Goal: Task Accomplishment & Management: Complete application form

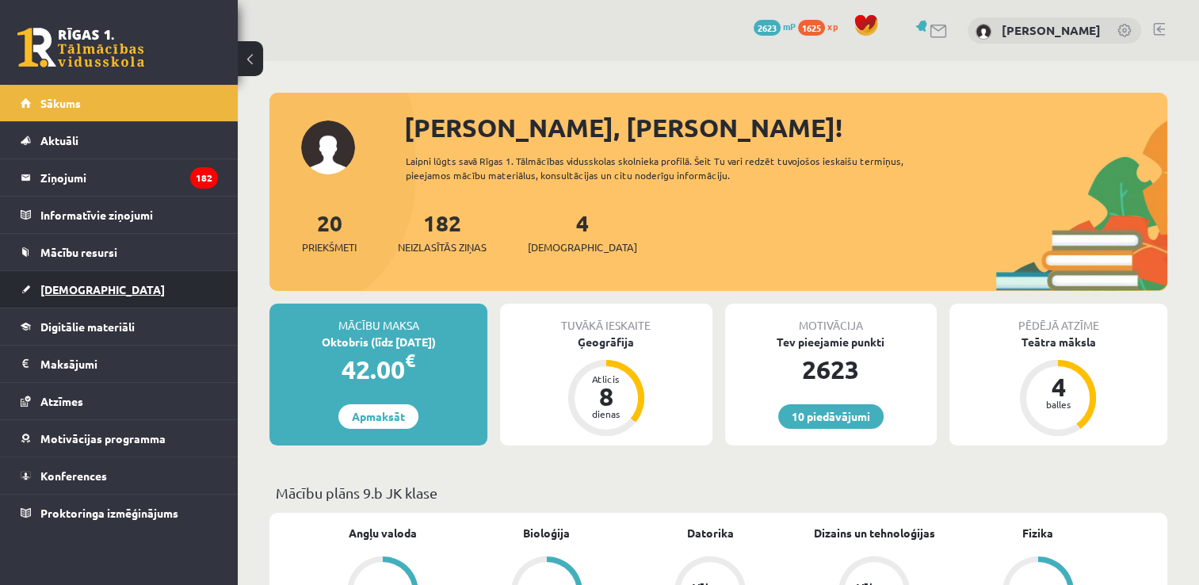
click at [136, 294] on link "[DEMOGRAPHIC_DATA]" at bounding box center [119, 289] width 197 height 36
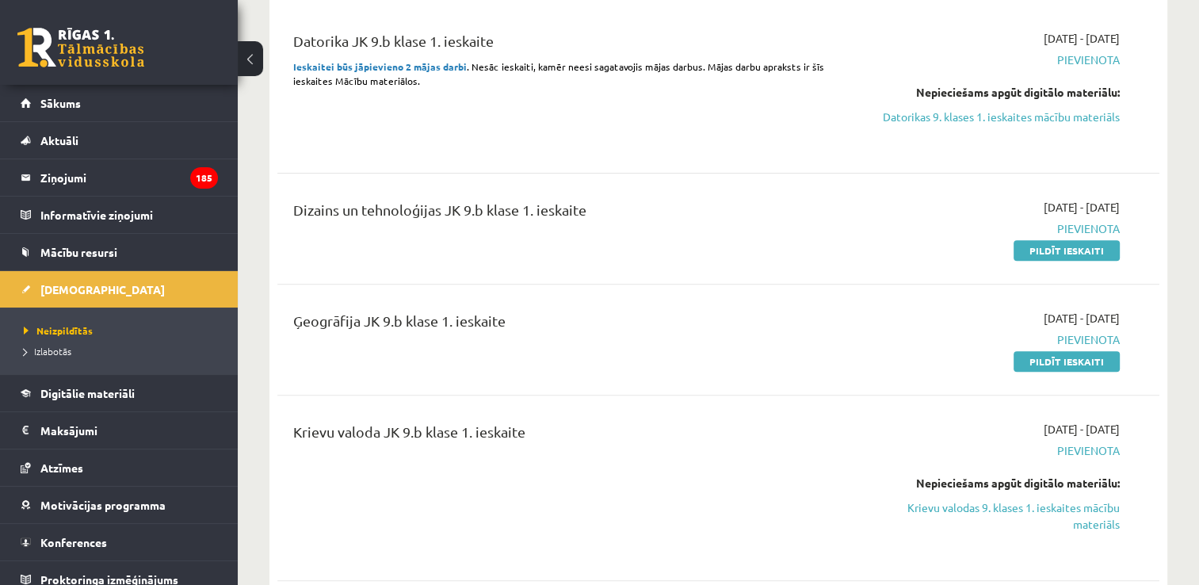
scroll to position [555, 0]
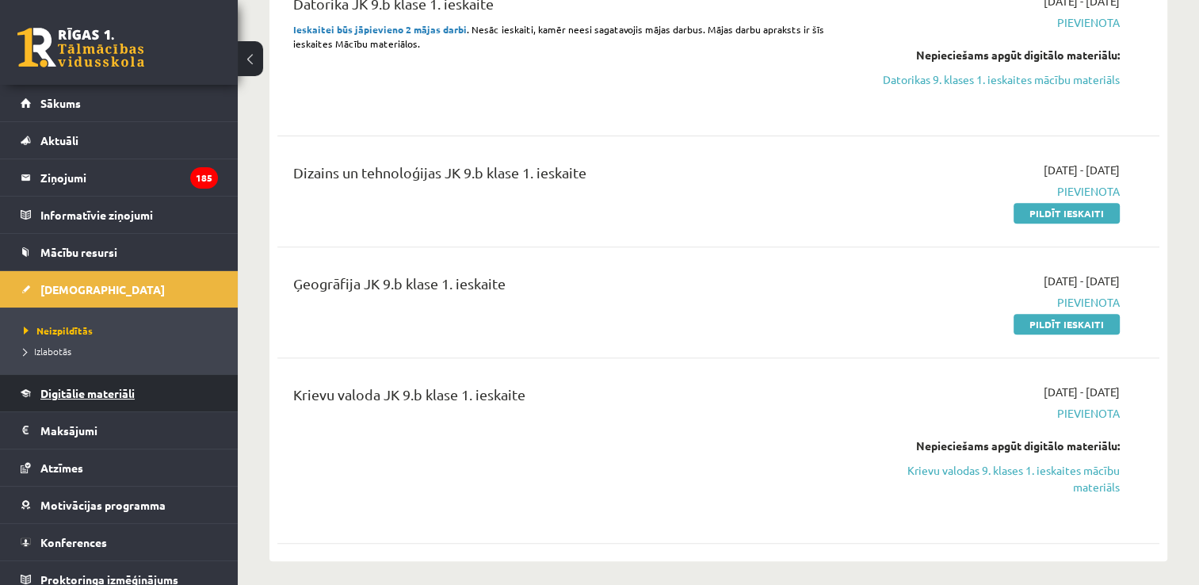
click at [79, 388] on span "Digitālie materiāli" at bounding box center [87, 393] width 94 height 14
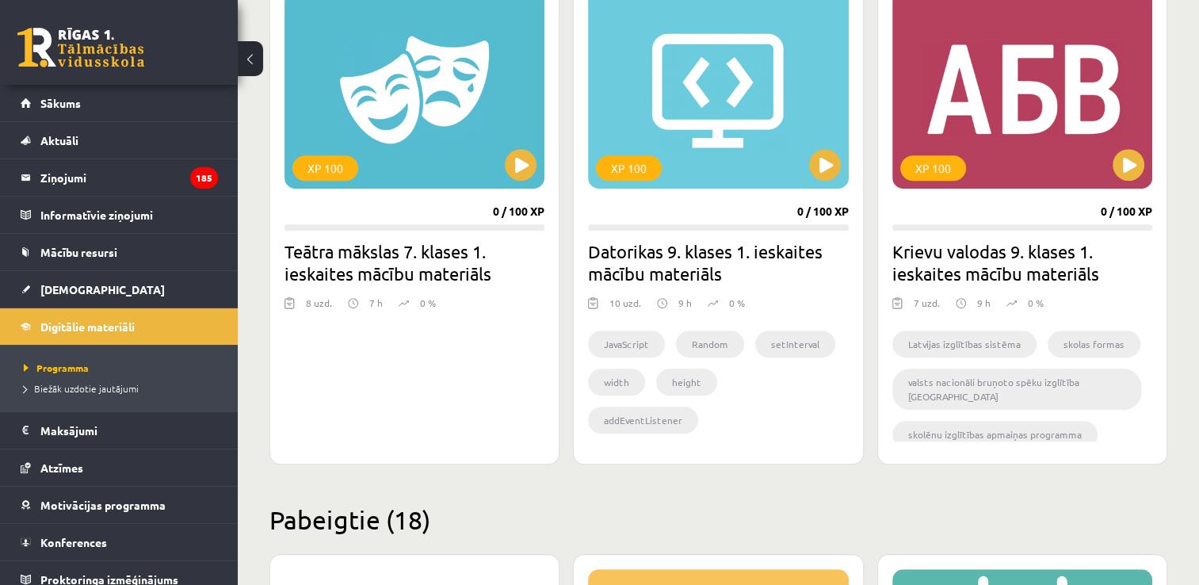
scroll to position [951, 0]
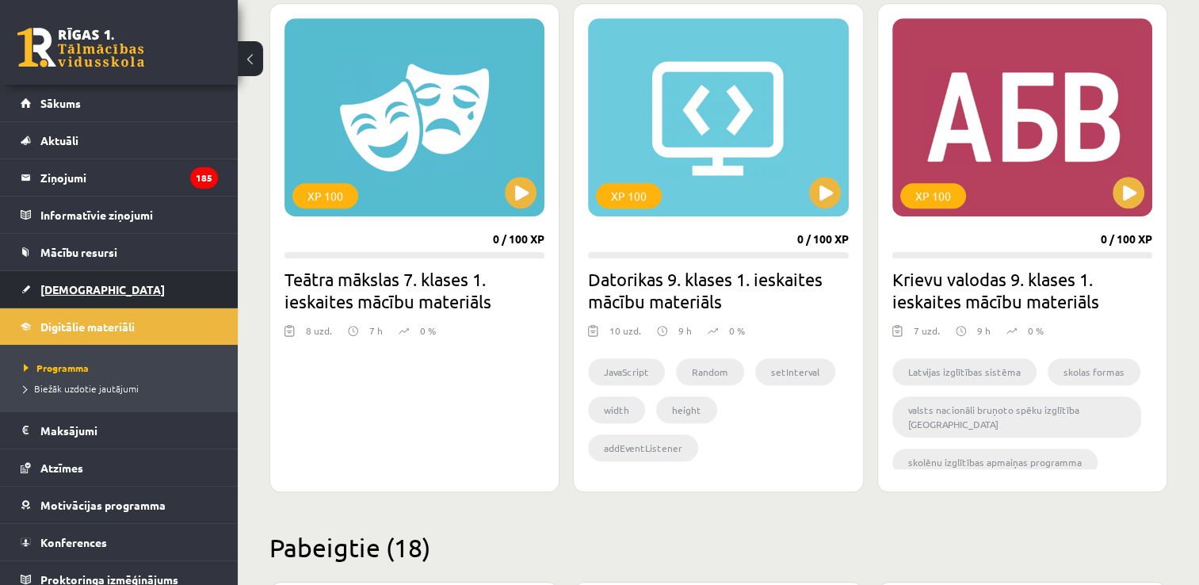
click at [100, 281] on link "[DEMOGRAPHIC_DATA]" at bounding box center [119, 289] width 197 height 36
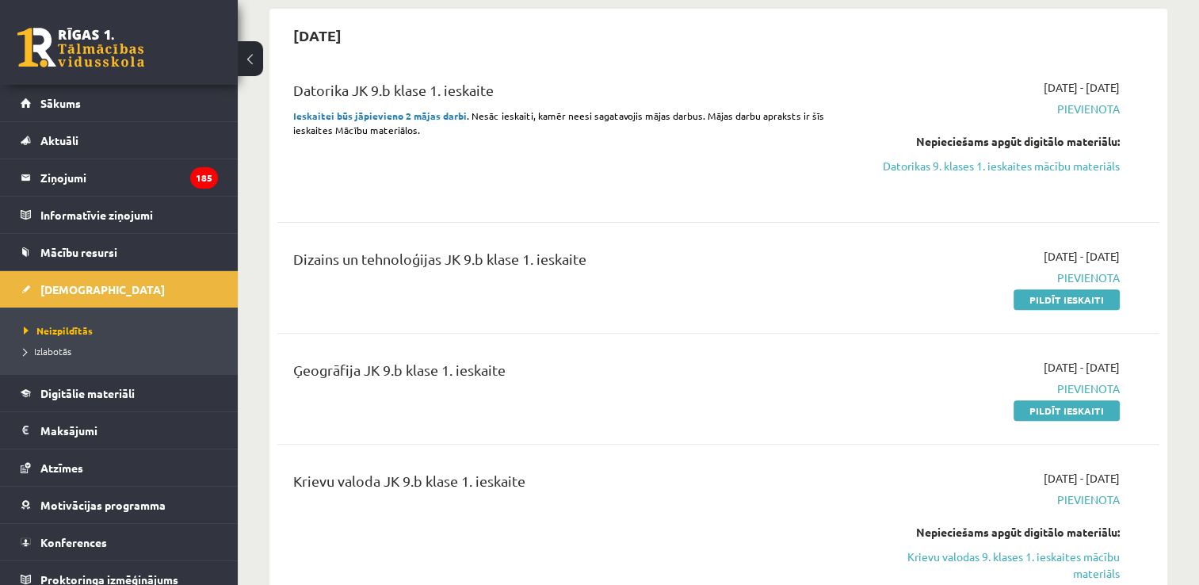
scroll to position [555, 0]
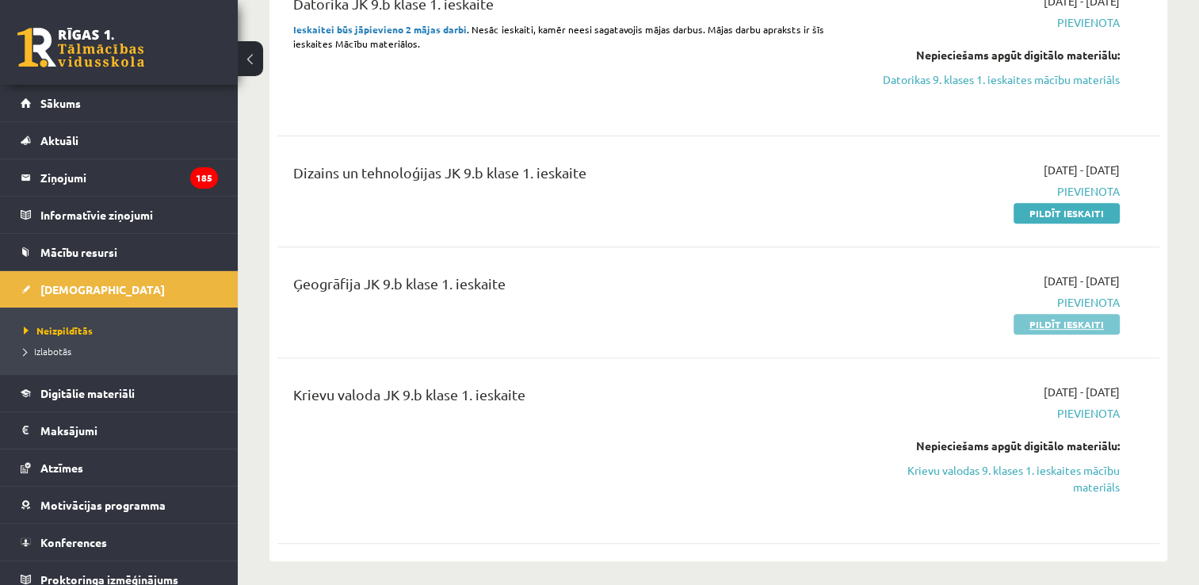
click at [1047, 319] on link "Pildīt ieskaiti" at bounding box center [1067, 324] width 106 height 21
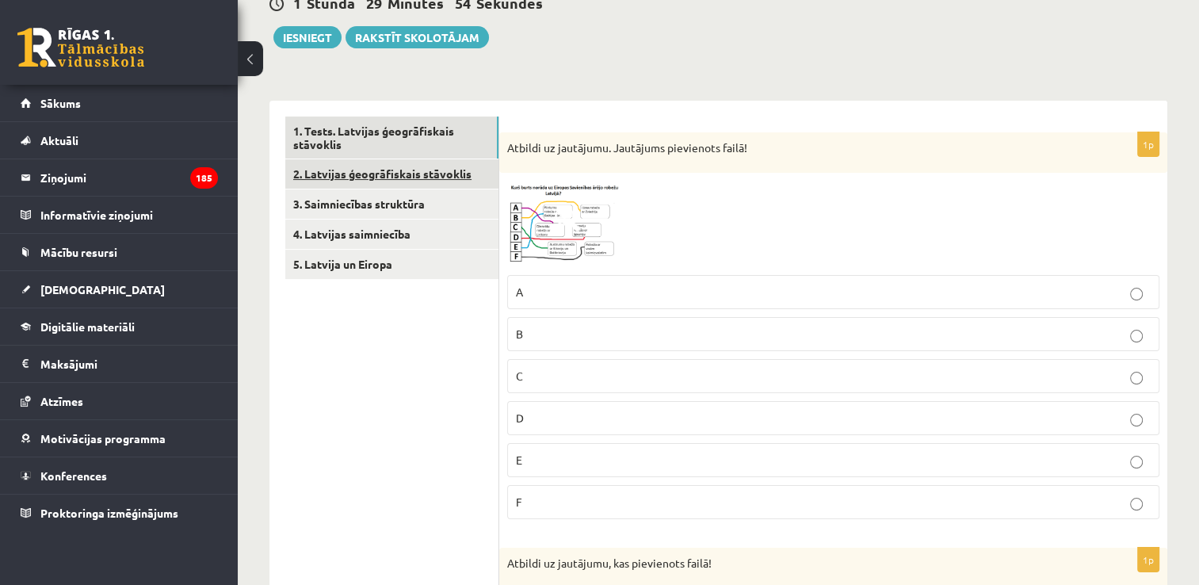
scroll to position [159, 0]
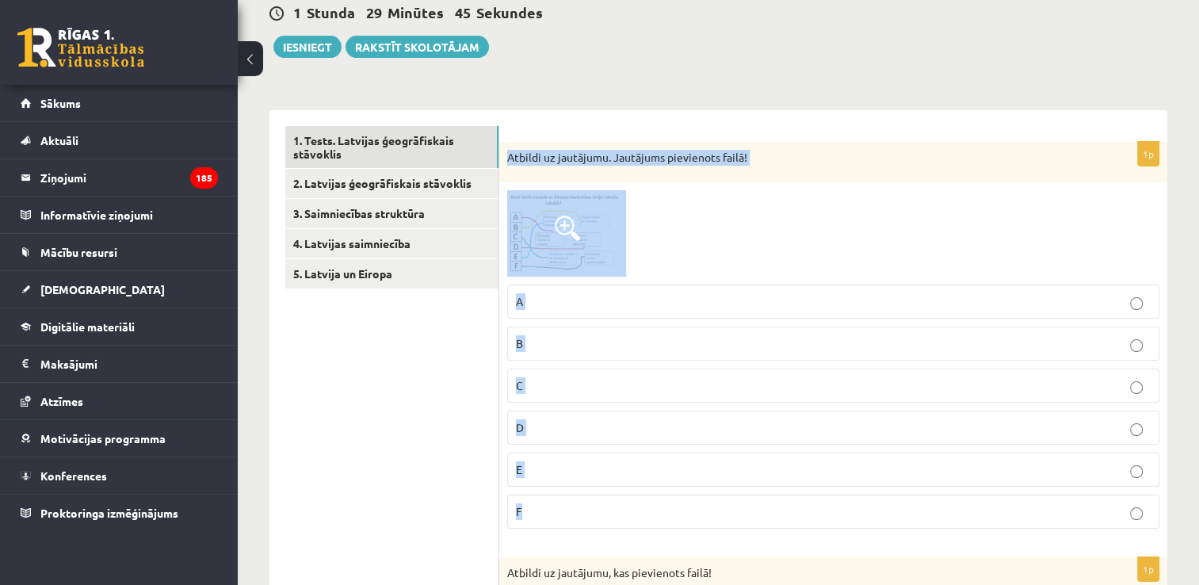
drag, startPoint x: 507, startPoint y: 152, endPoint x: 715, endPoint y: 509, distance: 412.8
click at [715, 509] on div "1p Atbildi uz jautājumu. Jautājums pievienots failā! A B C D E F" at bounding box center [833, 342] width 668 height 400
copy div "Atbildi uz jautājumu. Jautājums pievienots failā! A B C D E F"
click at [553, 237] on img at bounding box center [566, 233] width 119 height 86
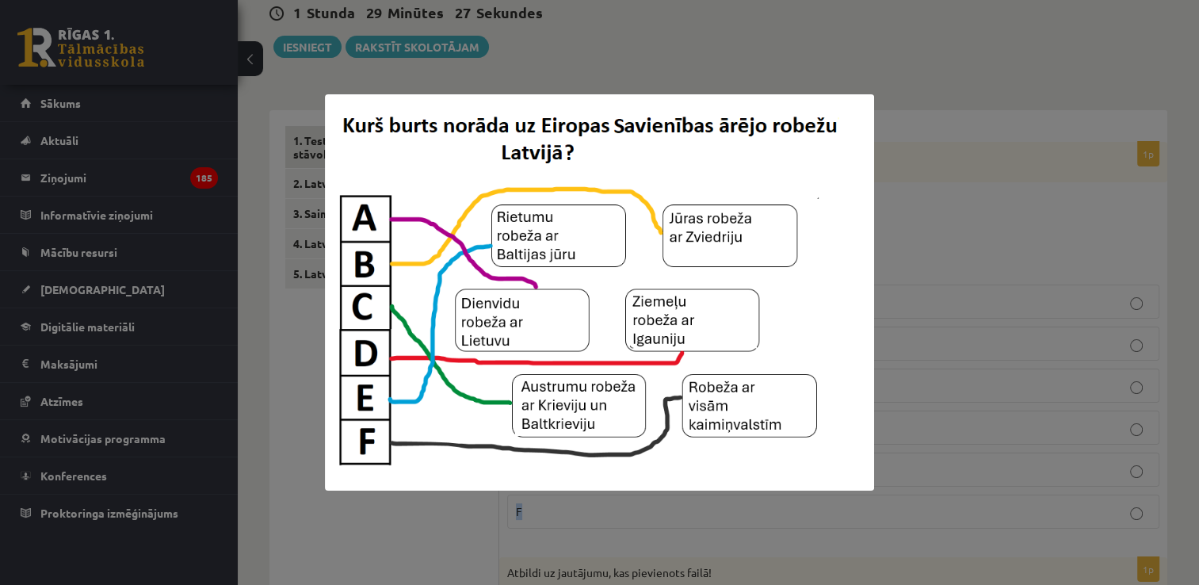
click at [562, 224] on img at bounding box center [599, 292] width 549 height 396
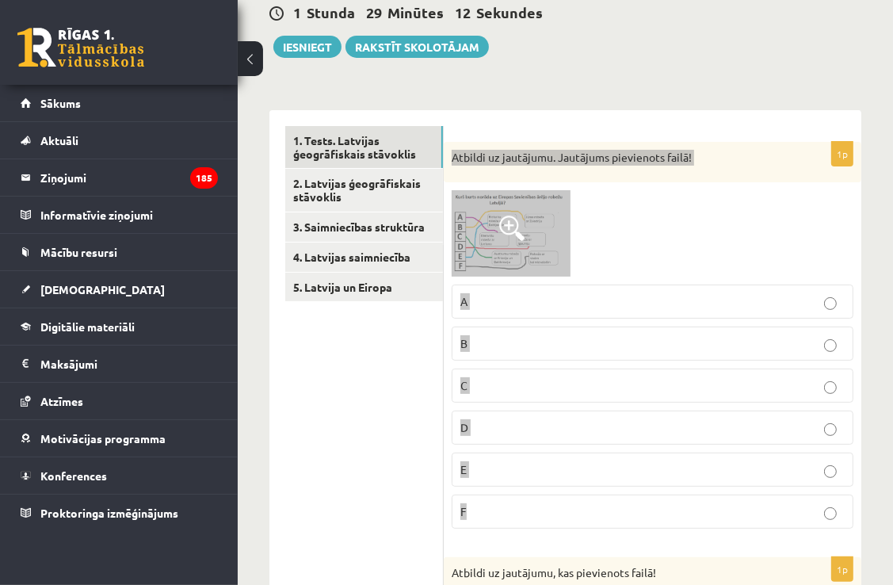
drag, startPoint x: 561, startPoint y: 224, endPoint x: 566, endPoint y: 396, distance: 172.9
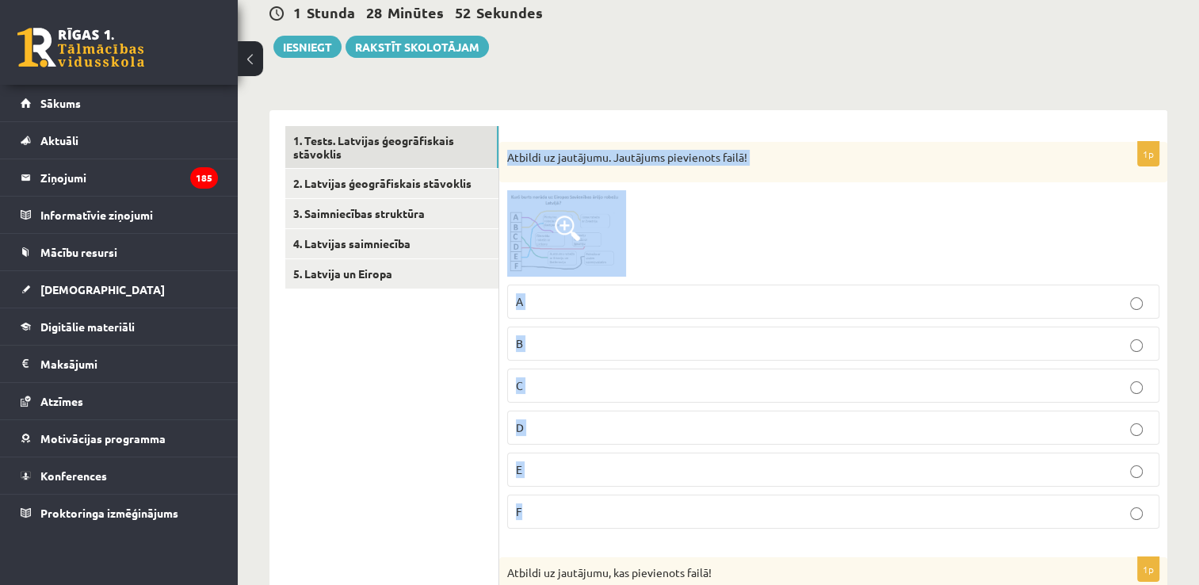
click at [583, 239] on img at bounding box center [566, 233] width 119 height 86
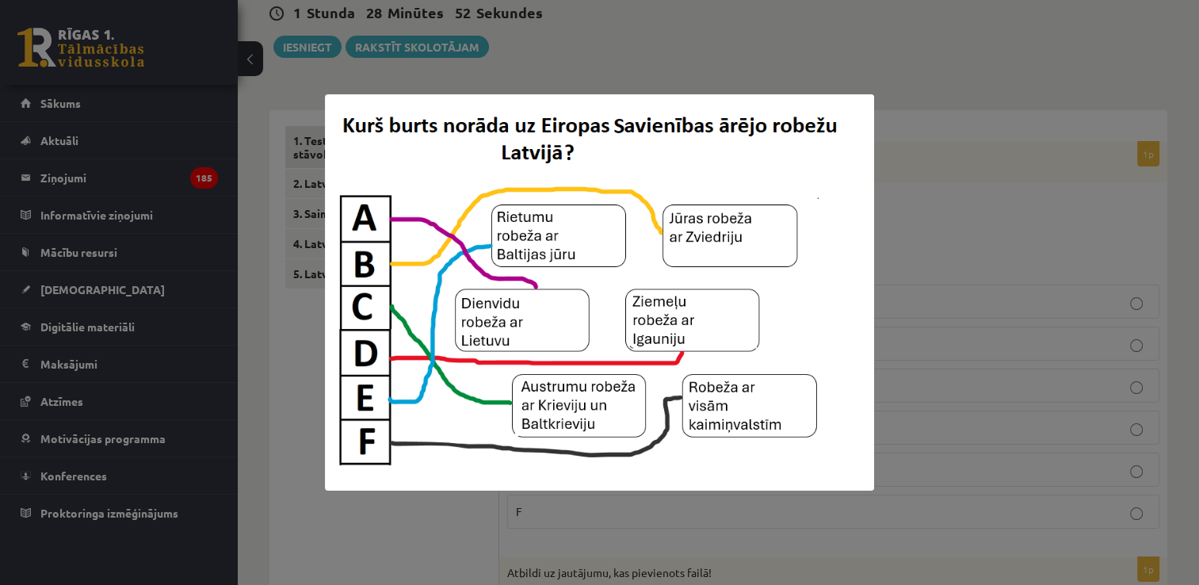
click at [889, 205] on div at bounding box center [599, 292] width 1199 height 585
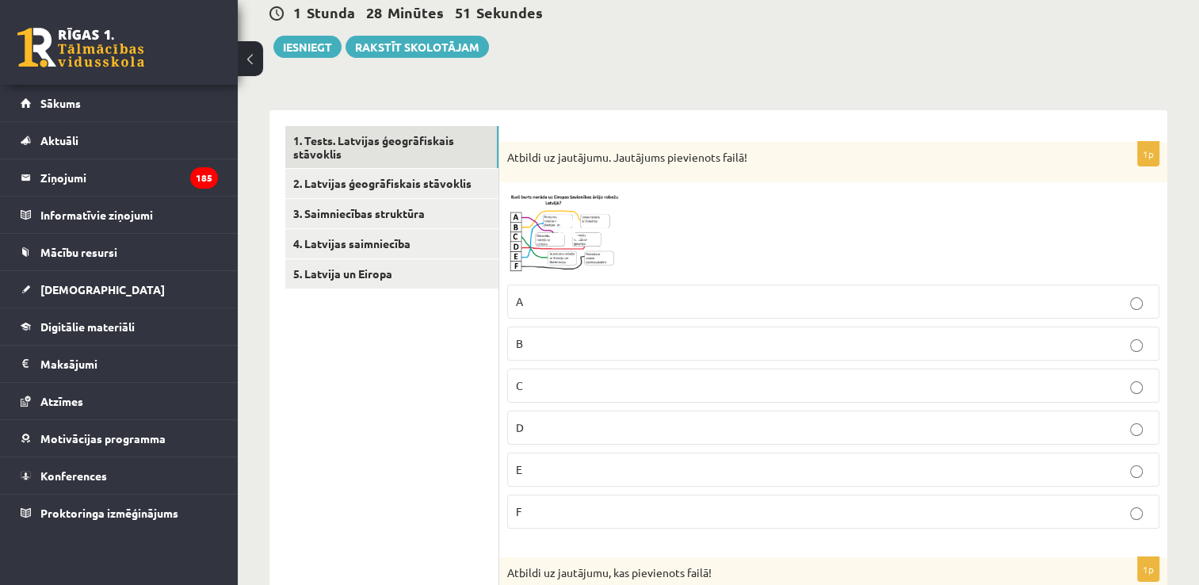
drag, startPoint x: 878, startPoint y: 239, endPoint x: 786, endPoint y: 234, distance: 92.1
click at [878, 239] on div at bounding box center [833, 233] width 652 height 86
click at [577, 508] on p "F" at bounding box center [833, 511] width 635 height 17
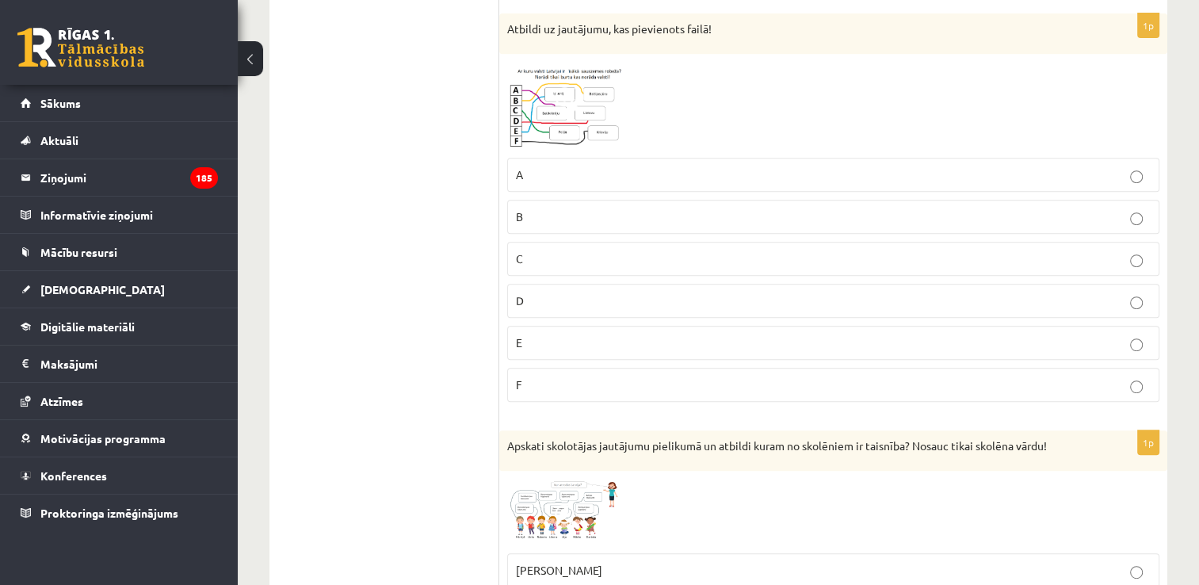
scroll to position [713, 0]
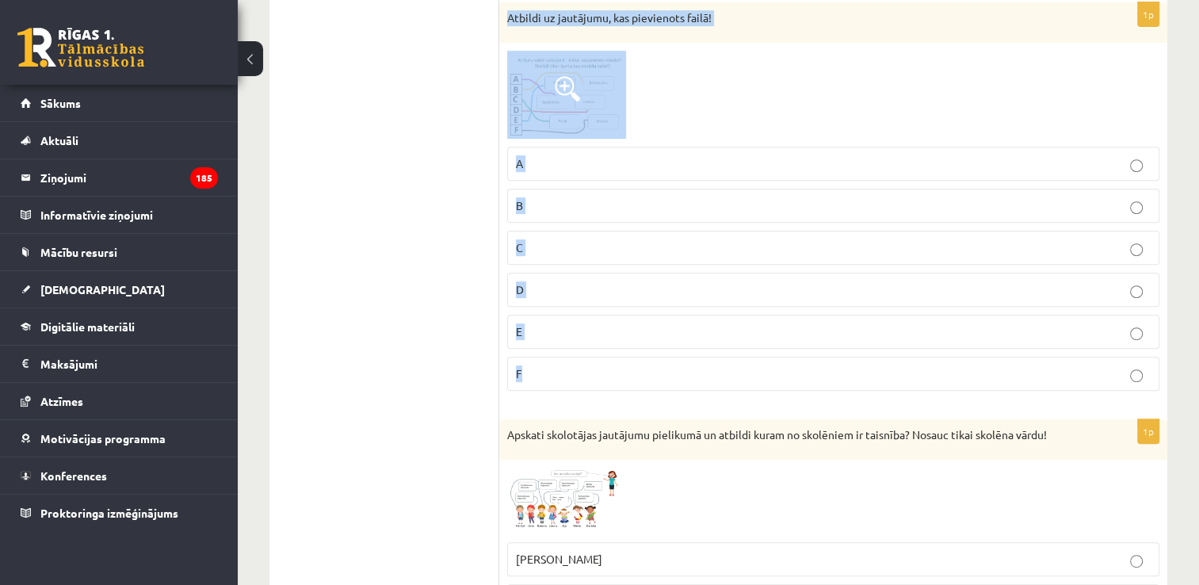
drag, startPoint x: 502, startPoint y: 8, endPoint x: 778, endPoint y: 381, distance: 464.2
click at [778, 381] on div "1p Atbildi uz jautājumu, kas pievienots failā! A B C D E F" at bounding box center [833, 202] width 668 height 401
copy div "Atbildi uz jautājumu, kas pievienots failā! A B C D E F"
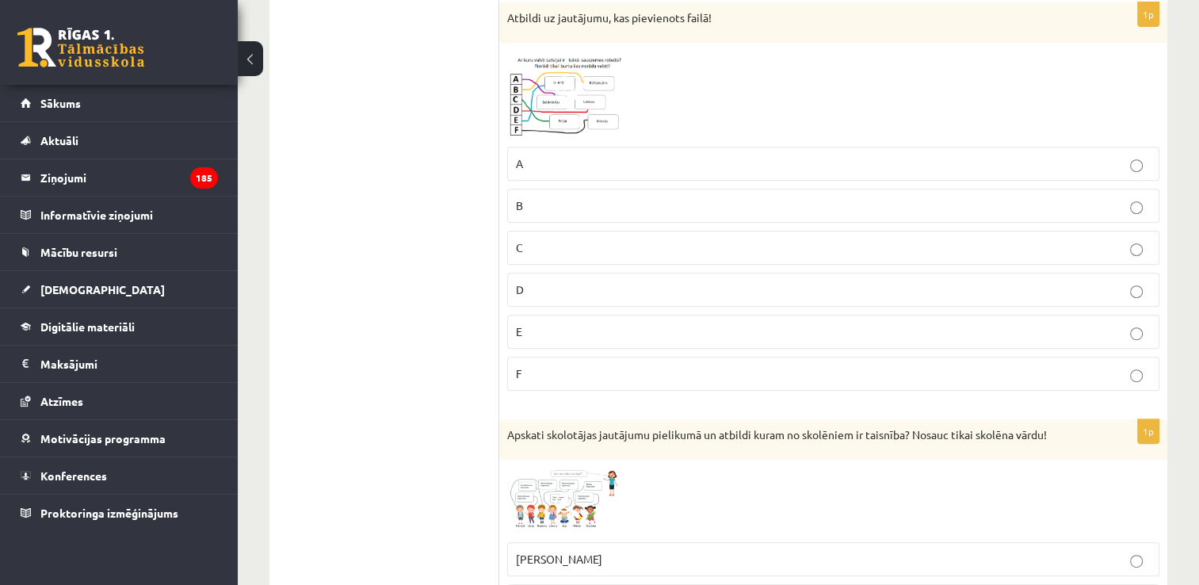
click at [543, 155] on p "A" at bounding box center [833, 163] width 635 height 17
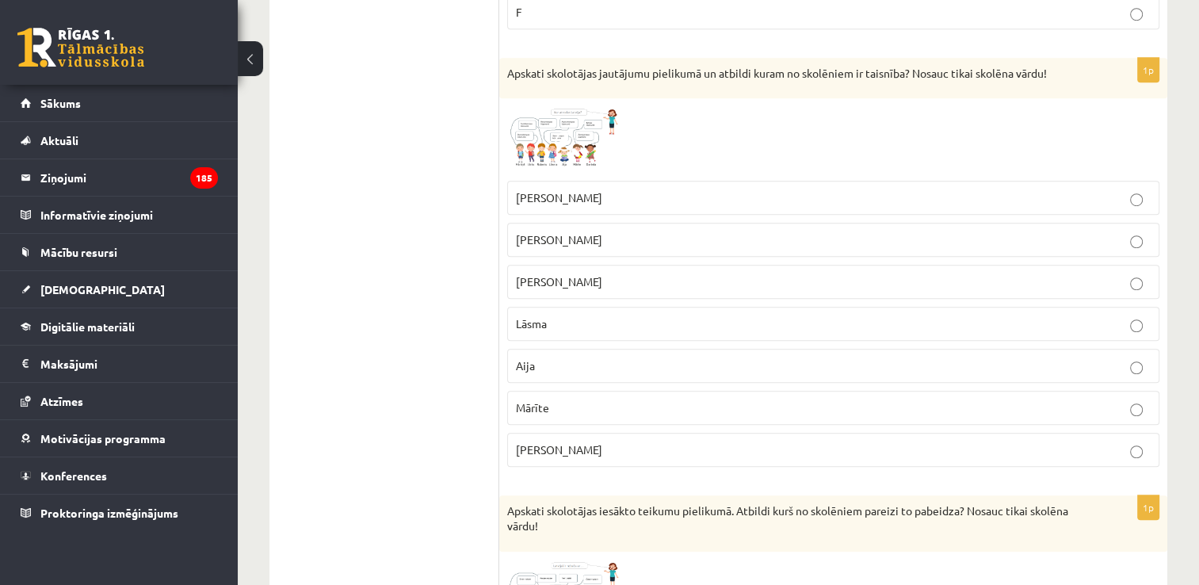
scroll to position [1110, 0]
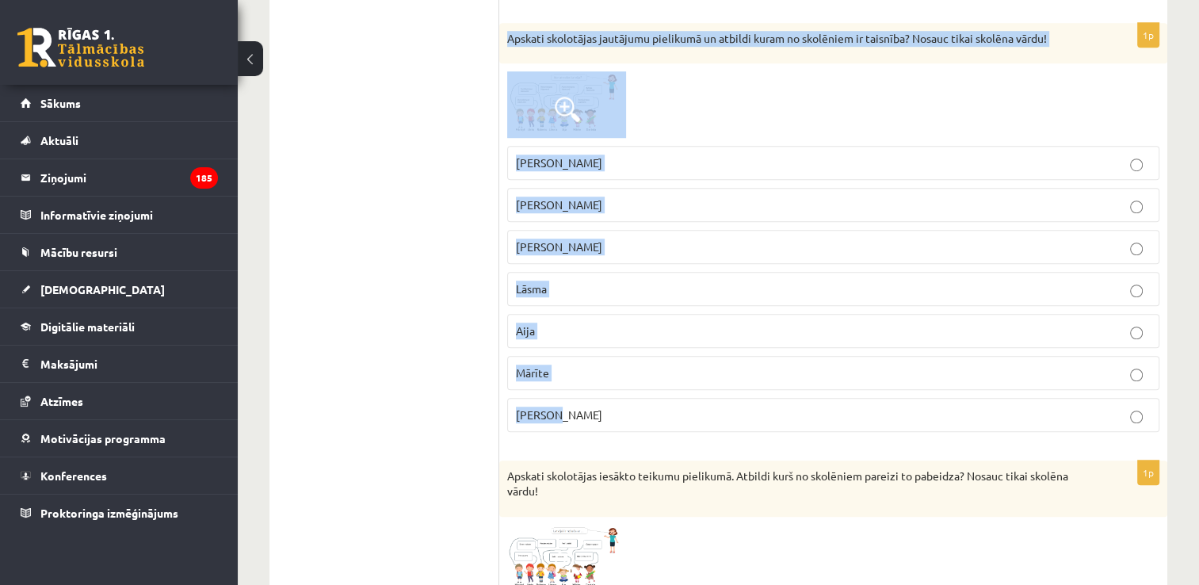
drag, startPoint x: 507, startPoint y: 33, endPoint x: 886, endPoint y: 395, distance: 524.8
click at [886, 395] on div "1p Apskati skolotājas jautājumu pielikumā un atbildi kuram no skolēniem ir tais…" at bounding box center [833, 234] width 668 height 422
copy div "Apskati skolotājas jautājumu pielikumā un atbildi kuram no skolēniem ir taisnīb…"
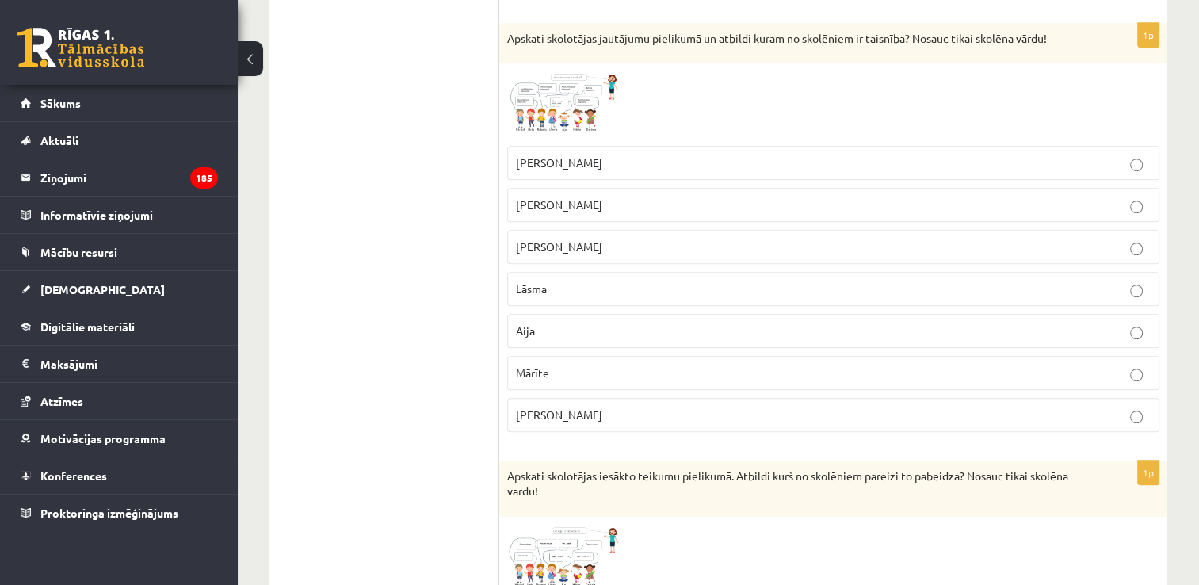
drag, startPoint x: 445, startPoint y: 128, endPoint x: 546, endPoint y: 84, distance: 110.0
click at [564, 97] on span at bounding box center [567, 109] width 25 height 25
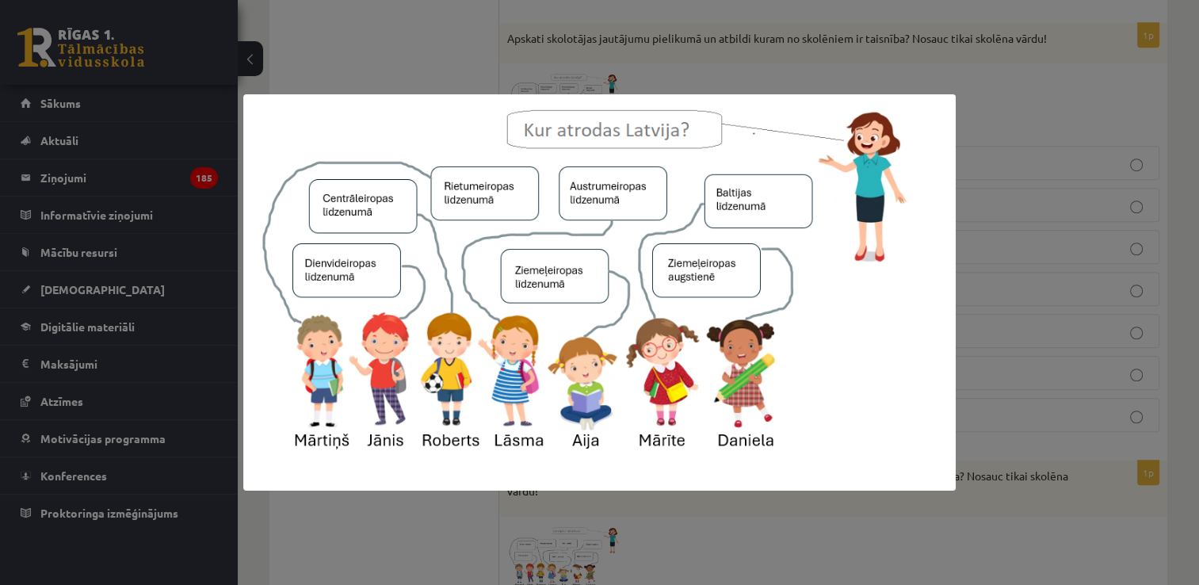
click at [401, 40] on div at bounding box center [599, 292] width 1199 height 585
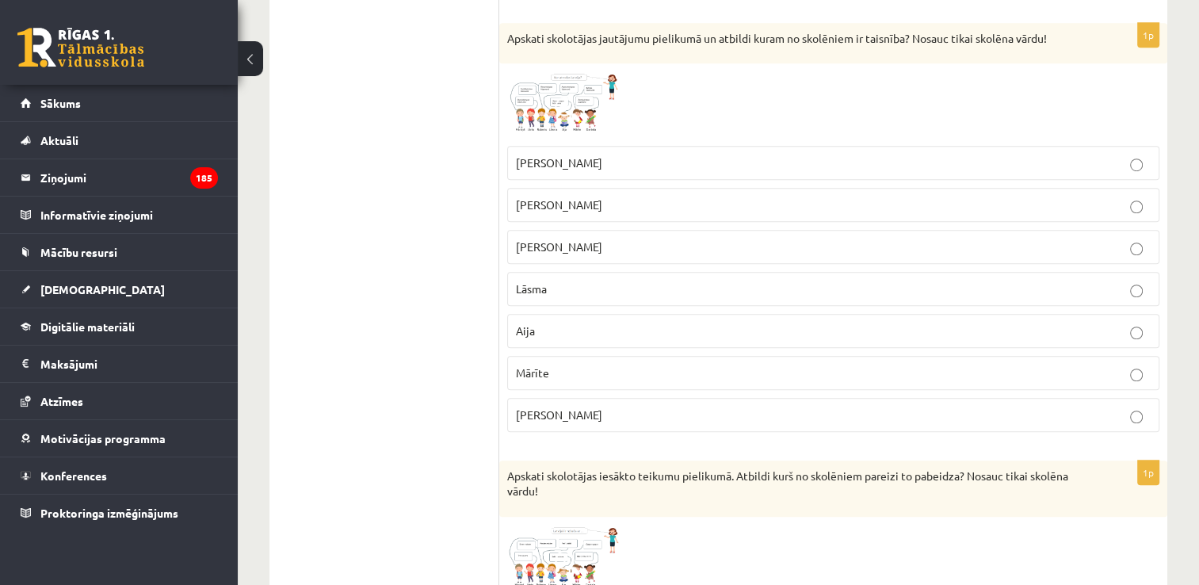
click at [556, 410] on p "[PERSON_NAME]" at bounding box center [833, 415] width 635 height 17
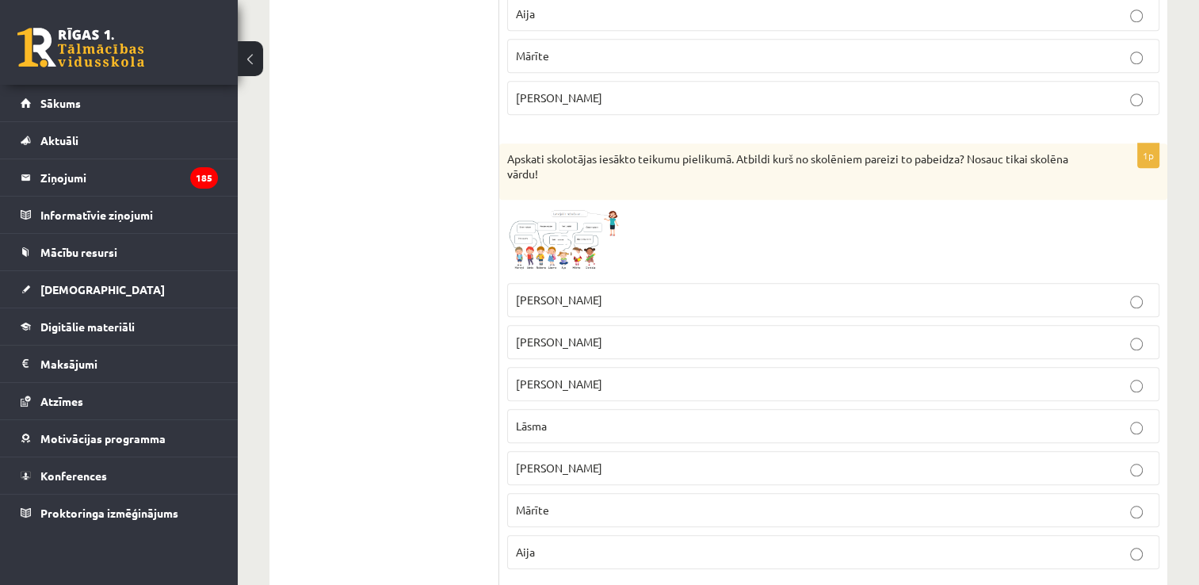
scroll to position [1506, 0]
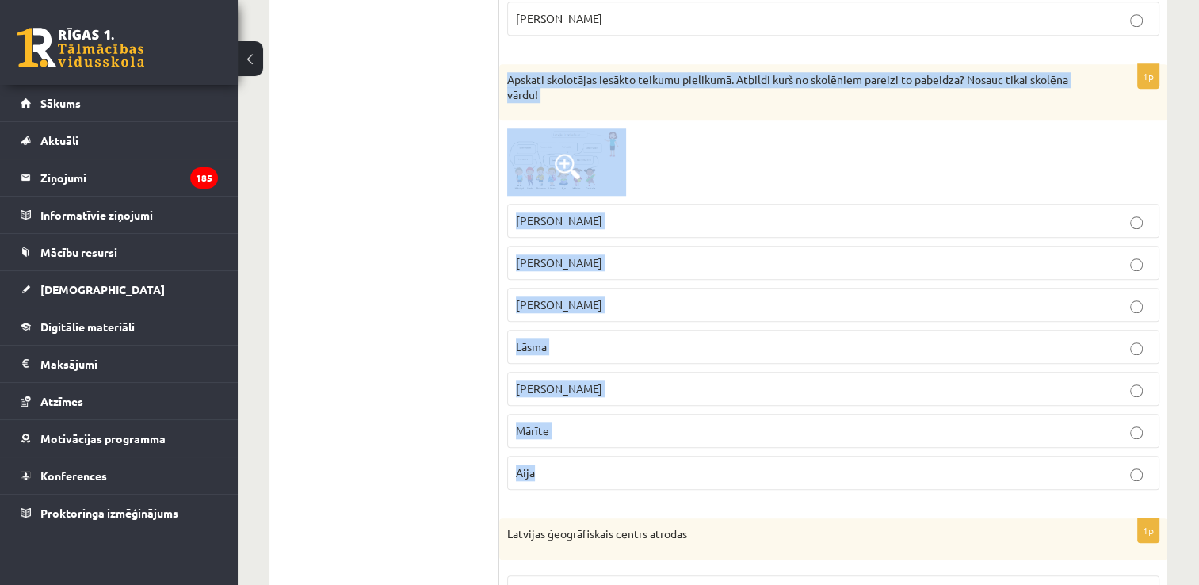
drag, startPoint x: 507, startPoint y: 68, endPoint x: 728, endPoint y: 453, distance: 444.6
click at [728, 453] on div "1p Apskati skolotājas iesākto teikumu pielikumā. Atbildi kurš no skolēniem pare…" at bounding box center [833, 283] width 668 height 438
copy div "Apskati skolotājas iesākto teikumu pielikumā. Atbildi kurš no skolēniem pareizi…"
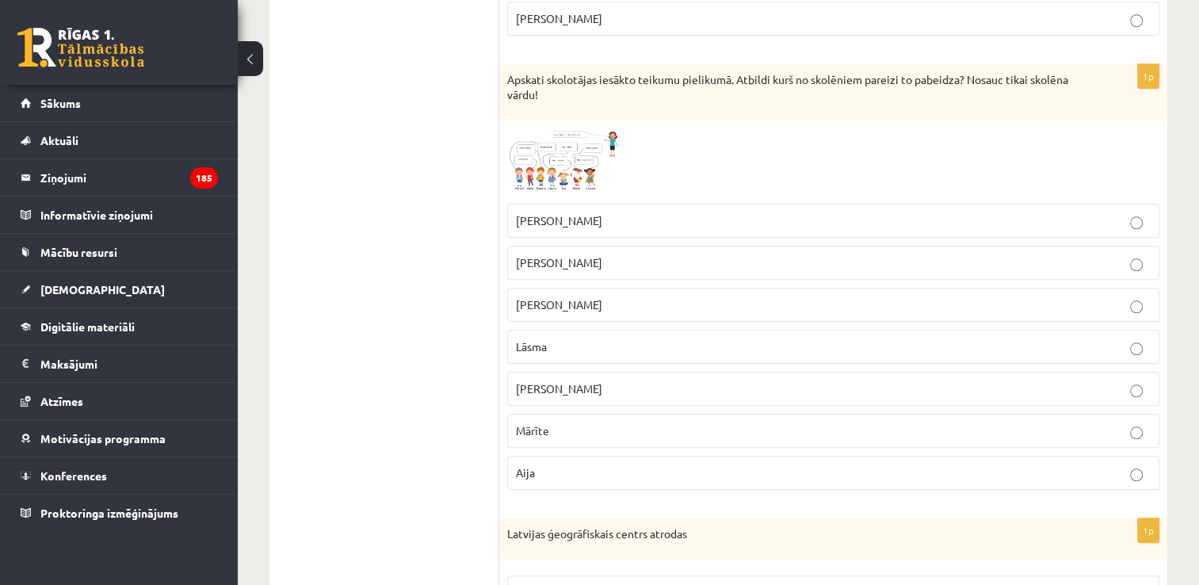
click at [569, 174] on img at bounding box center [566, 161] width 119 height 67
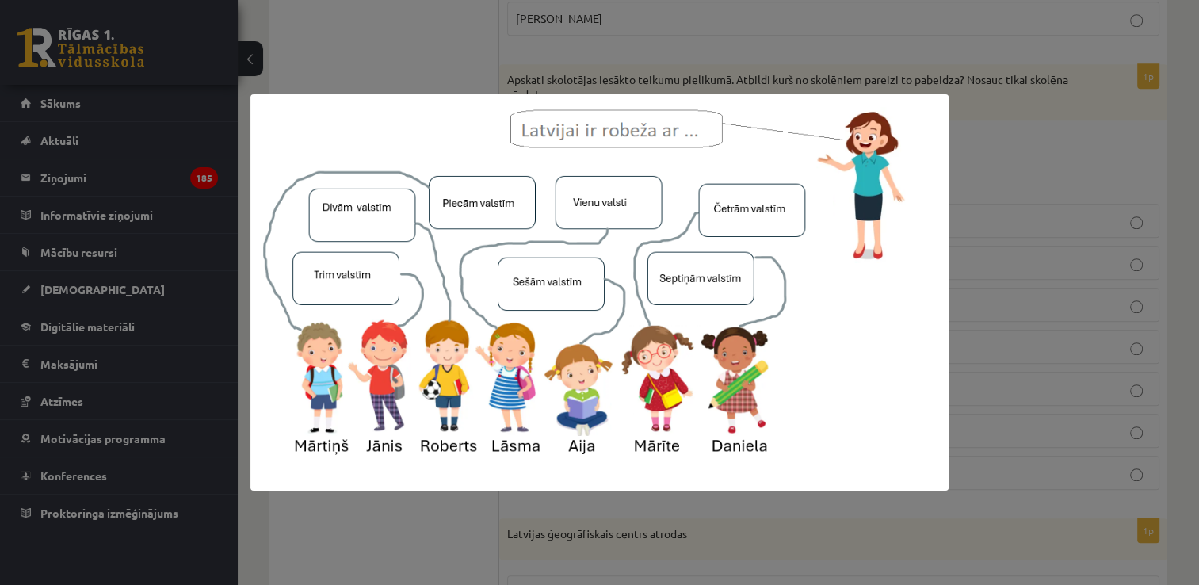
click at [1048, 322] on div at bounding box center [599, 292] width 1199 height 585
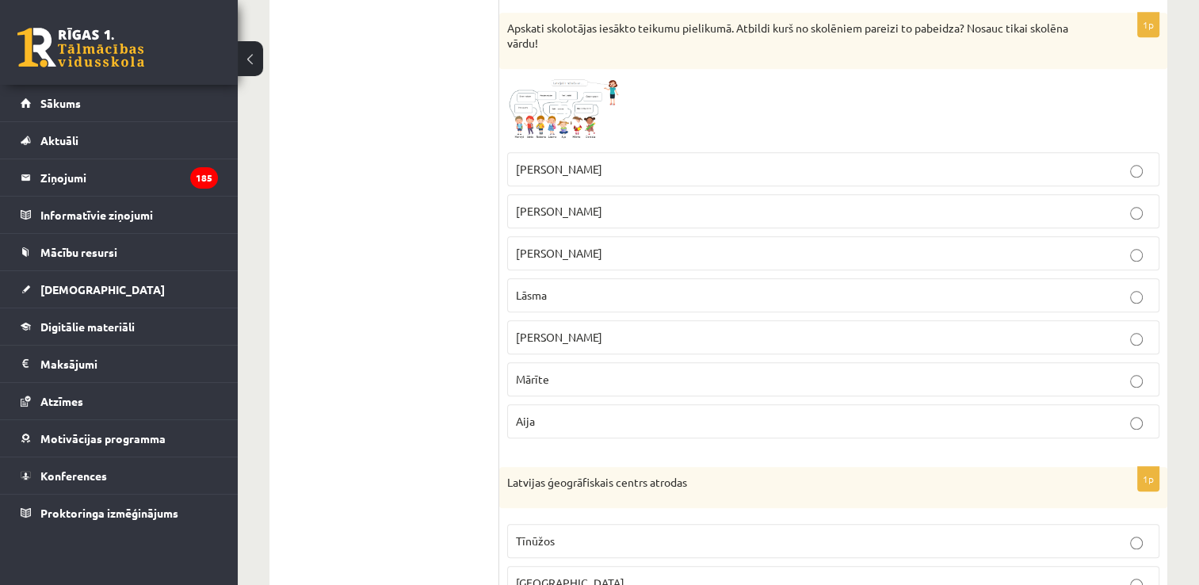
scroll to position [1585, 0]
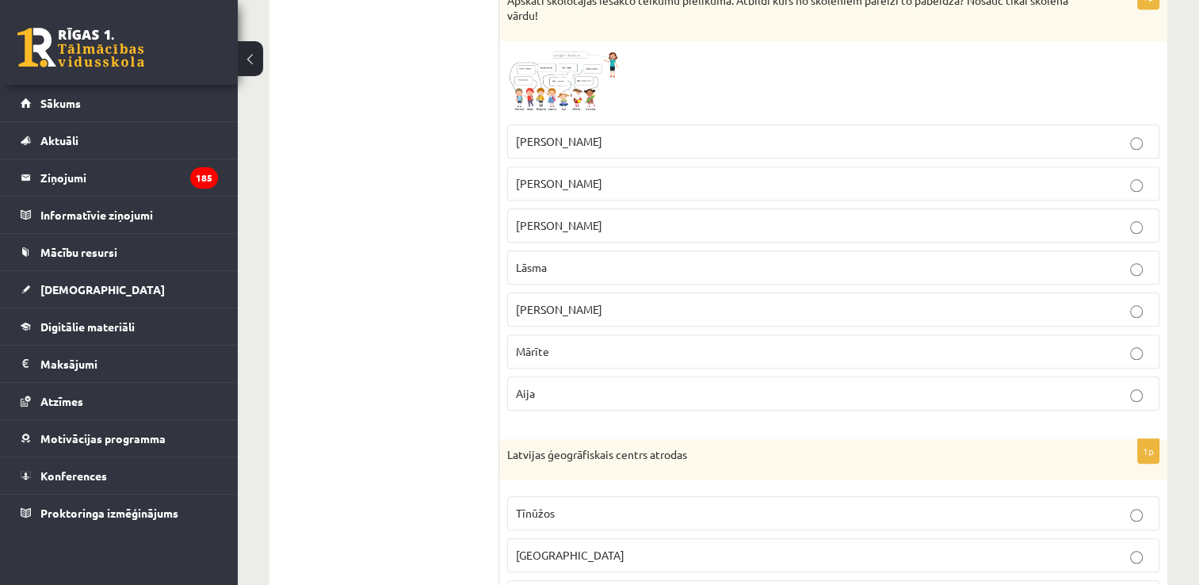
click at [562, 335] on label "Mārīte" at bounding box center [833, 352] width 652 height 34
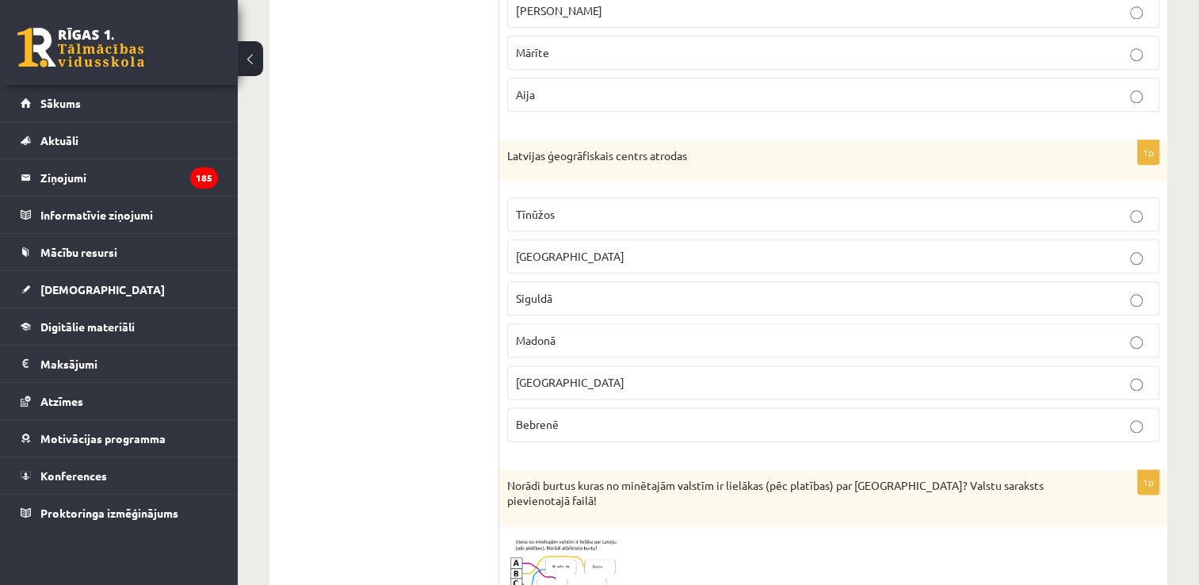
scroll to position [1902, 0]
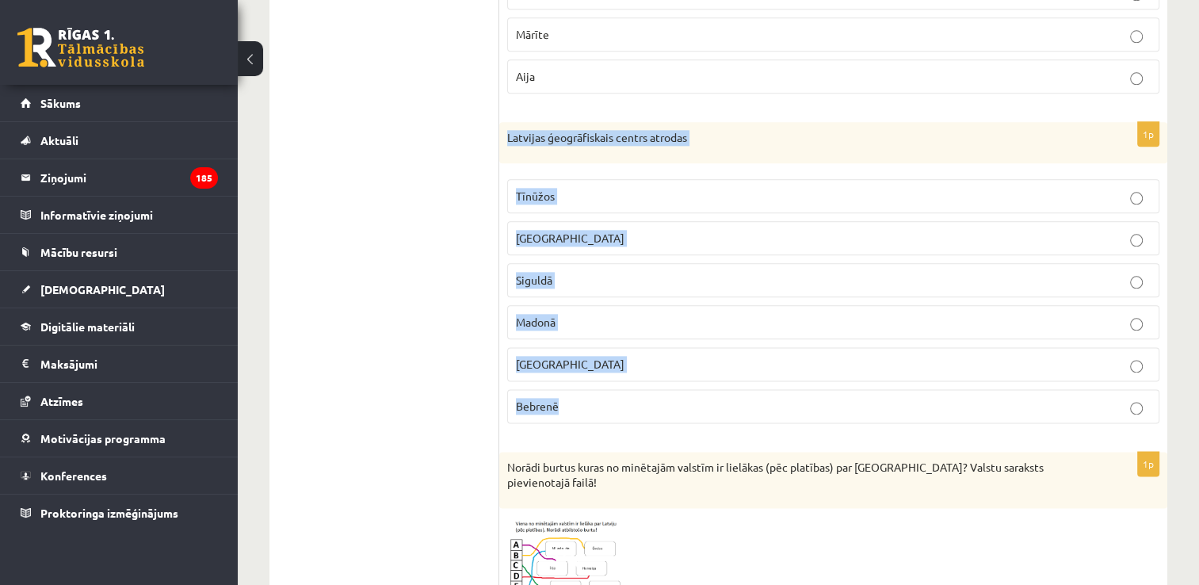
drag, startPoint x: 504, startPoint y: 118, endPoint x: 629, endPoint y: 387, distance: 296.1
click at [629, 387] on div "1p Latvijas ģeogrāfiskais centrs atrodas Tīnūžos Rīgā Siguldā Madonā Jelgavā Be…" at bounding box center [833, 279] width 668 height 314
copy div "Latvijas ģeogrāfiskais centrs atrodas Tīnūžos Rīgā Siguldā Madonā Jelgavā Bebre…"
click at [659, 319] on p "Madonā" at bounding box center [833, 322] width 635 height 17
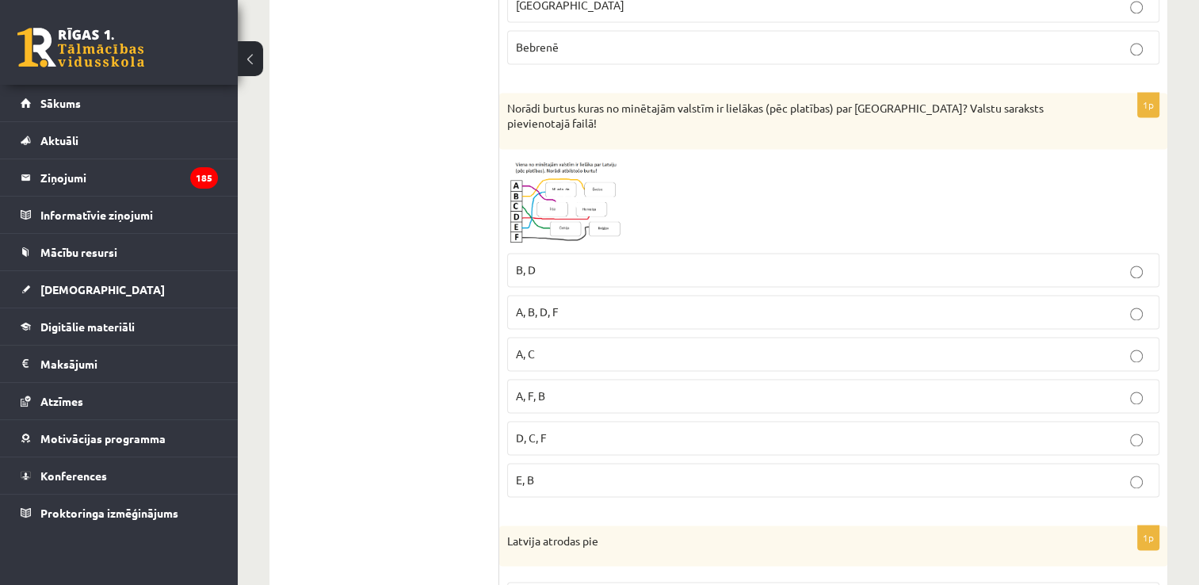
scroll to position [2299, 0]
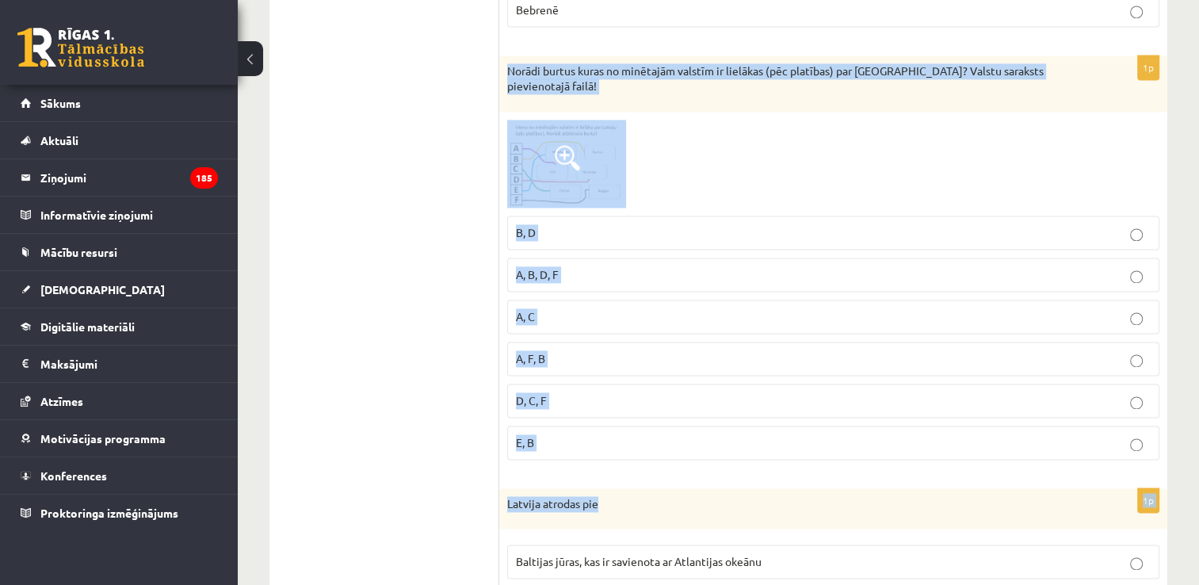
drag, startPoint x: 504, startPoint y: 58, endPoint x: 710, endPoint y: 446, distance: 439.7
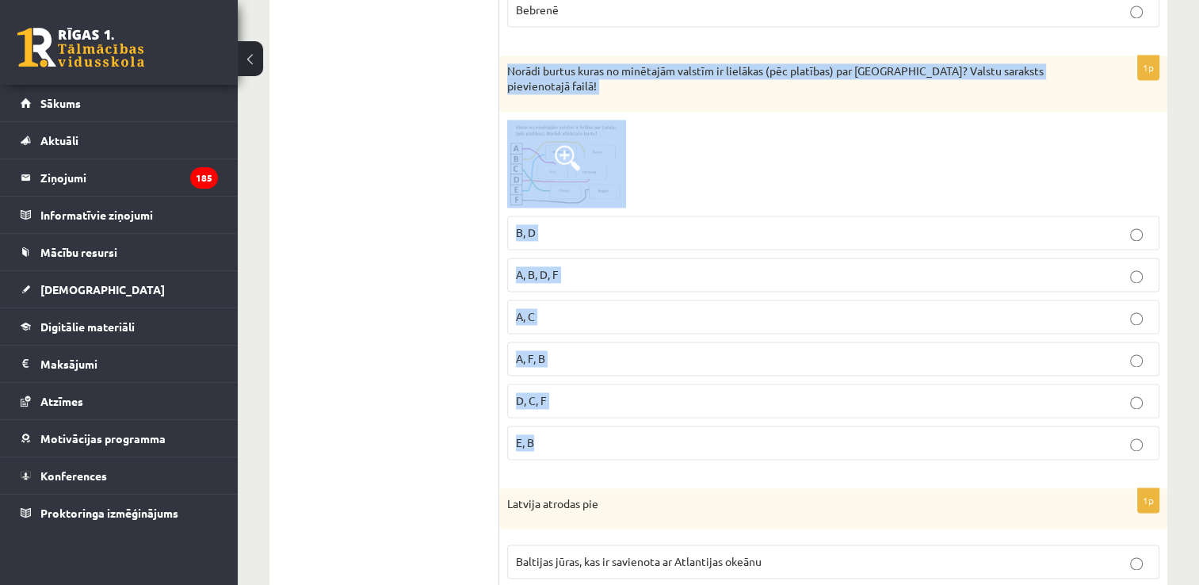
drag, startPoint x: 504, startPoint y: 57, endPoint x: 644, endPoint y: 403, distance: 373.5
click at [644, 403] on div "1p Norādi burtus kuras no minētajām valstīm ir lielākas (pēc platības) par Latv…" at bounding box center [833, 263] width 668 height 417
copy div "Norādi burtus kuras no minētajām valstīm ir lielākas (pēc platības) par Latviju…"
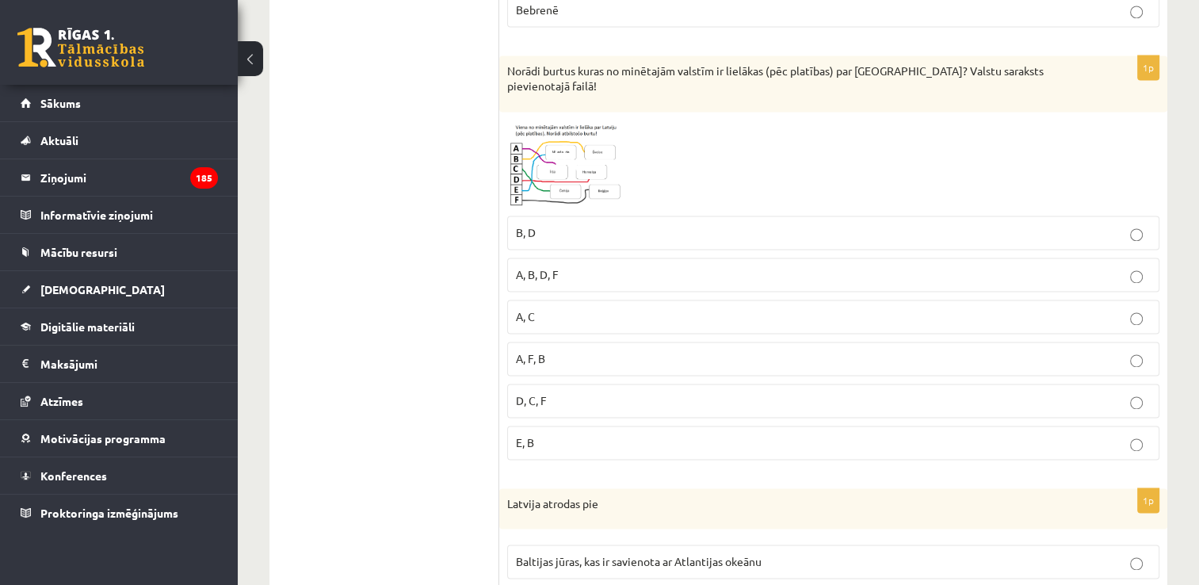
click at [539, 166] on img at bounding box center [566, 164] width 119 height 88
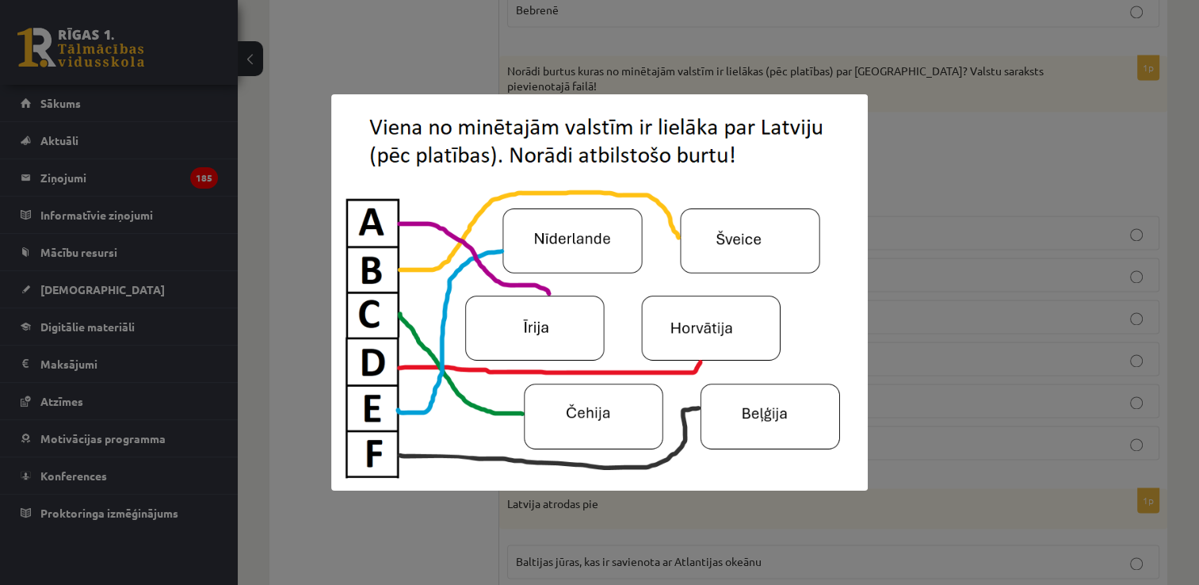
click at [316, 282] on div at bounding box center [599, 292] width 1199 height 585
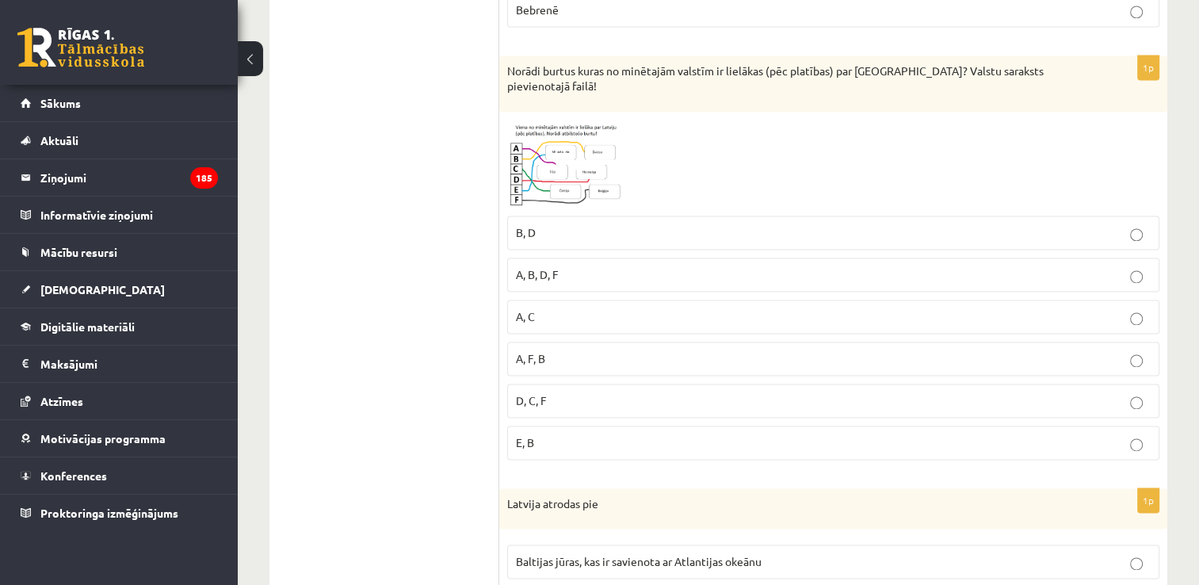
click at [573, 434] on p "E, B" at bounding box center [833, 442] width 635 height 17
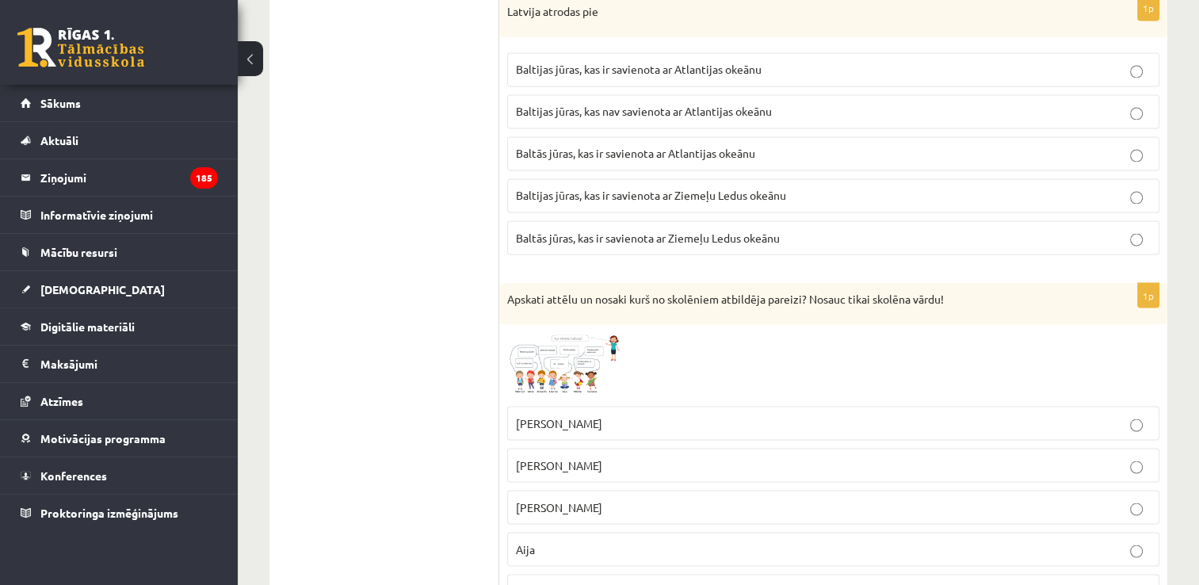
scroll to position [2616, 0]
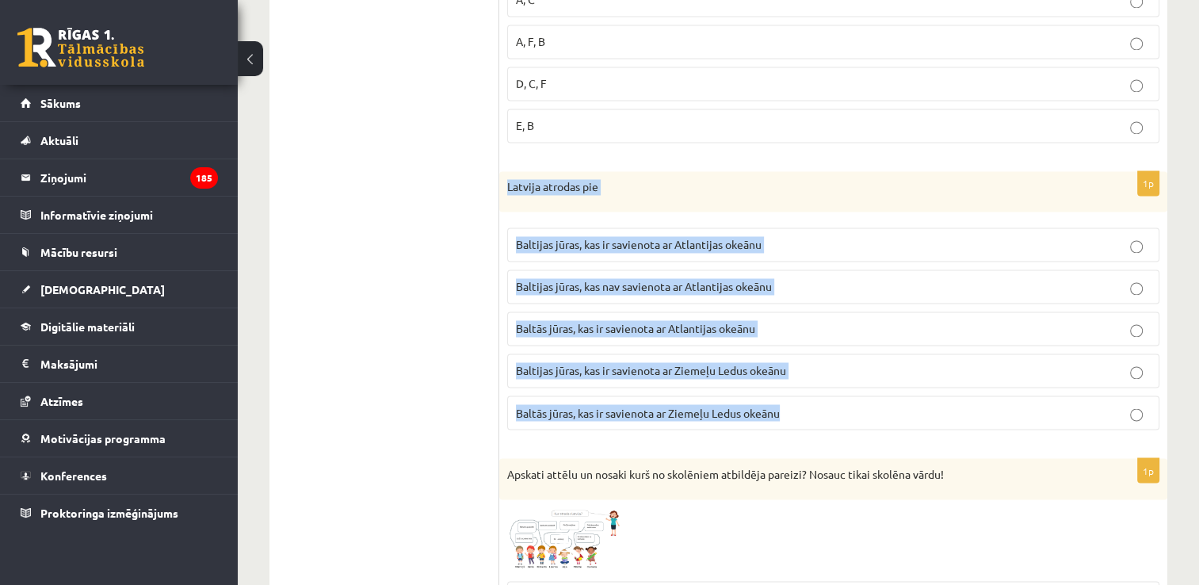
drag, startPoint x: 506, startPoint y: 155, endPoint x: 840, endPoint y: 405, distance: 417.9
click at [840, 405] on div "1p Latvija atrodas pie Baltijas jūras, kas ir savienota ar Atlantijas okeānu Ba…" at bounding box center [833, 307] width 668 height 272
copy div "Latvija atrodas pie Baltijas jūras, kas ir savienota ar Atlantijas okeānu Balti…"
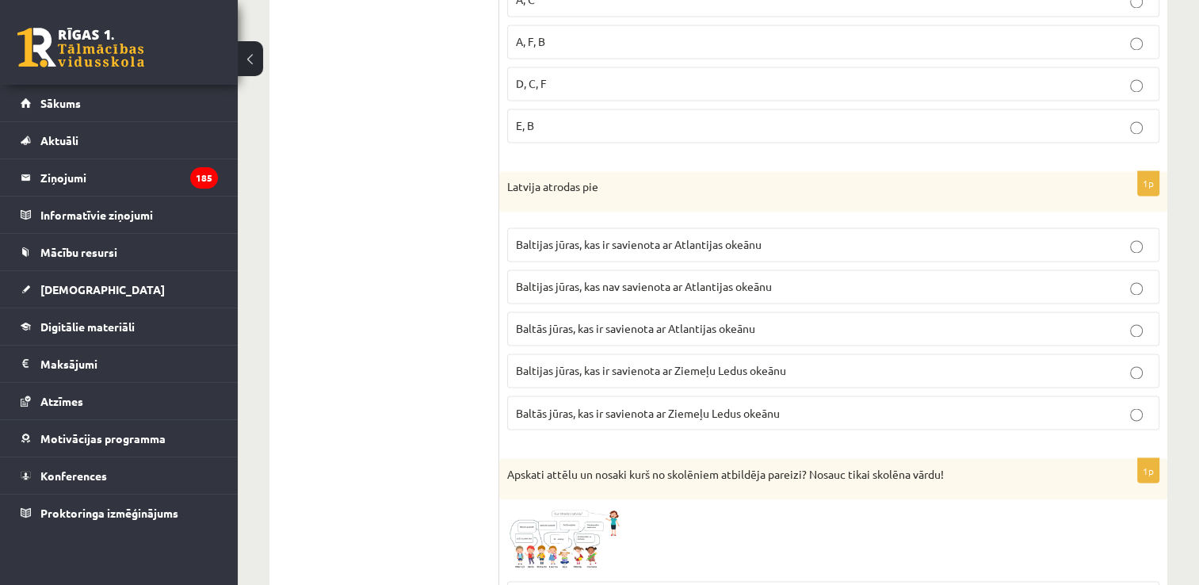
drag, startPoint x: 429, startPoint y: 246, endPoint x: 426, endPoint y: 233, distance: 13.1
click at [682, 320] on p "Baltās jūras, kas ir savienota ar Atlantijas okeānu" at bounding box center [833, 328] width 635 height 17
click at [704, 236] on p "Baltijas jūras, kas ir savienota ar Atlantijas okeānu" at bounding box center [833, 244] width 635 height 17
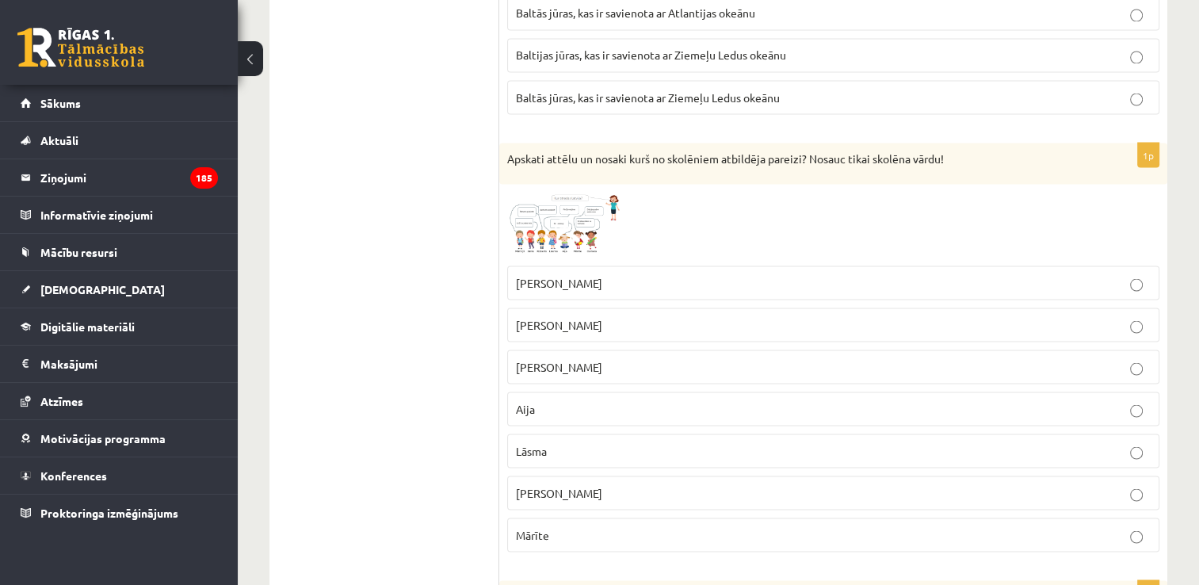
scroll to position [2933, 0]
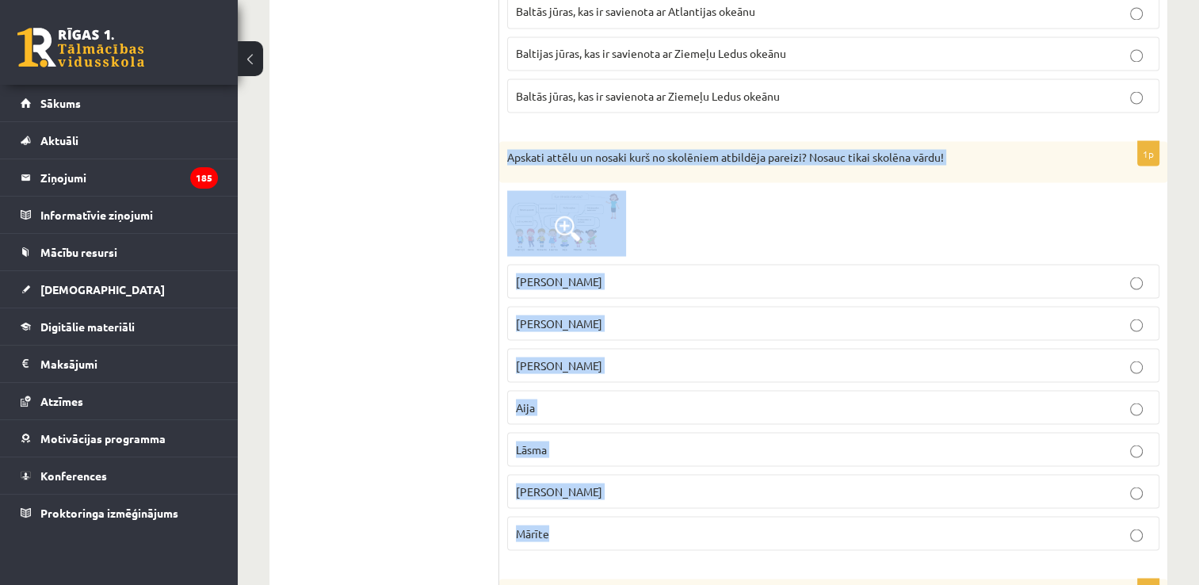
drag, startPoint x: 504, startPoint y: 123, endPoint x: 691, endPoint y: 493, distance: 414.8
click at [691, 493] on div "1p Apskati attēlu un nosaki kurš no skolēniem atbildēja pareizi? Nosauc tikai s…" at bounding box center [833, 352] width 668 height 422
copy div "Apskati attēlu un nosaki kurš no skolēniem atbildēja pareizi? Nosauc tikai skol…"
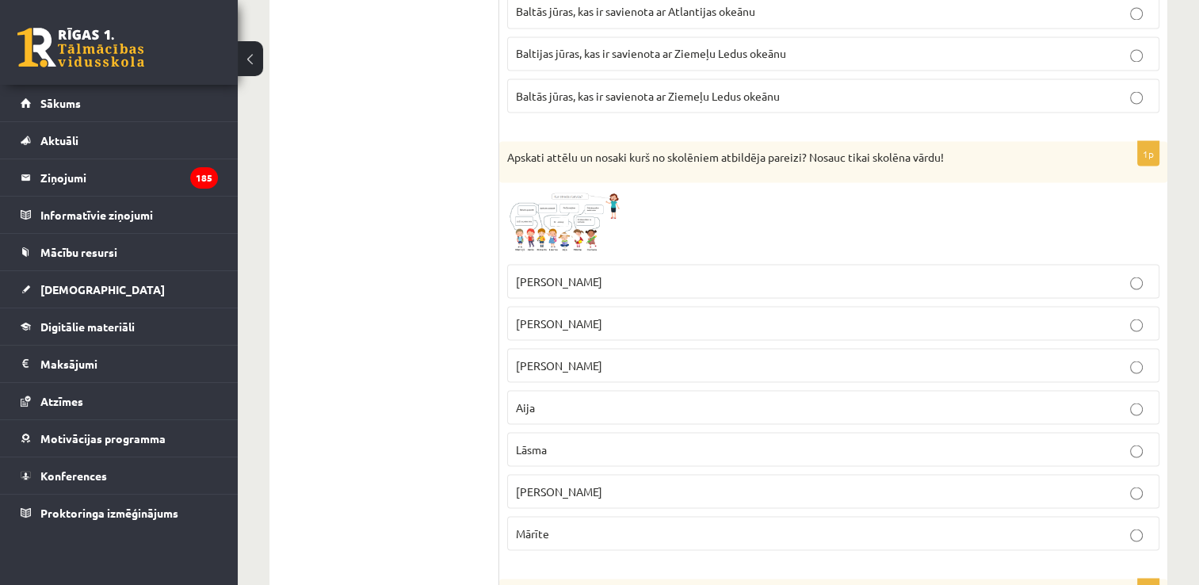
click at [544, 190] on img at bounding box center [566, 223] width 119 height 67
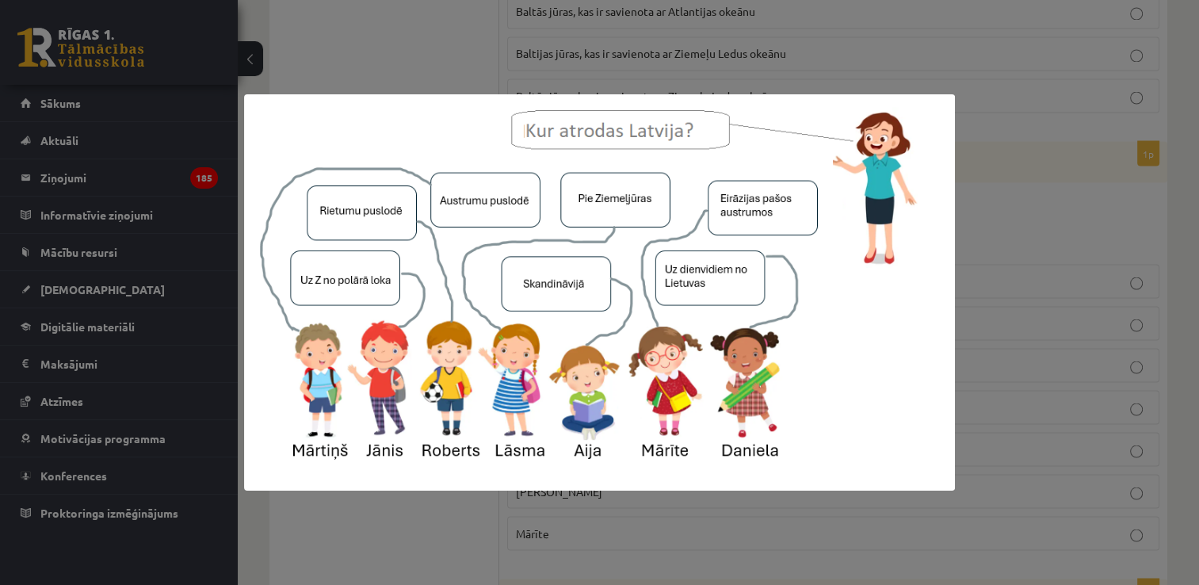
click at [353, 11] on div at bounding box center [599, 292] width 1199 height 585
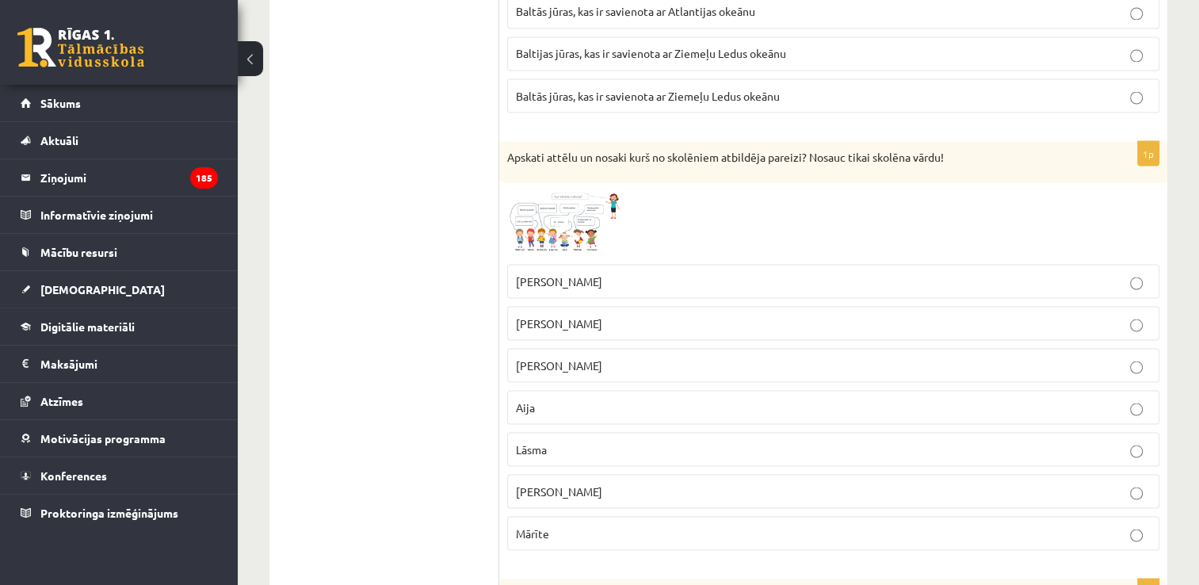
click at [585, 357] on p "Mārtiņš" at bounding box center [833, 365] width 635 height 17
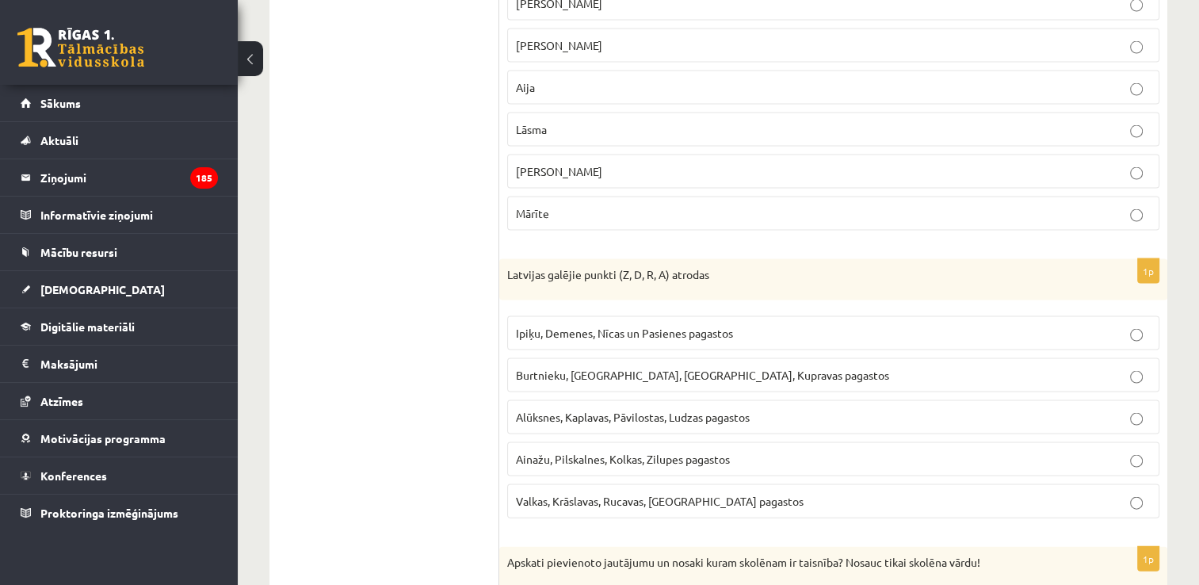
scroll to position [3332, 0]
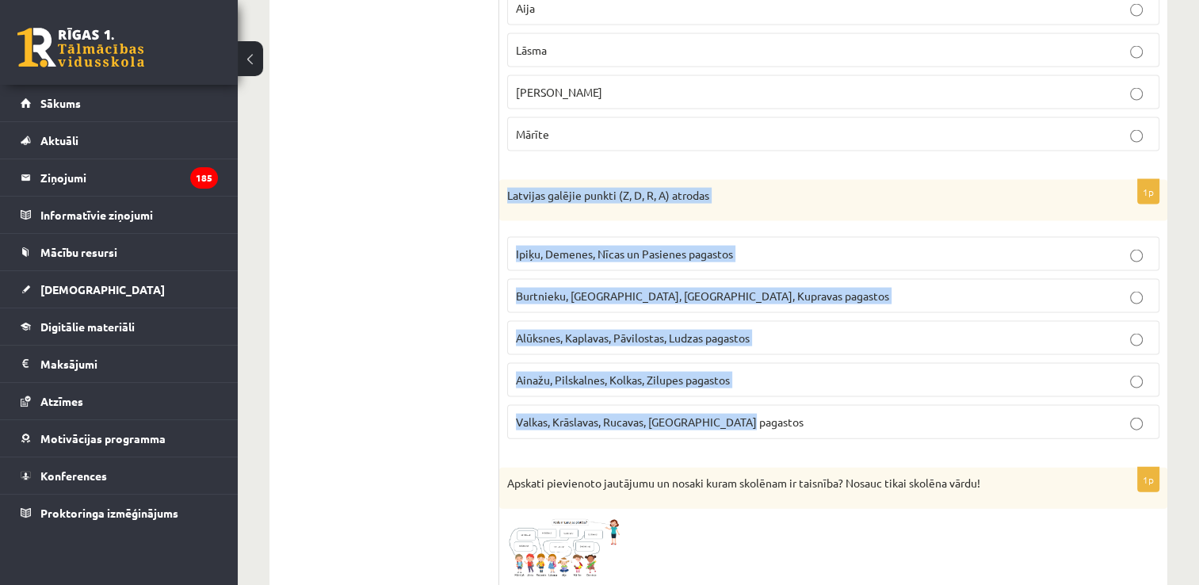
drag, startPoint x: 504, startPoint y: 163, endPoint x: 818, endPoint y: 401, distance: 394.3
click at [818, 401] on div "1p Latvijas galējie punkti (Z, D, R, A) atrodas Ipiķu, Demenes, Nīcas un Pasien…" at bounding box center [833, 316] width 668 height 272
copy div "Latvijas galējie punkti (Z, D, R, A) atrodas Ipiķu, Demenes, Nīcas un Pasienes …"
click at [783, 372] on p "Ainažu, Pilskalnes, Kolkas, Zilupes pagastos" at bounding box center [833, 380] width 635 height 17
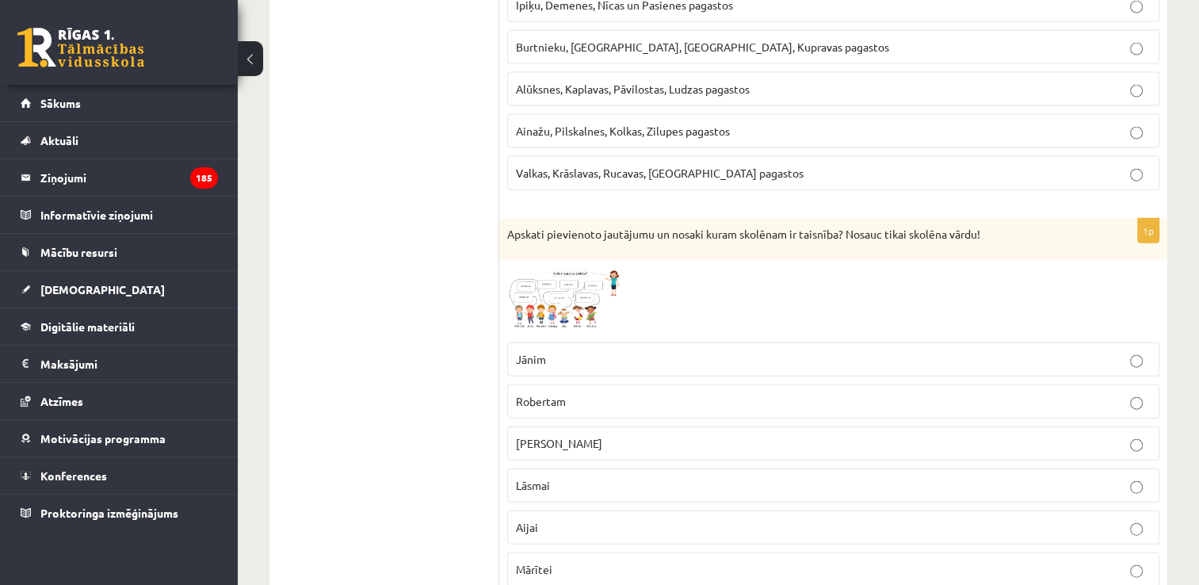
scroll to position [3649, 0]
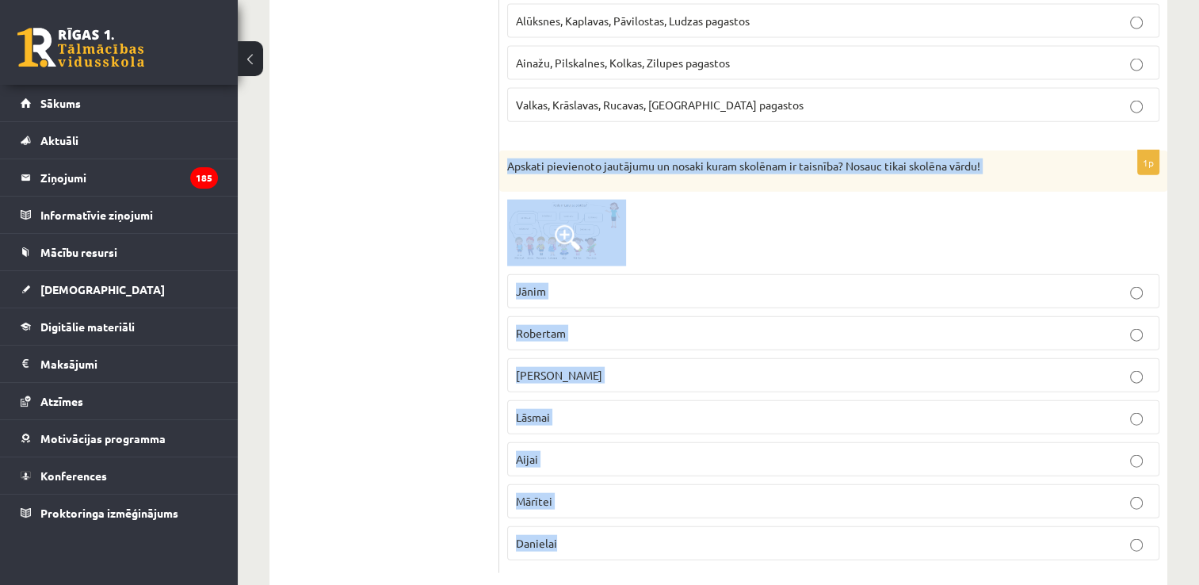
drag, startPoint x: 504, startPoint y: 130, endPoint x: 795, endPoint y: 503, distance: 472.7
click at [795, 503] on div "1p Apskati pievienoto jautājumu un nosaki kuram skolēnam ir taisnība? Nosauc ti…" at bounding box center [833, 362] width 668 height 423
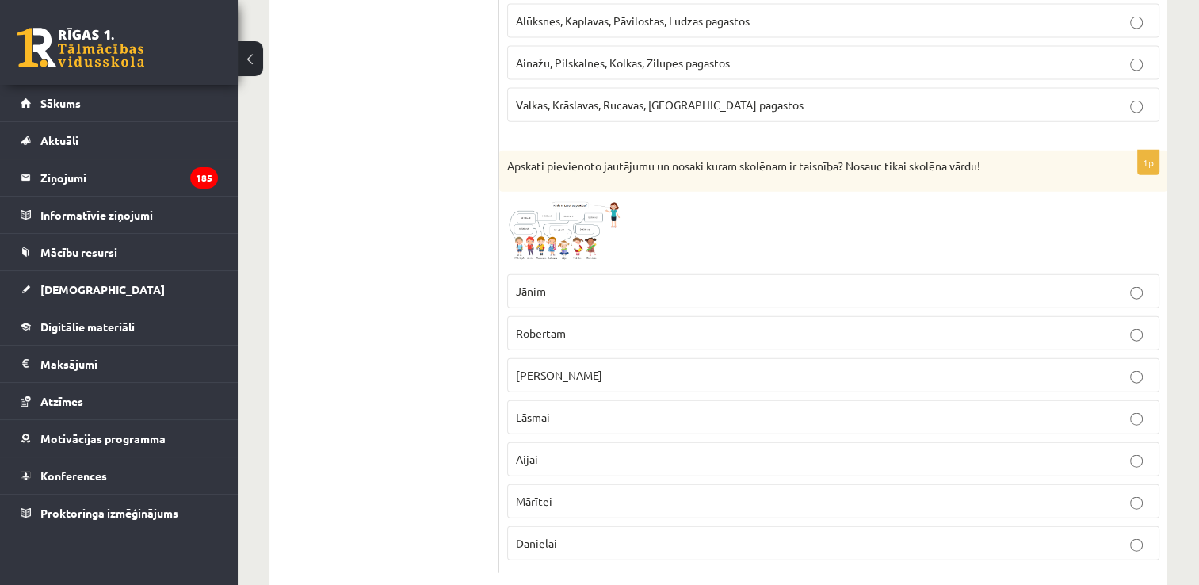
click at [545, 201] on img at bounding box center [566, 233] width 119 height 67
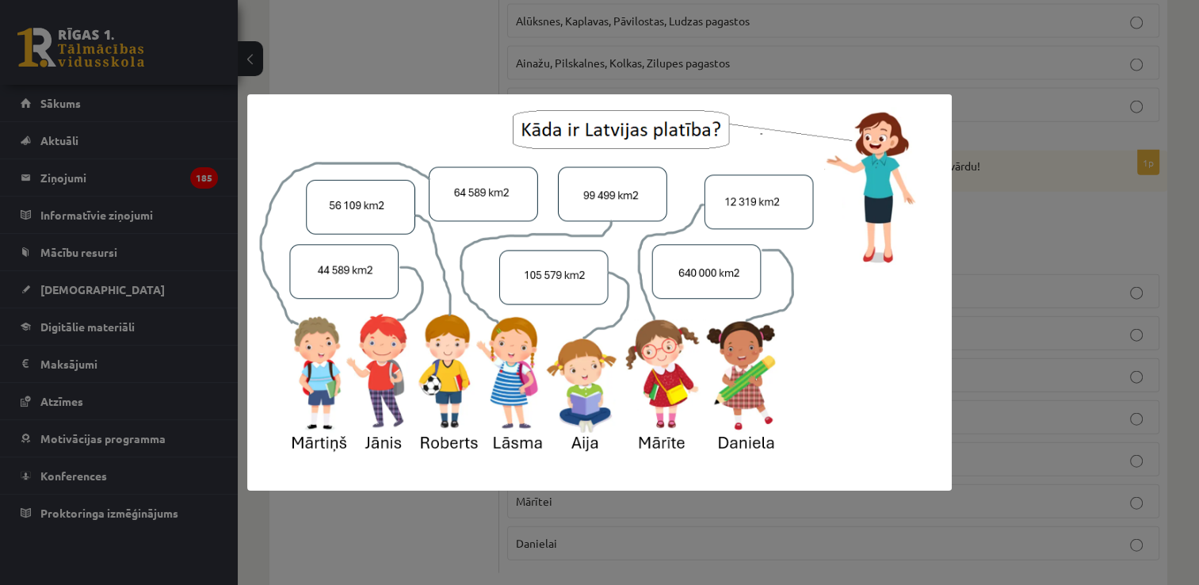
click at [296, 48] on div at bounding box center [599, 292] width 1199 height 585
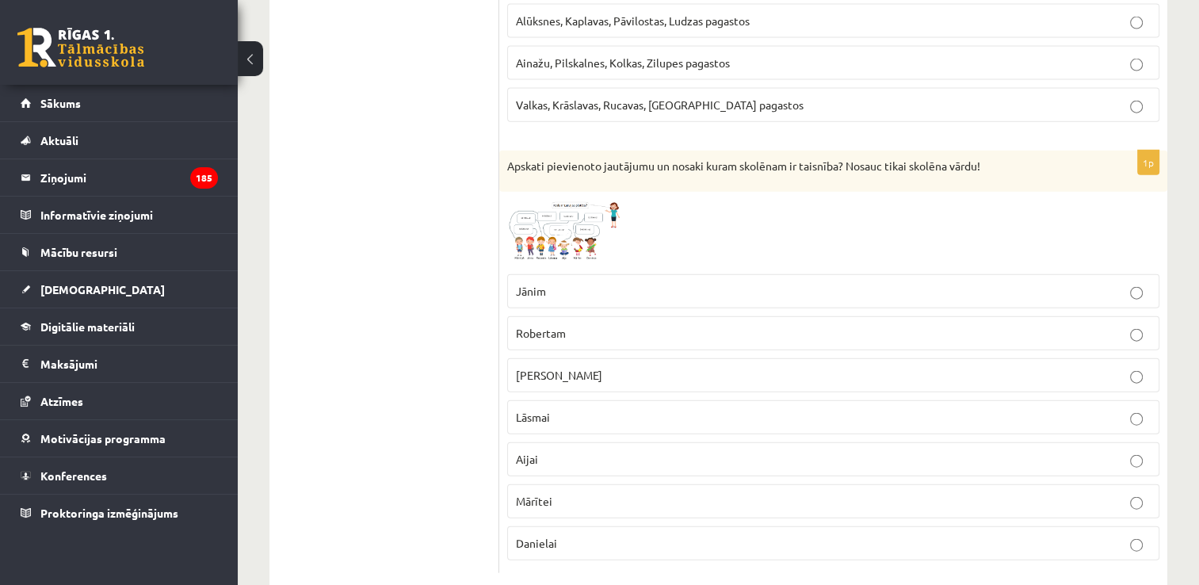
click at [593, 367] on p "Mārtiņam" at bounding box center [833, 375] width 635 height 17
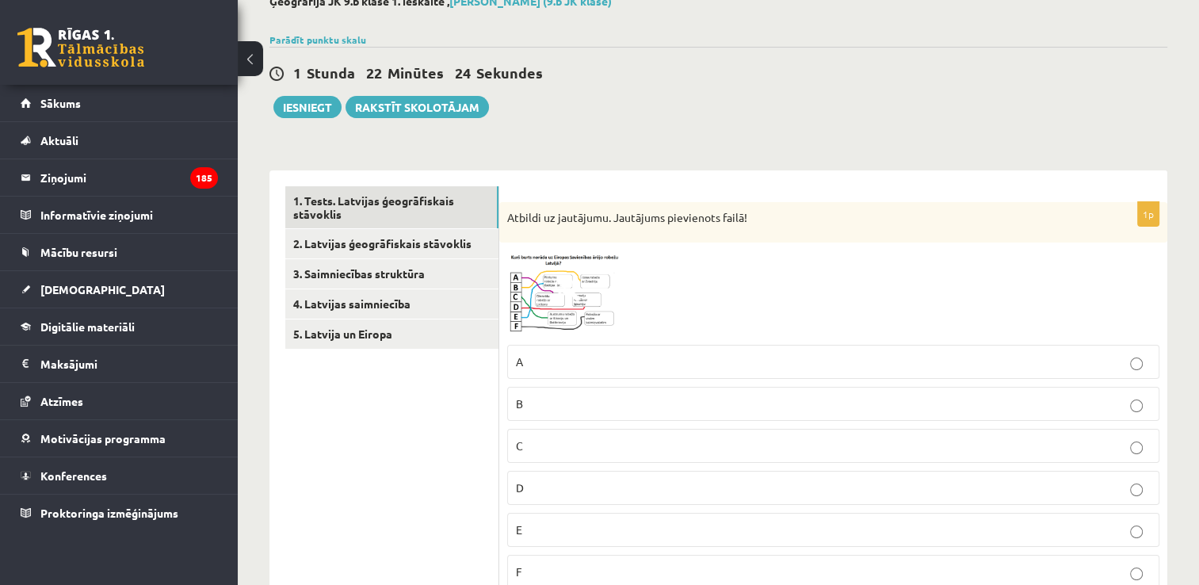
scroll to position [0, 0]
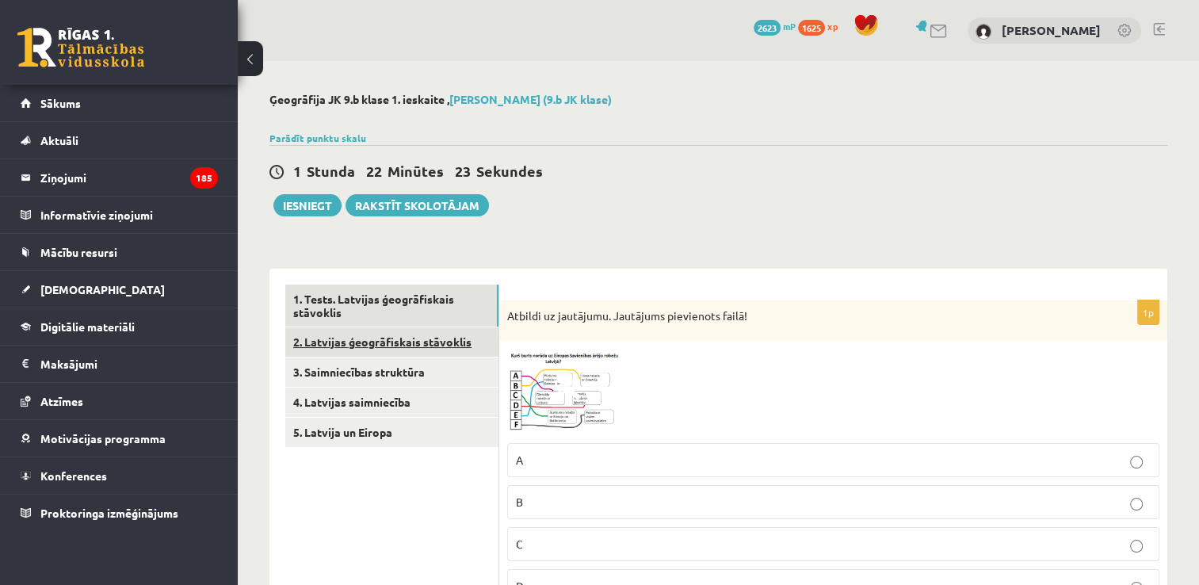
click at [400, 334] on link "2. Latvijas ģeogrāfiskais stāvoklis" at bounding box center [391, 341] width 213 height 29
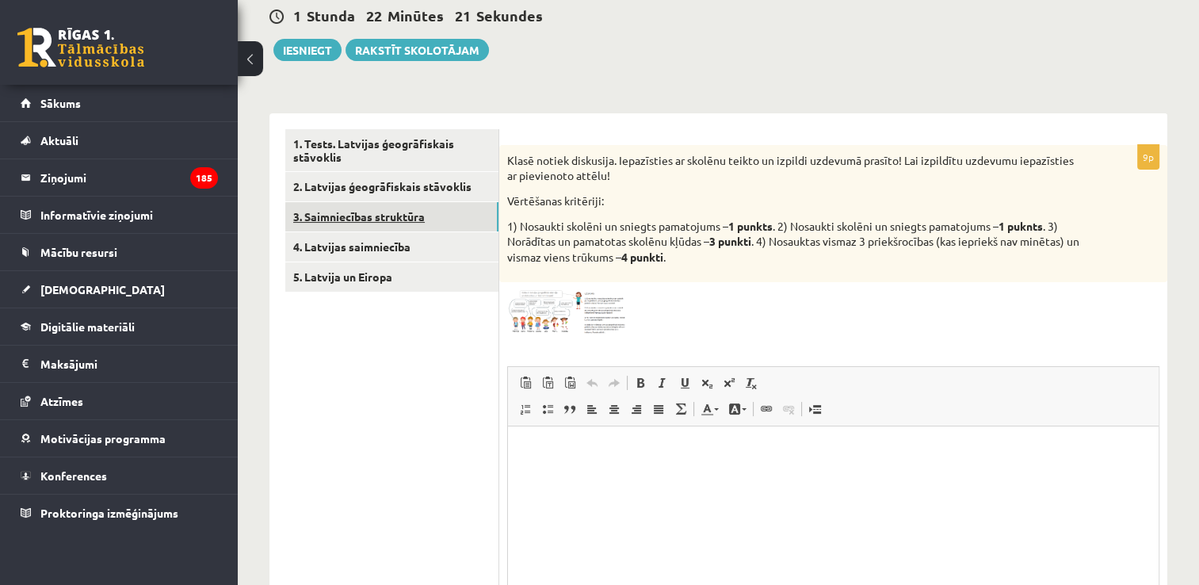
click at [389, 213] on link "3. Saimniecības struktūra" at bounding box center [391, 216] width 213 height 29
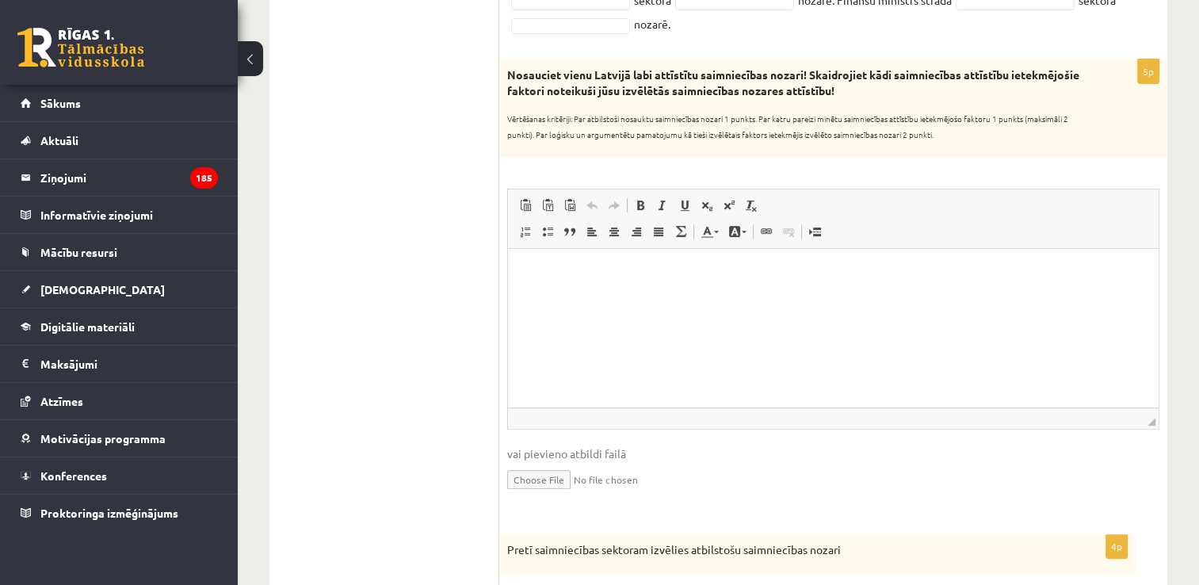
scroll to position [325, 0]
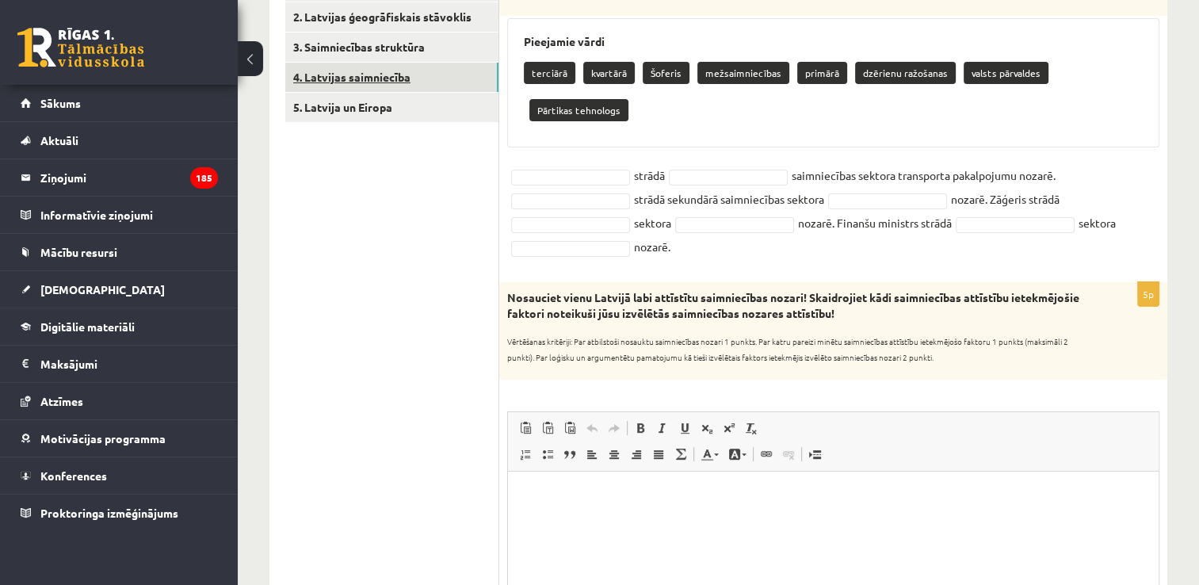
click at [460, 78] on link "4. Latvijas saimniecība" at bounding box center [391, 77] width 213 height 29
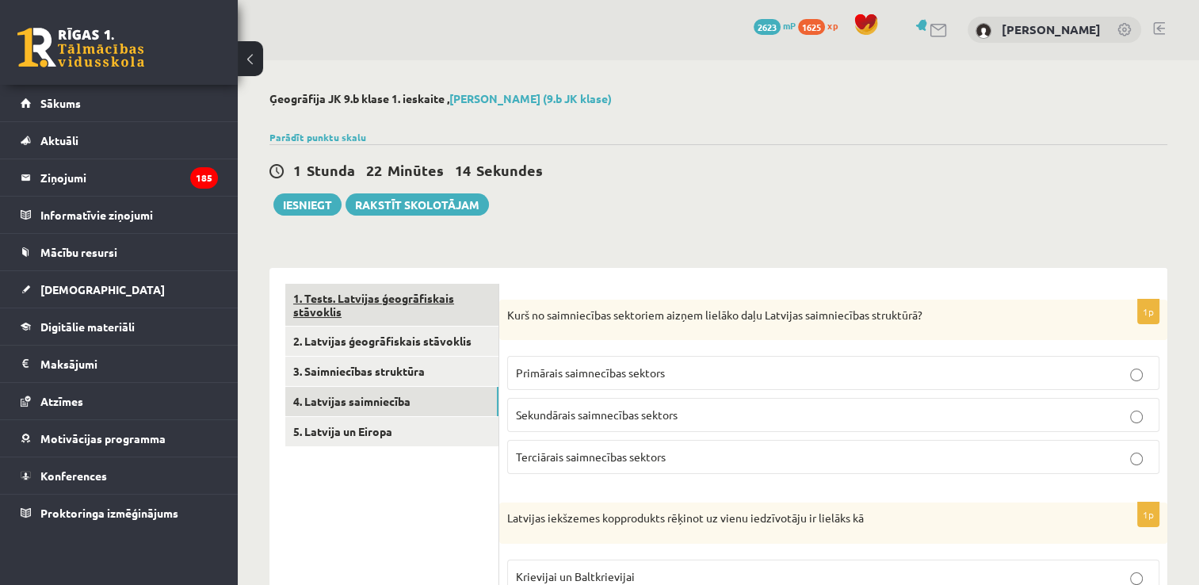
scroll to position [0, 0]
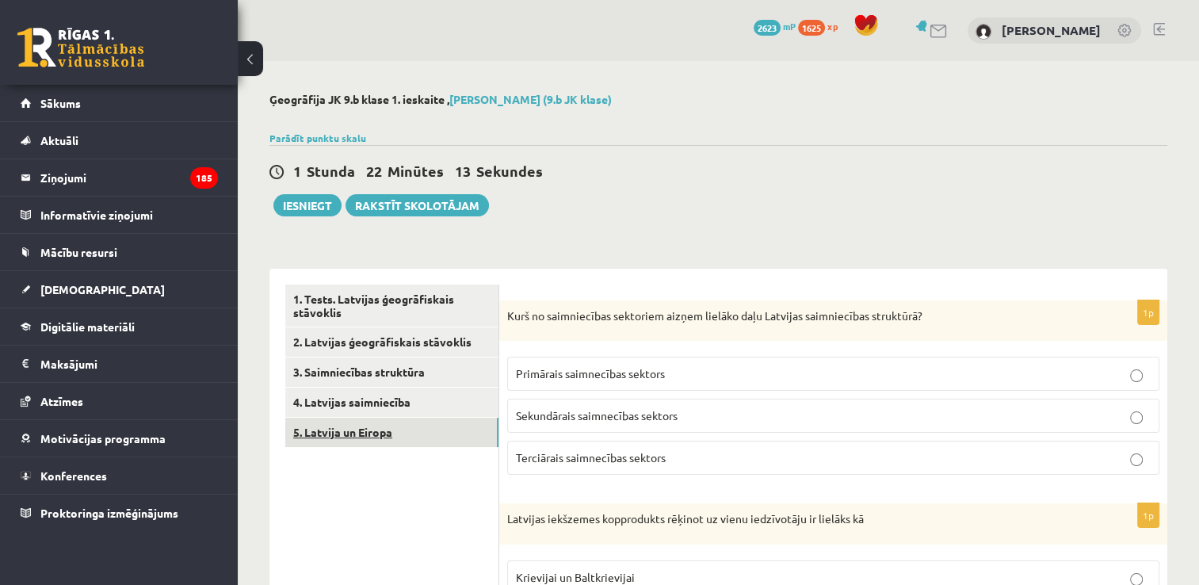
click at [394, 430] on link "5. Latvija un Eiropa" at bounding box center [391, 432] width 213 height 29
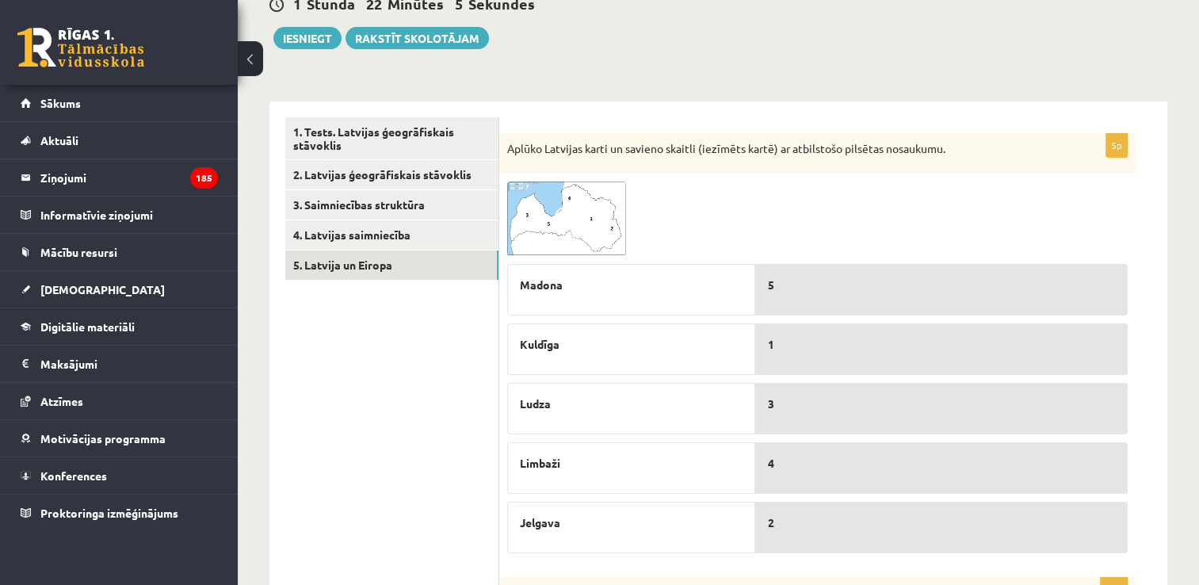
scroll to position [247, 0]
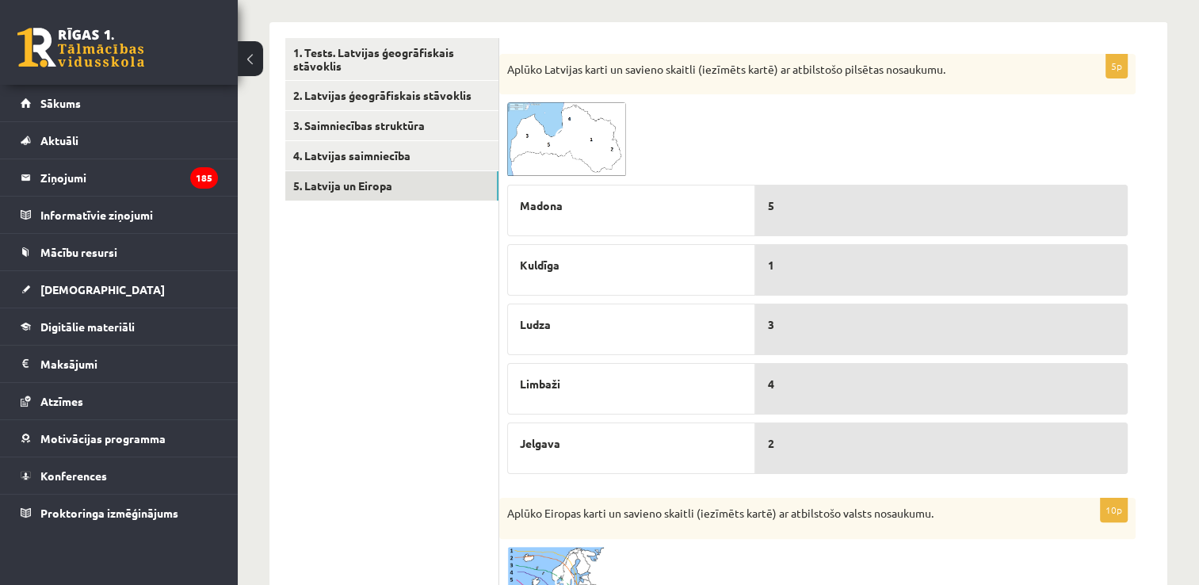
click at [557, 146] on span at bounding box center [567, 140] width 25 height 25
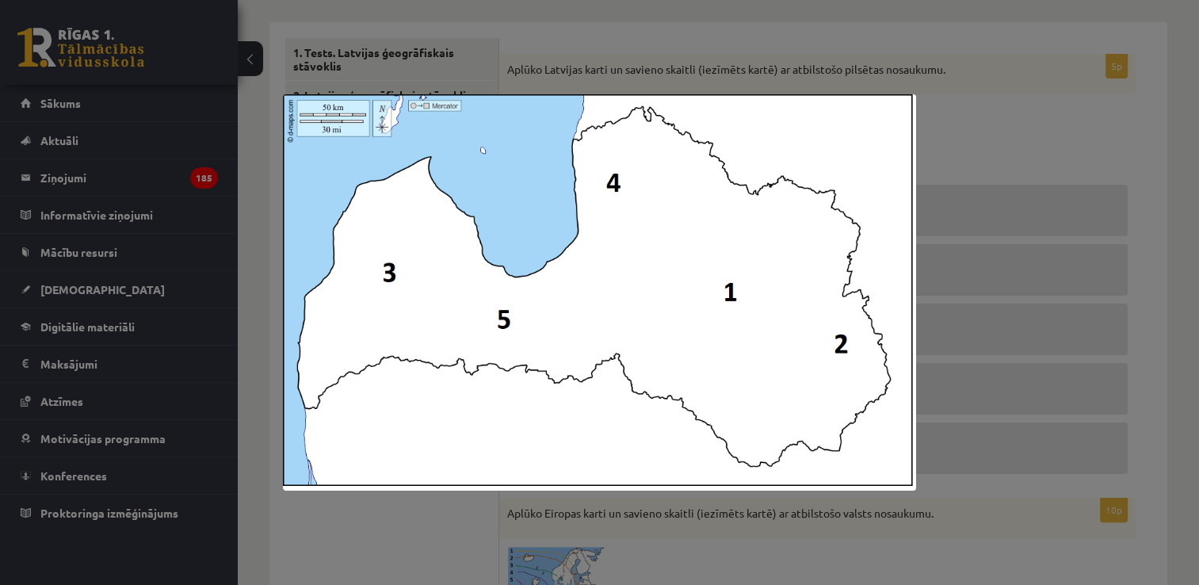
click at [1018, 142] on div at bounding box center [599, 292] width 1199 height 585
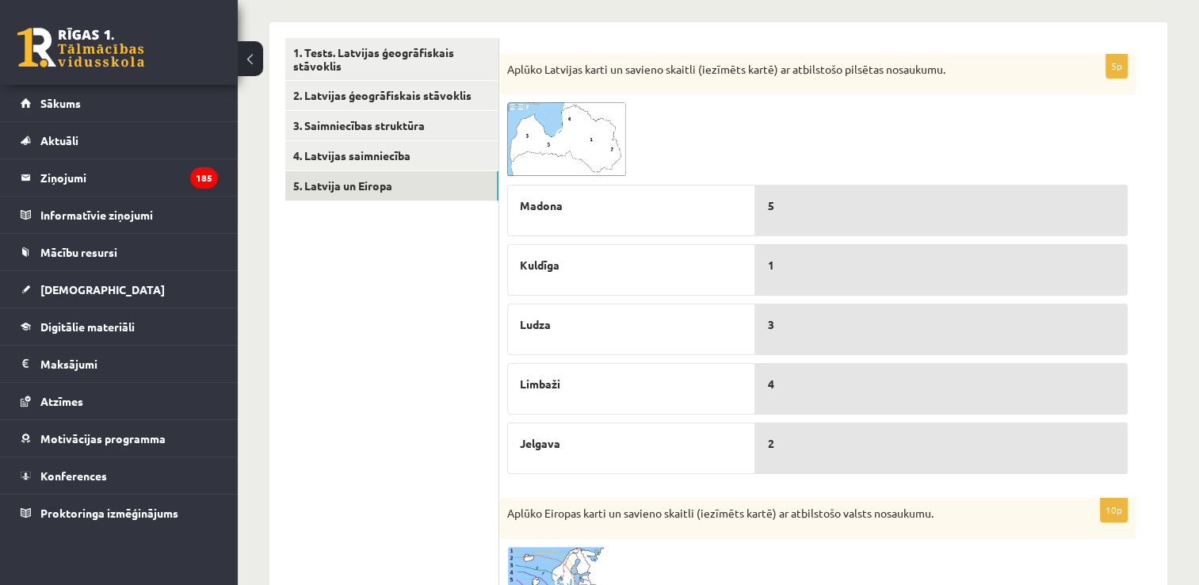
scroll to position [326, 0]
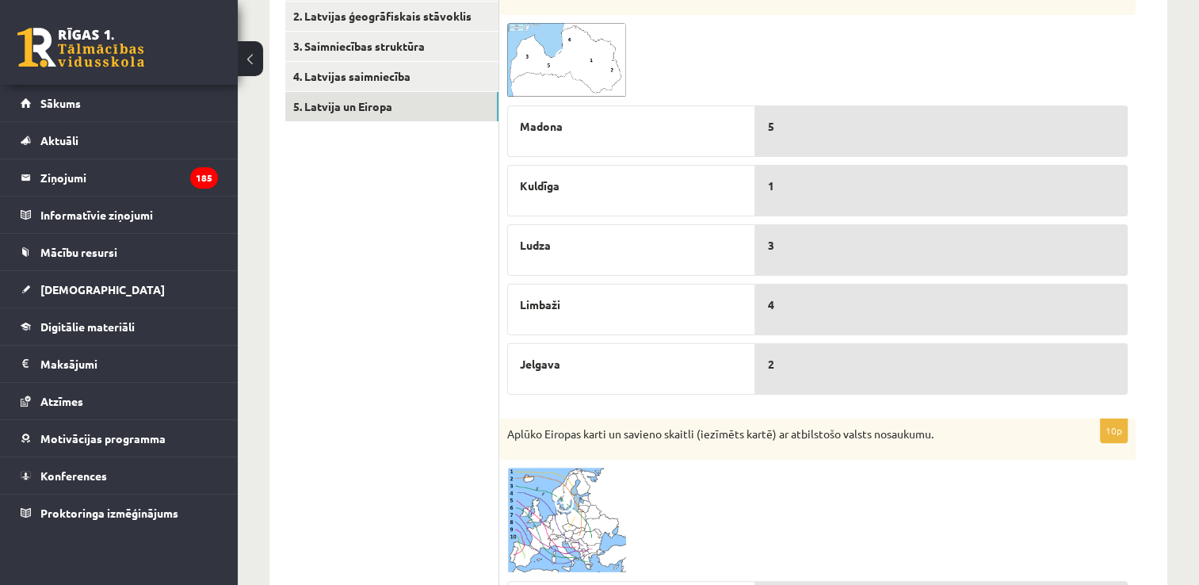
click at [549, 50] on img at bounding box center [566, 60] width 119 height 75
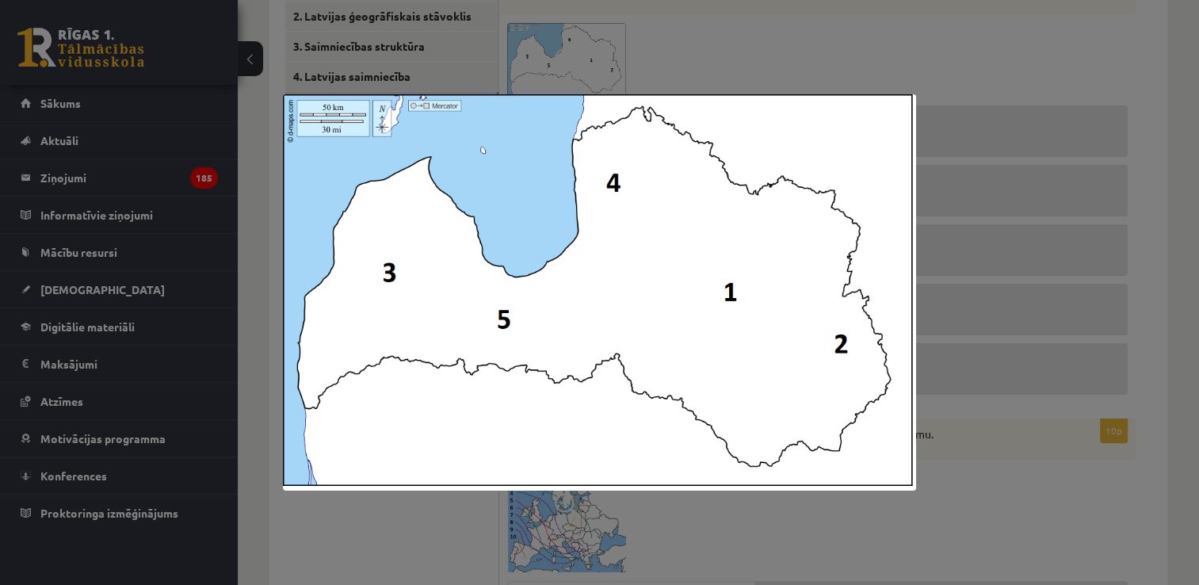
click at [930, 253] on div at bounding box center [599, 292] width 1199 height 585
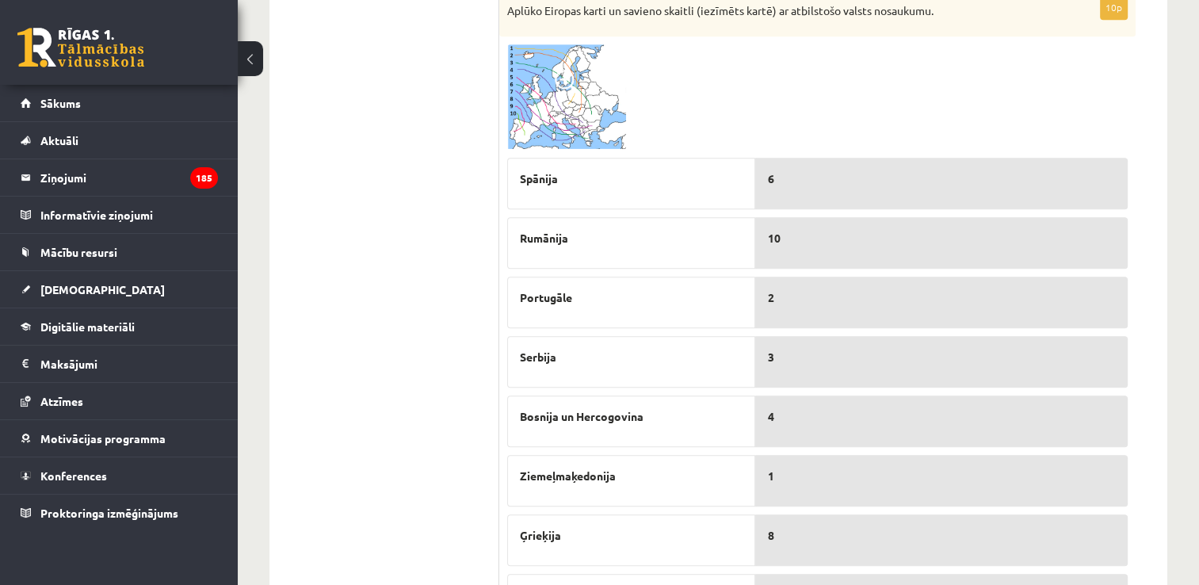
scroll to position [722, 0]
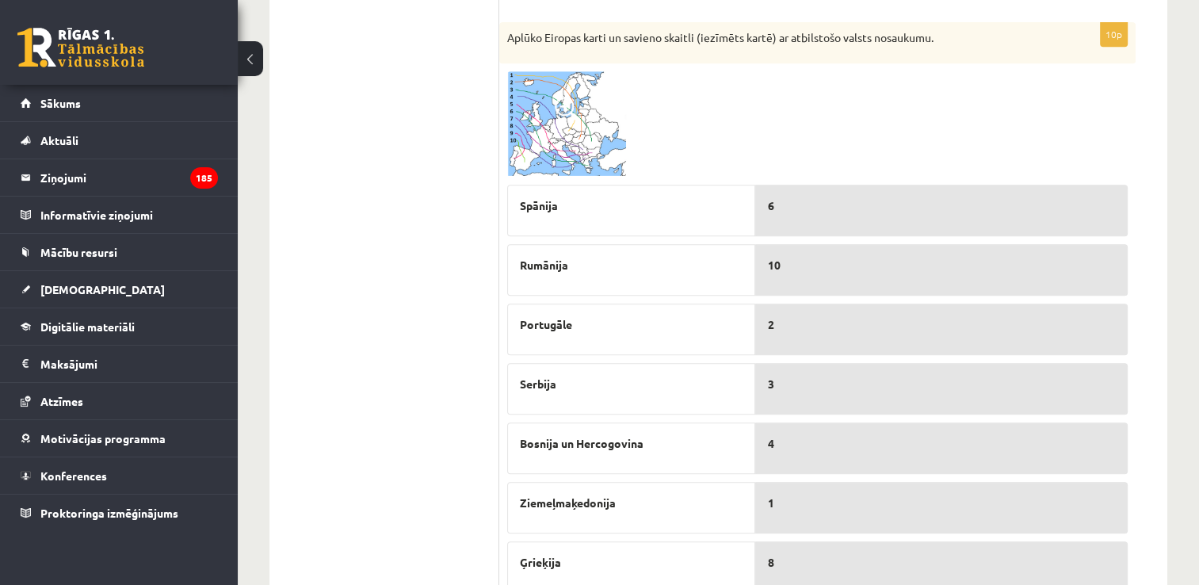
click at [593, 134] on img at bounding box center [566, 123] width 119 height 105
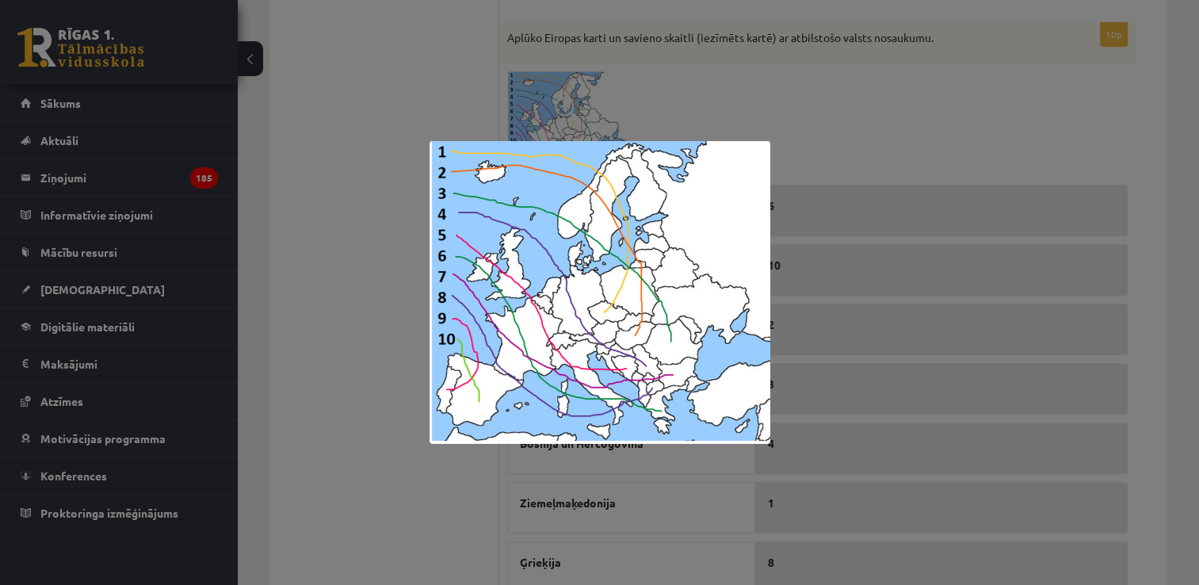
drag, startPoint x: 308, startPoint y: 43, endPoint x: 362, endPoint y: 68, distance: 60.3
click at [310, 43] on div at bounding box center [599, 292] width 1199 height 585
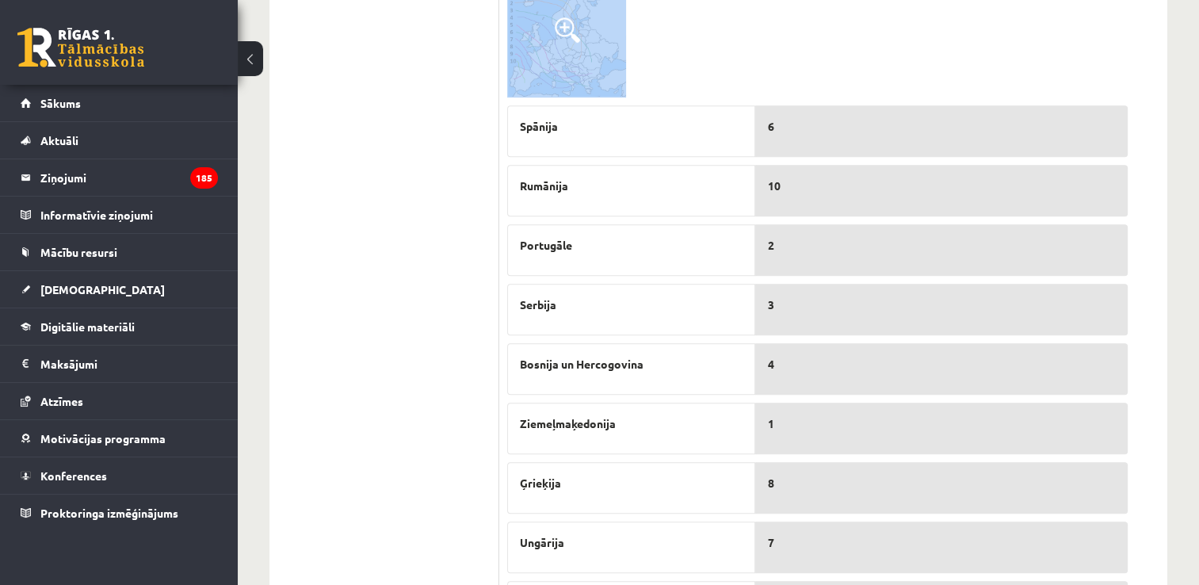
scroll to position [960, 0]
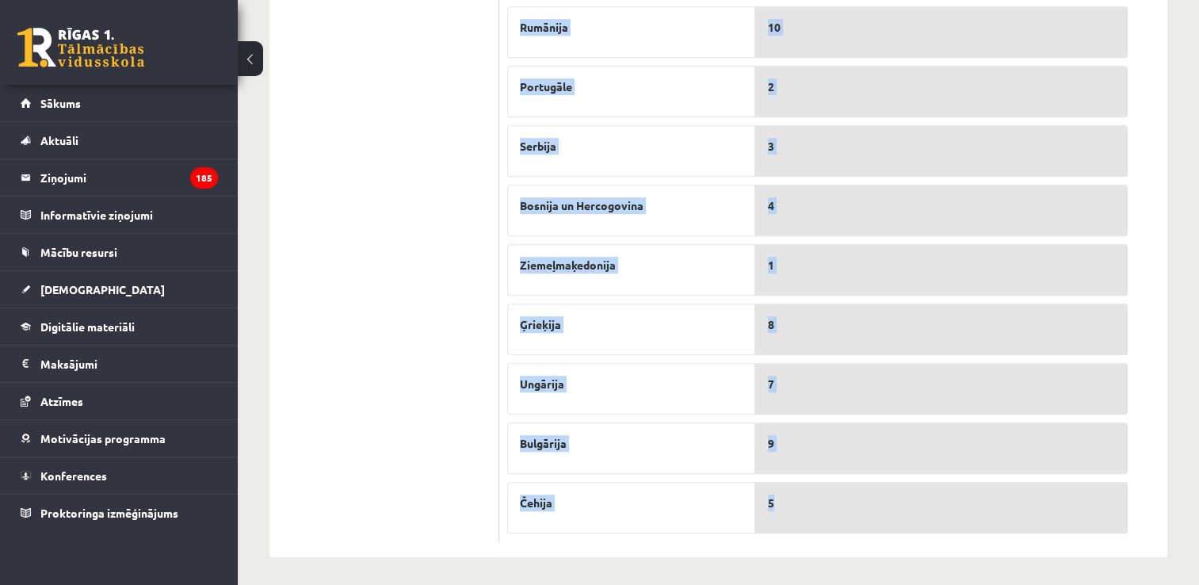
drag, startPoint x: 507, startPoint y: 31, endPoint x: 973, endPoint y: 488, distance: 652.5
click at [973, 488] on div "10p Aplūko Eiropas karti un savieno skaitli (iezīmēts kartē) ar atbilstošo vals…" at bounding box center [817, 162] width 637 height 757
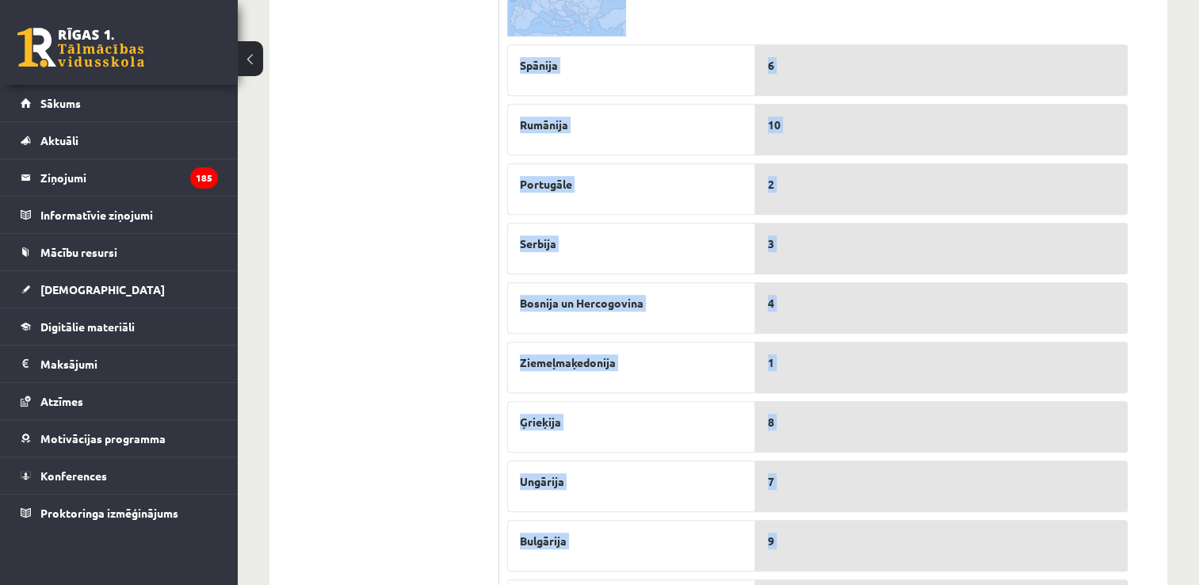
scroll to position [722, 0]
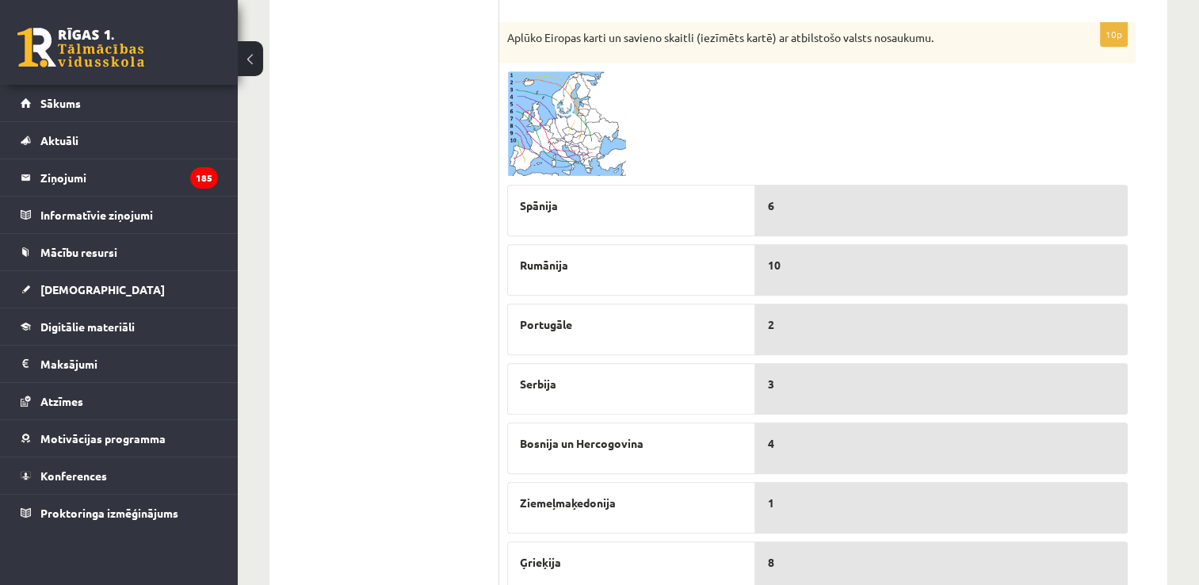
drag, startPoint x: 430, startPoint y: 224, endPoint x: 571, endPoint y: 180, distance: 147.7
click at [430, 223] on ul "1. Tests. Latvijas ģeogrāfiskais stāvoklis 2. Latvijas ģeogrāfiskais stāvoklis …" at bounding box center [392, 170] width 214 height 1217
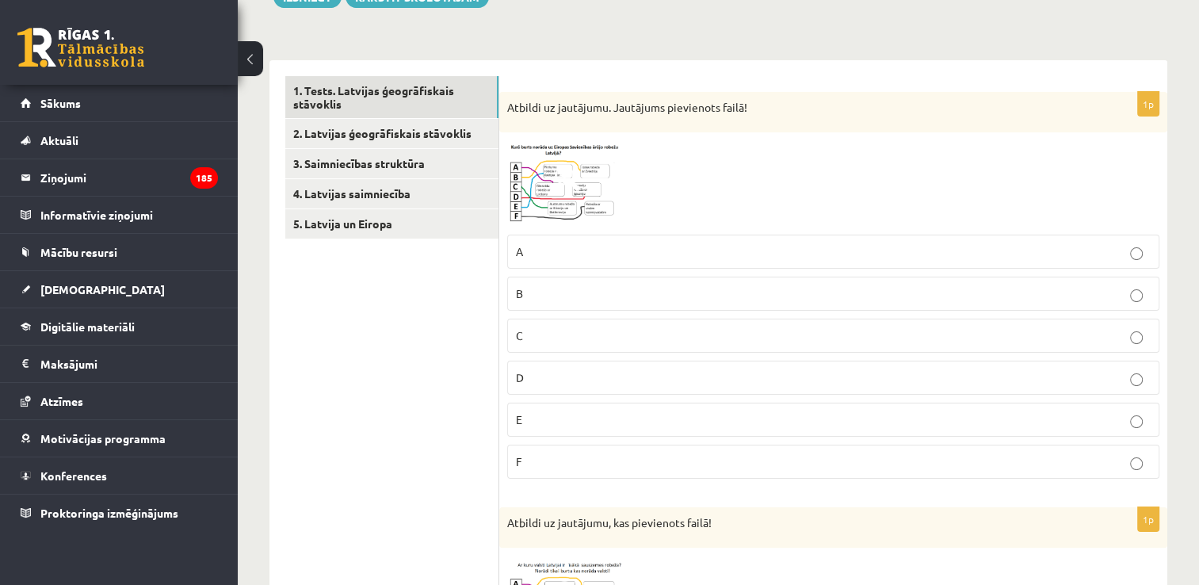
scroll to position [82, 0]
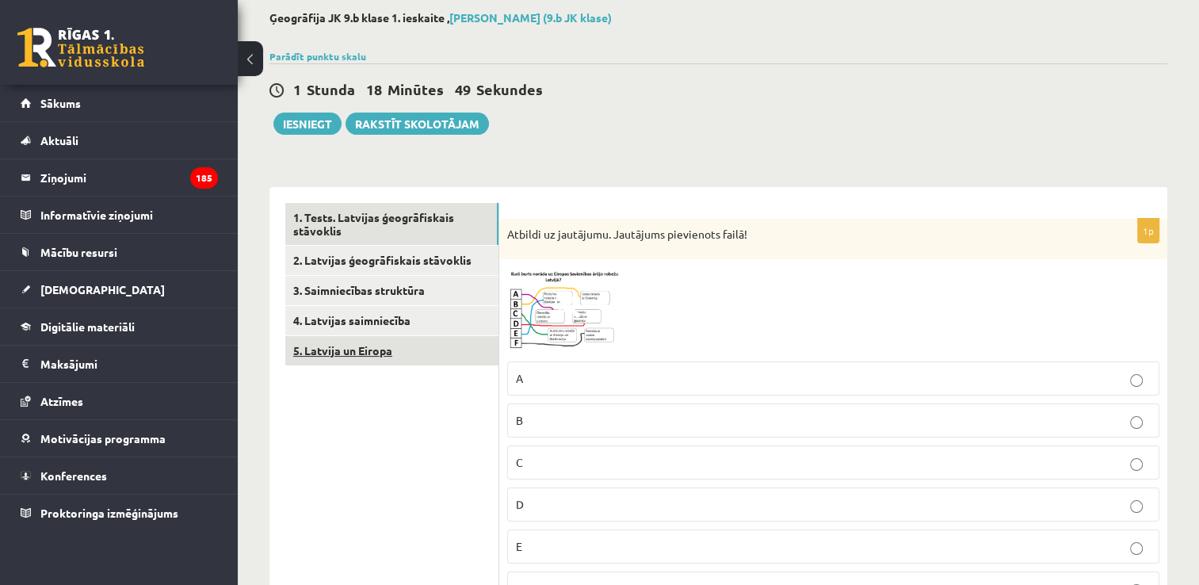
click at [392, 350] on link "5. Latvija un Eiropa" at bounding box center [391, 350] width 213 height 29
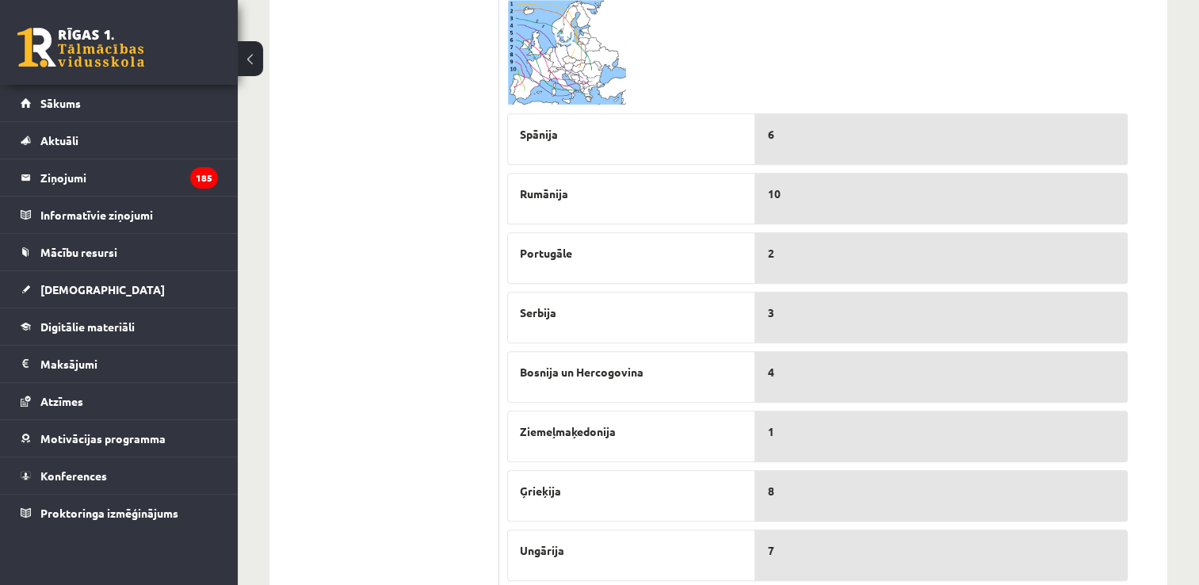
scroll to position [795, 0]
click at [827, 157] on div "6" at bounding box center [941, 138] width 373 height 52
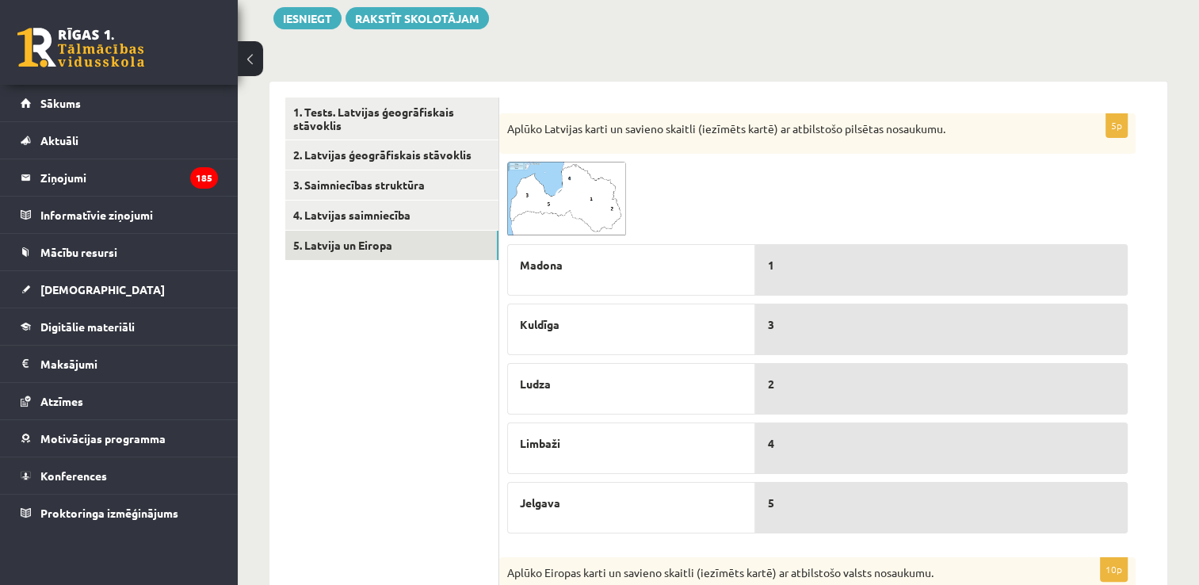
scroll to position [238, 0]
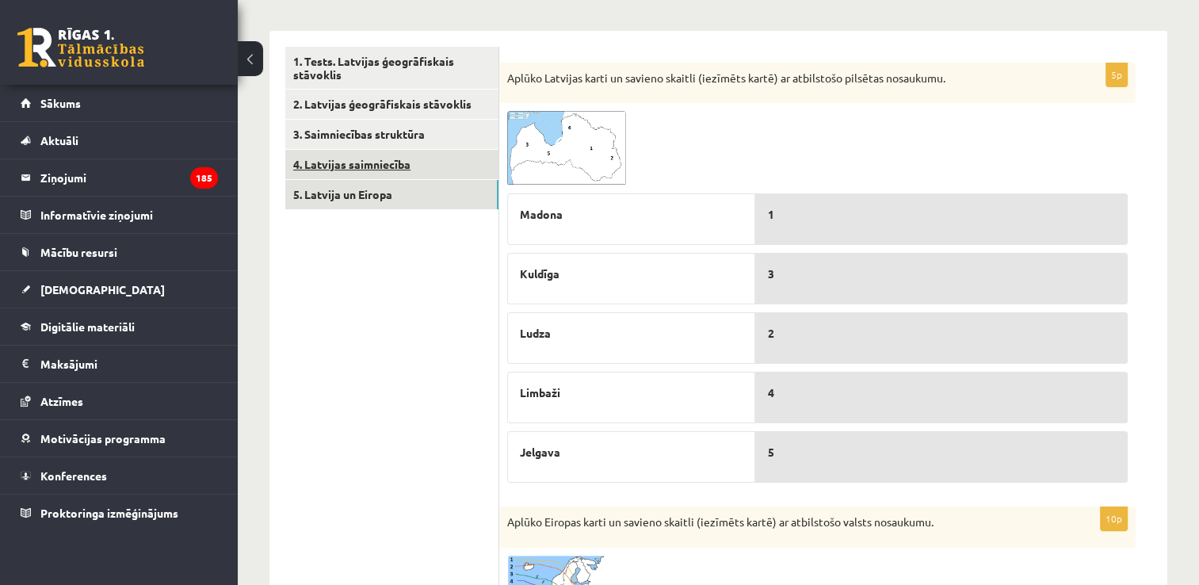
click at [444, 160] on link "4. Latvijas saimniecība" at bounding box center [391, 164] width 213 height 29
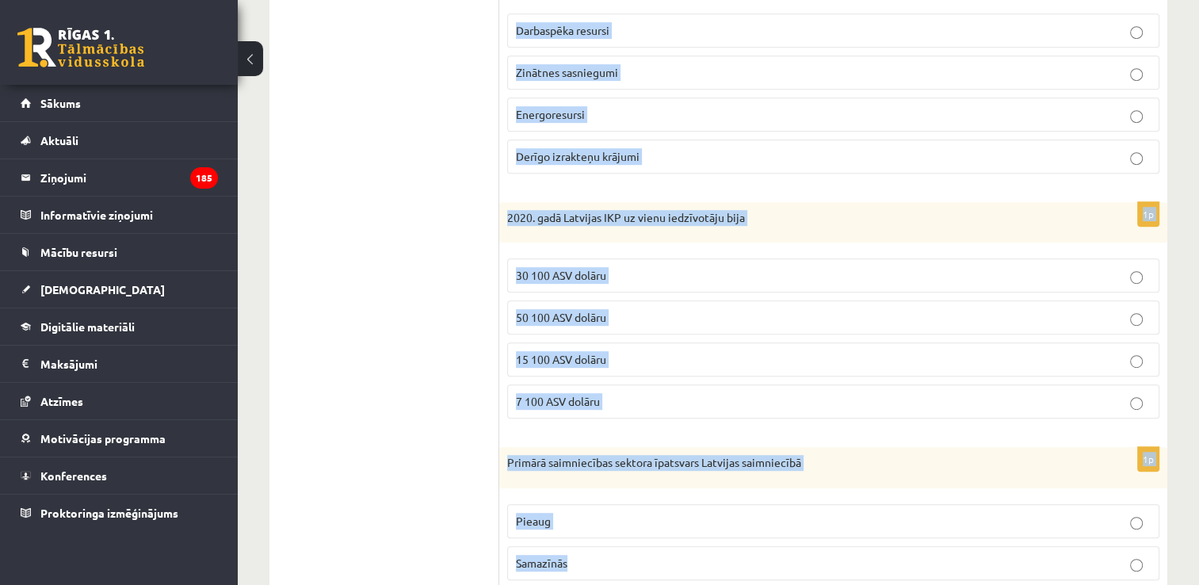
scroll to position [884, 0]
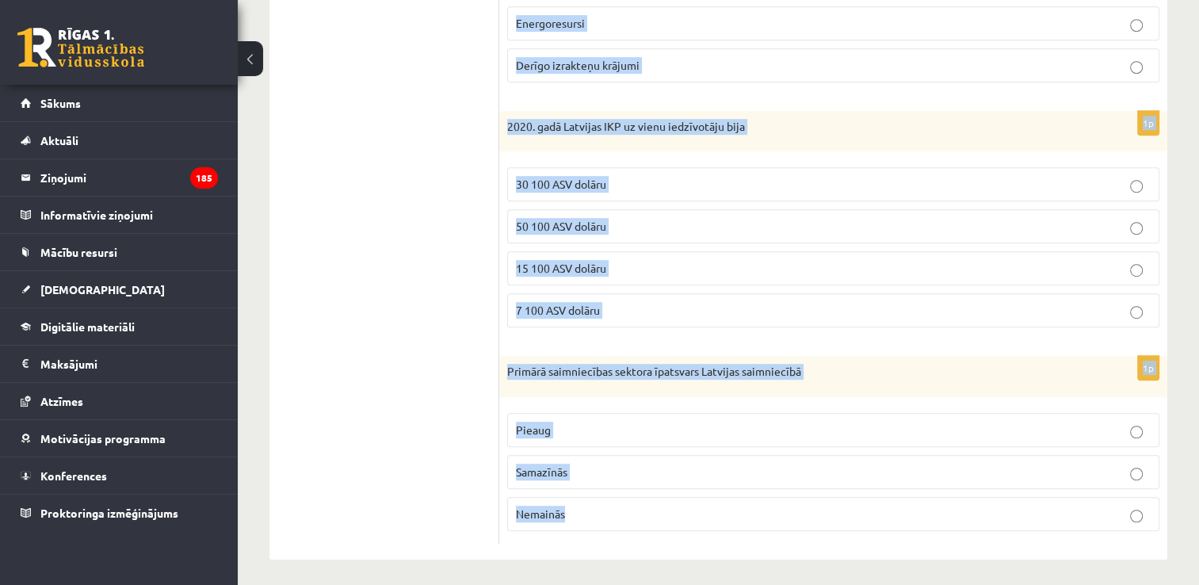
drag, startPoint x: 507, startPoint y: 71, endPoint x: 908, endPoint y: 514, distance: 597.2
copy form "Kurš no saimniecības sektoriem aizņem lielāko daļu Latvijas saimniecības strukt…"
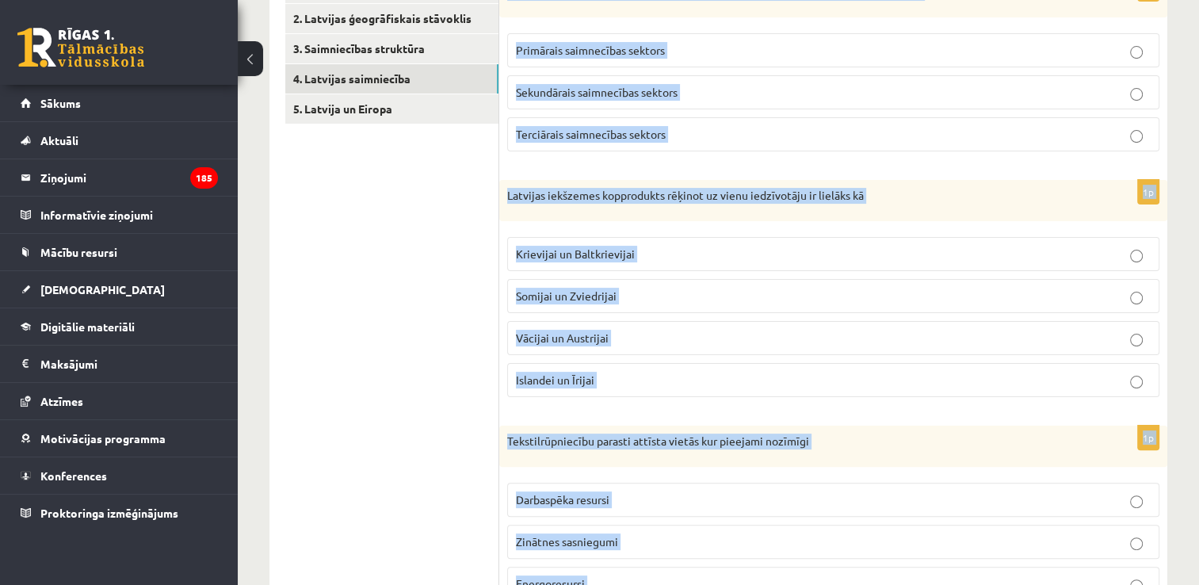
scroll to position [238, 0]
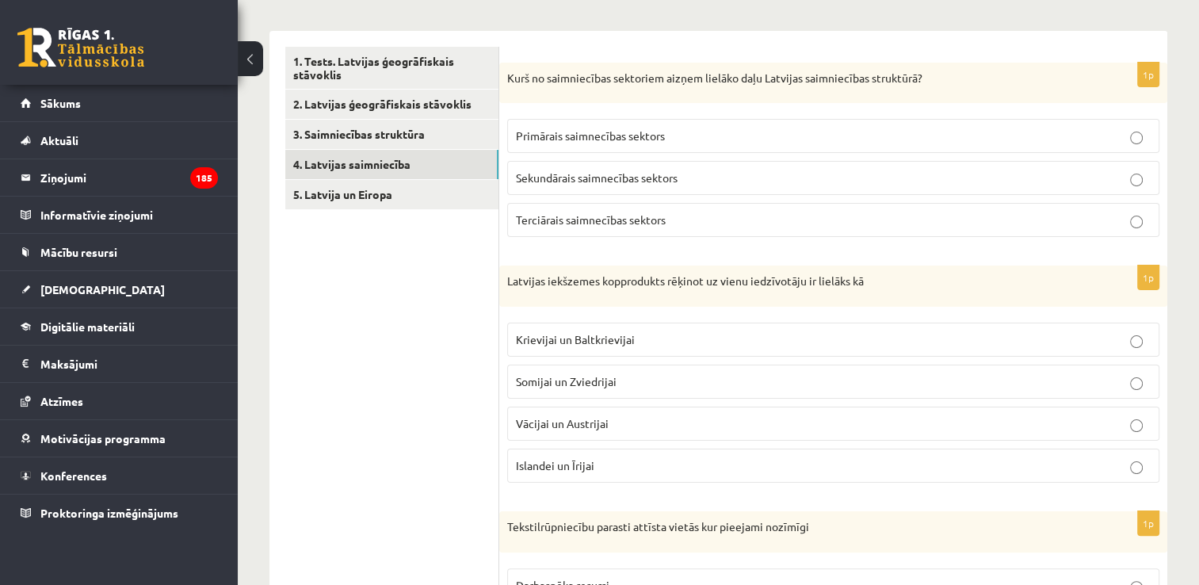
click at [602, 214] on span "Terciārais saimnecības sektors" at bounding box center [591, 219] width 150 height 14
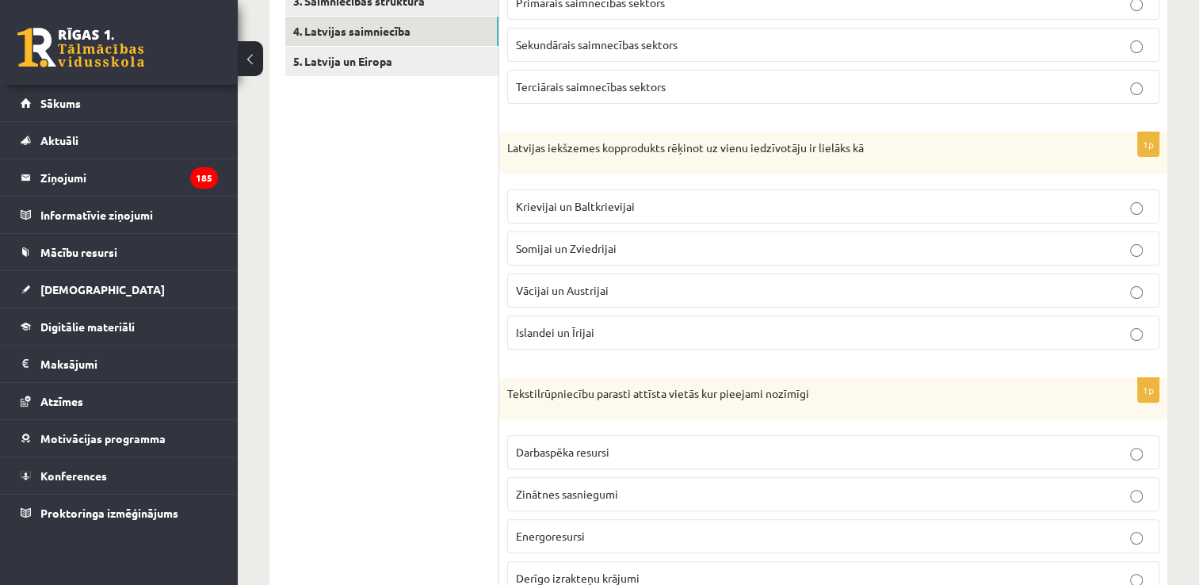
scroll to position [476, 0]
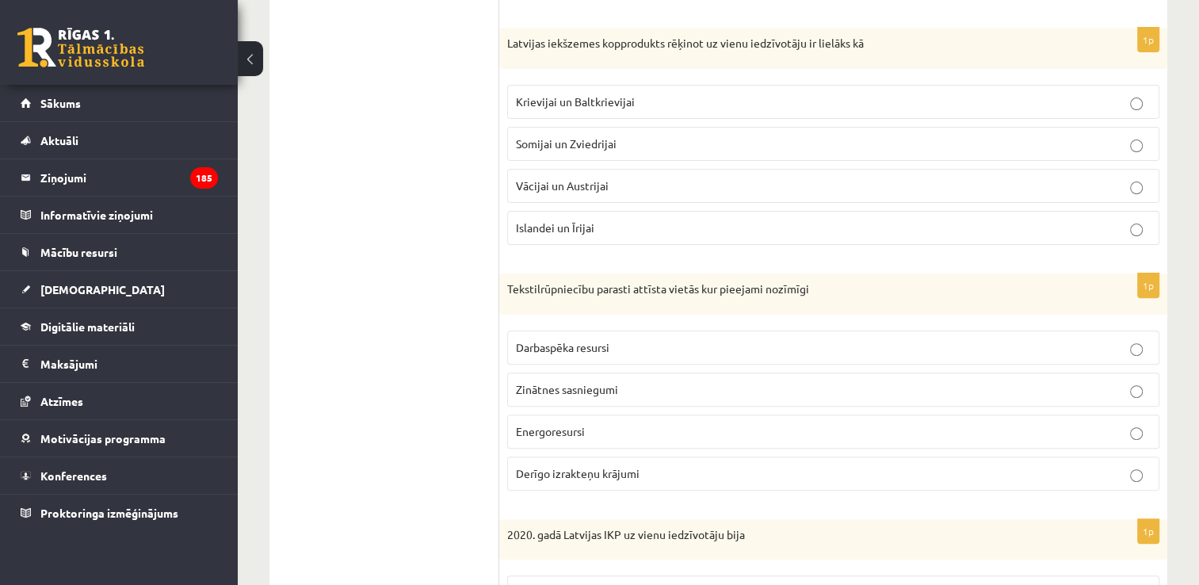
click at [598, 106] on span "Krievijai un Baltkrievijai" at bounding box center [575, 101] width 119 height 14
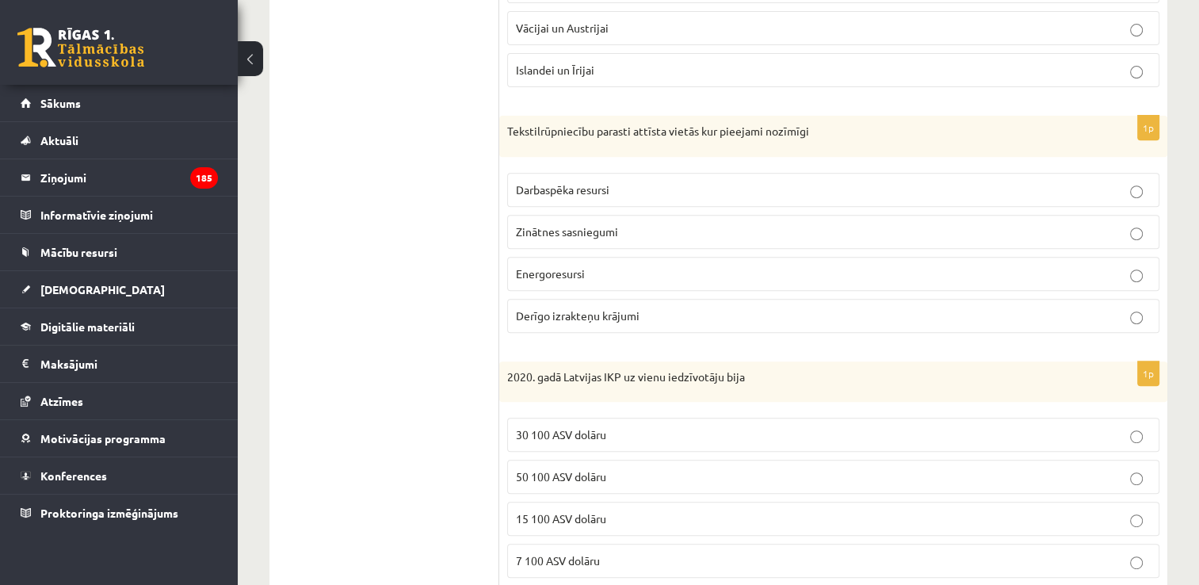
scroll to position [634, 0]
click at [575, 182] on span "Darbaspēka resursi" at bounding box center [563, 189] width 94 height 14
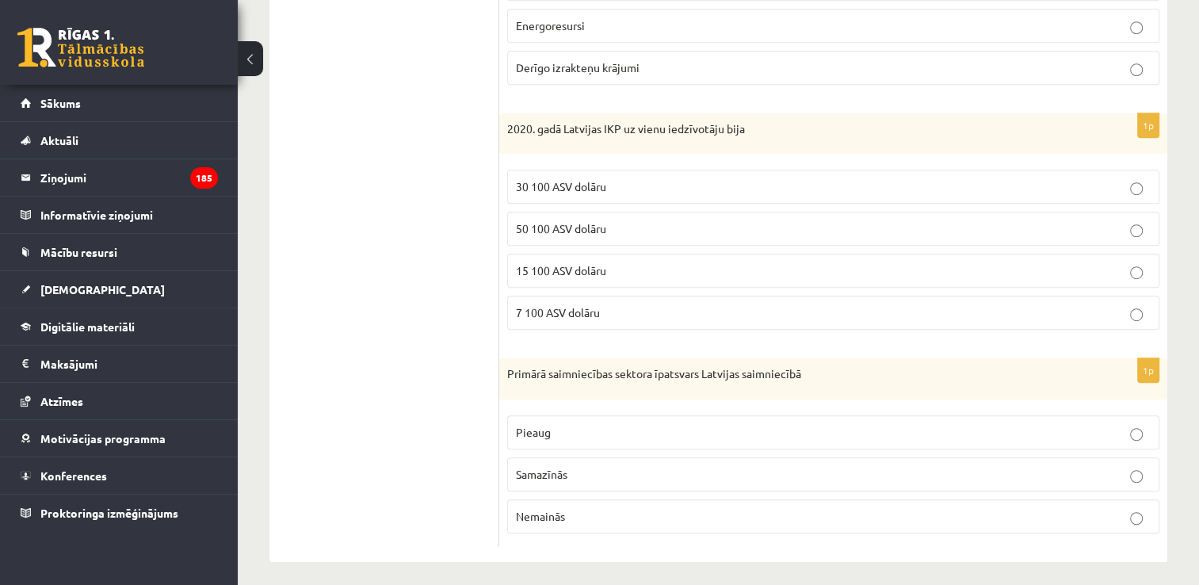
scroll to position [884, 0]
click at [584, 262] on span "15 100 ASV dolāru" at bounding box center [561, 268] width 90 height 14
click at [598, 477] on label "Samazīnās" at bounding box center [833, 472] width 652 height 34
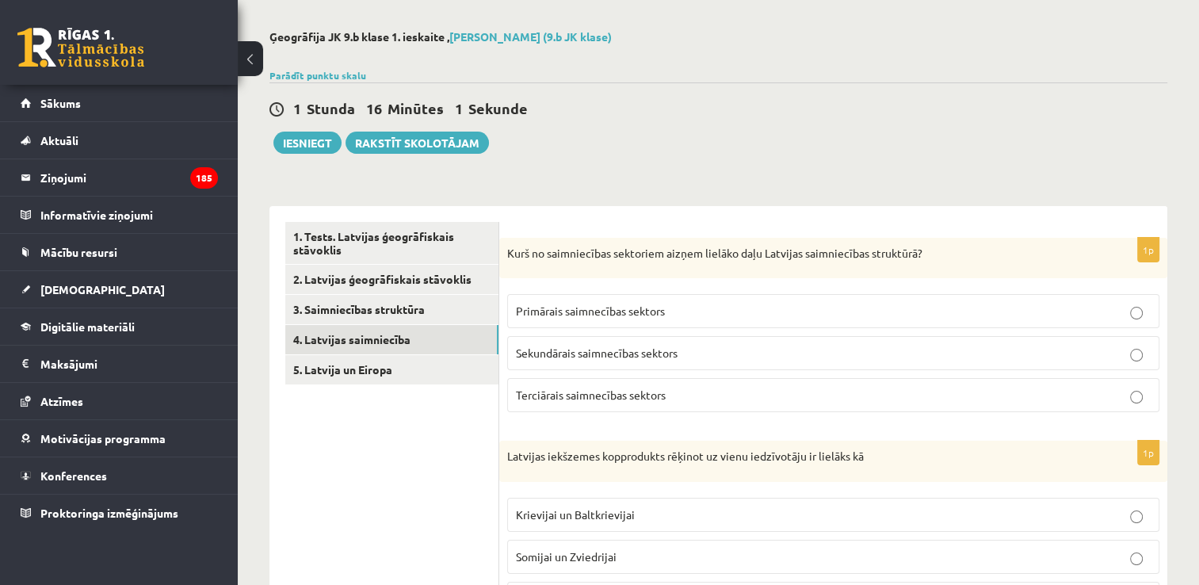
scroll to position [0, 0]
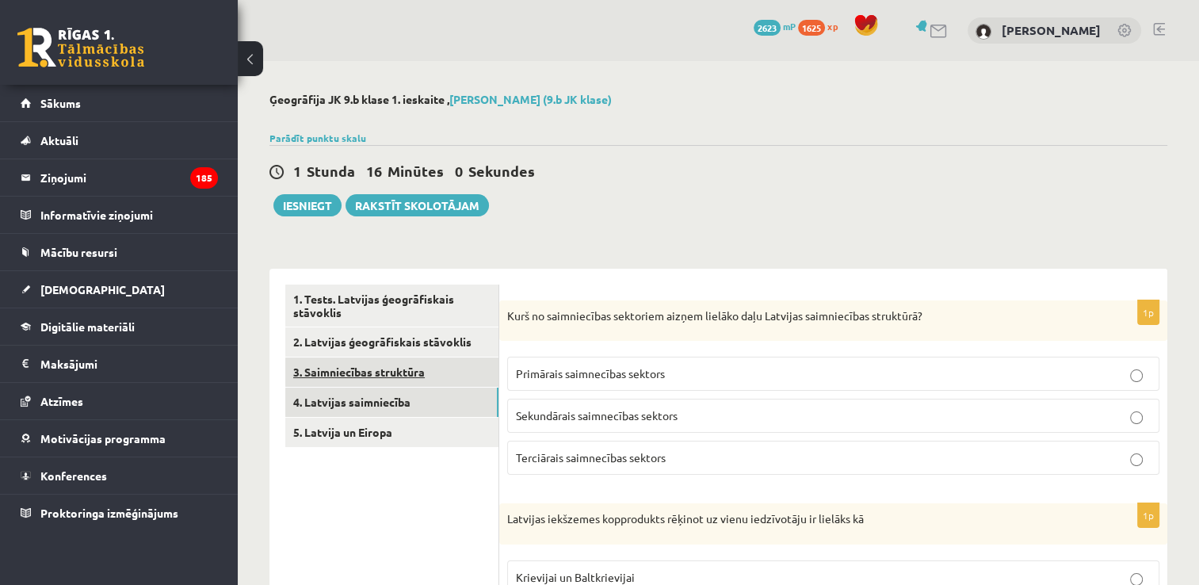
click at [426, 374] on link "3. Saimniecības struktūra" at bounding box center [391, 372] width 213 height 29
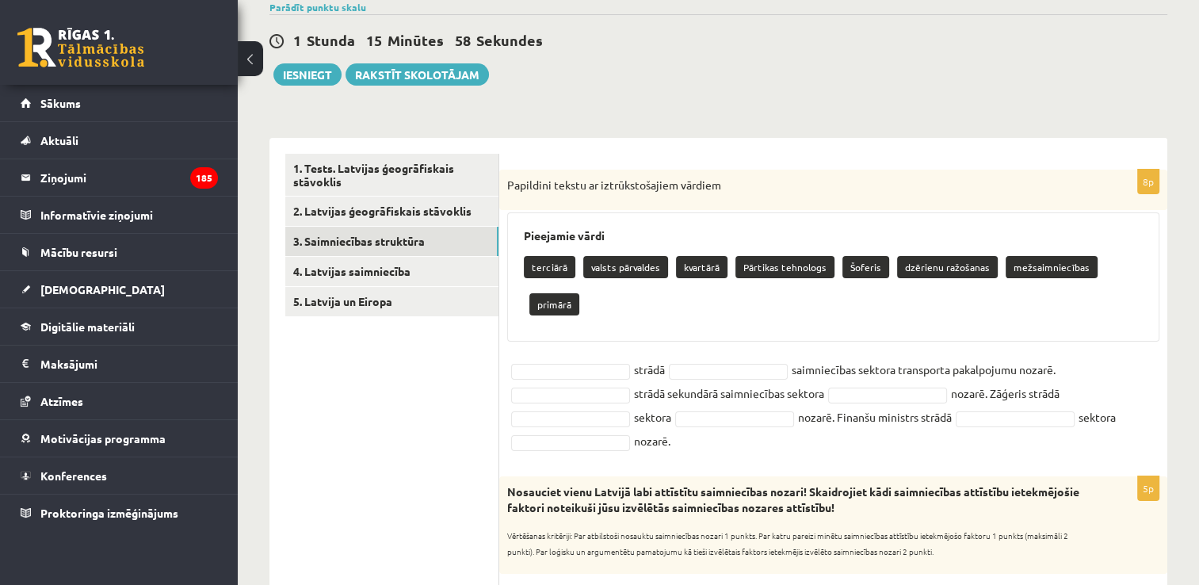
scroll to position [238, 0]
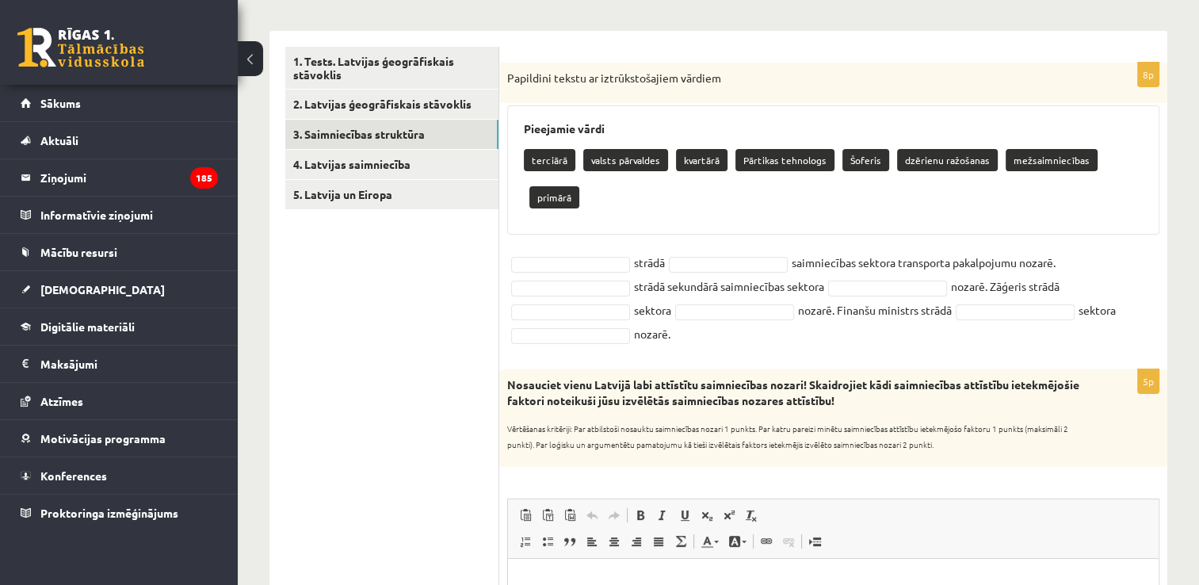
drag, startPoint x: 504, startPoint y: 72, endPoint x: 856, endPoint y: 296, distance: 417.0
click at [856, 296] on div "8p Papildini tekstu ar iztrūkstošajiem vārdiem Pieejamie vārdi terciārā valsts …" at bounding box center [833, 208] width 668 height 291
copy div "Papildini tekstu ar iztrūkstošajiem vārdiem Pieejamie vārdi terciārā valsts pār…"
drag, startPoint x: 429, startPoint y: 230, endPoint x: 463, endPoint y: 219, distance: 35.8
click at [429, 230] on ul "1. Tests. Latvijas ģeogrāfiskais stāvoklis 2. Latvijas ģeogrāfiskais stāvoklis …" at bounding box center [392, 593] width 214 height 1092
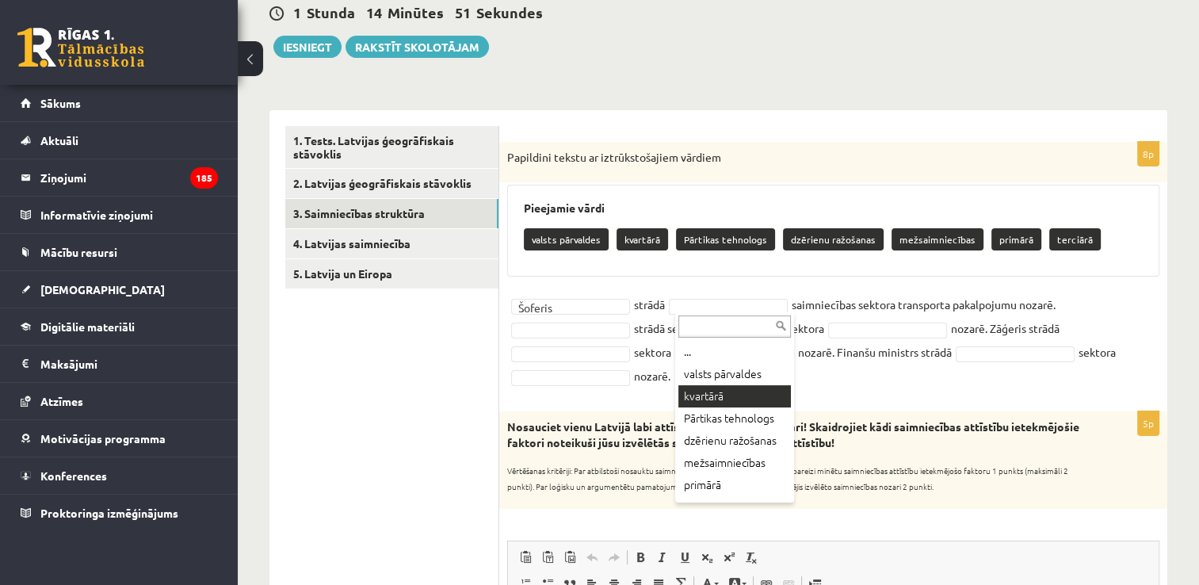
scroll to position [52, 0]
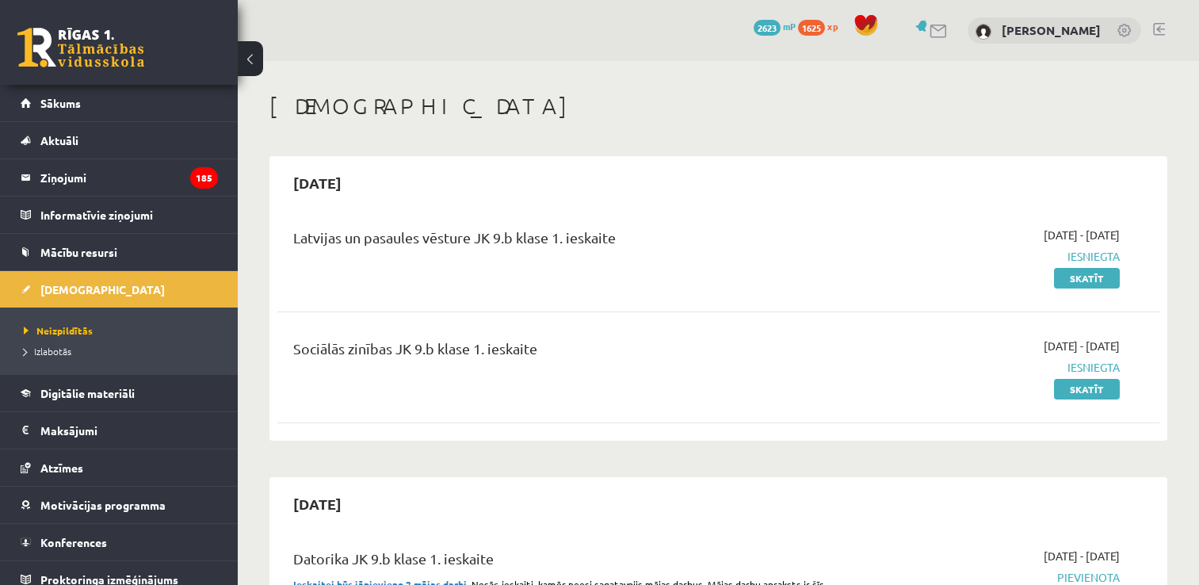
scroll to position [552, 0]
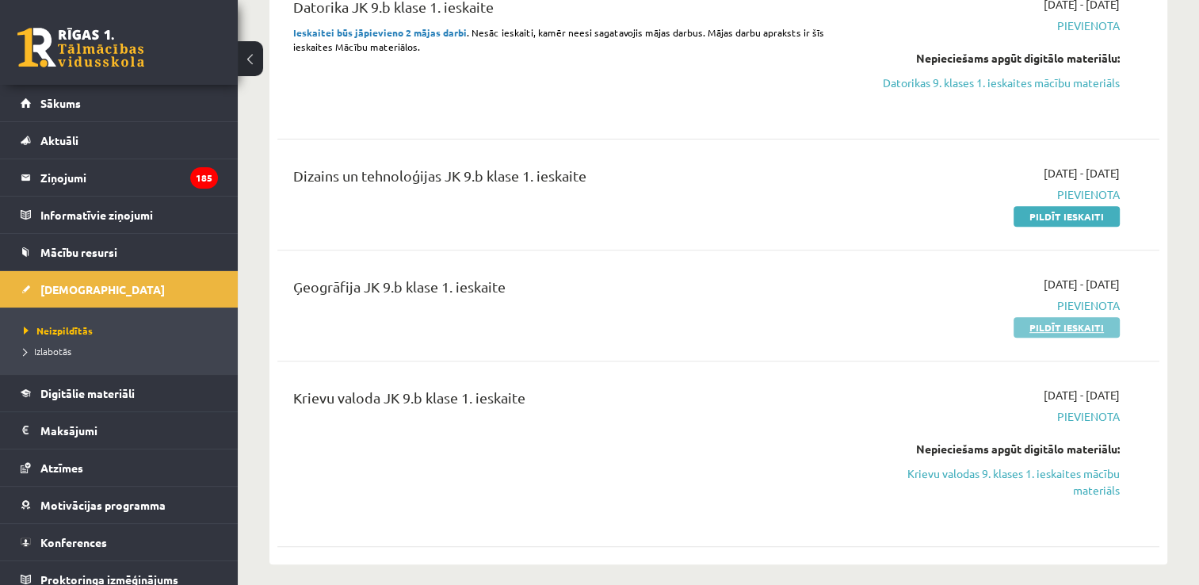
click at [1059, 321] on link "Pildīt ieskaiti" at bounding box center [1067, 327] width 106 height 21
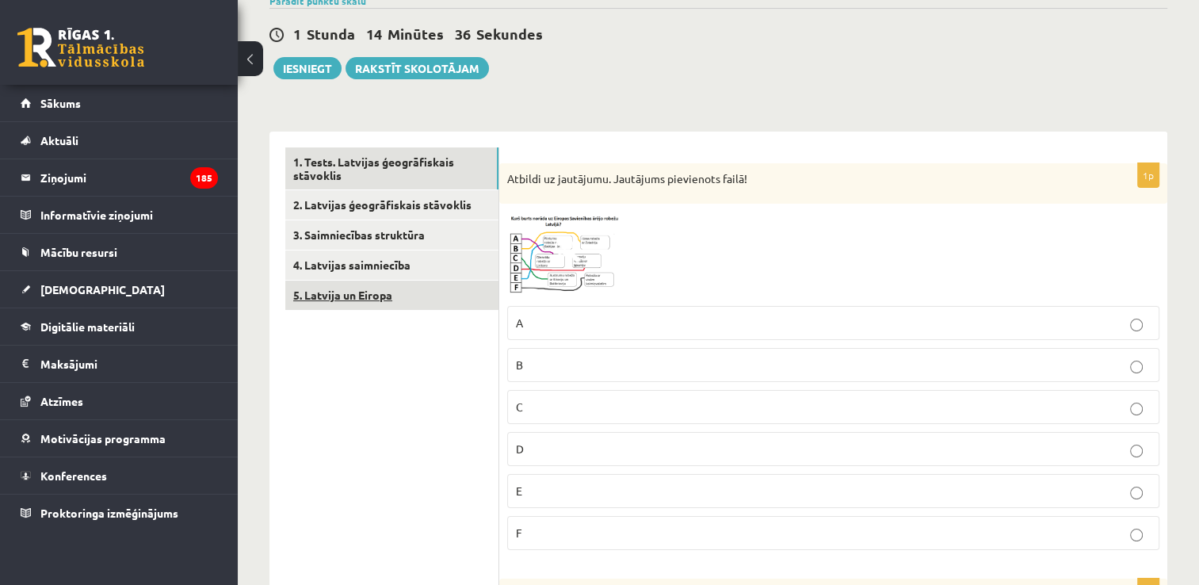
scroll to position [159, 0]
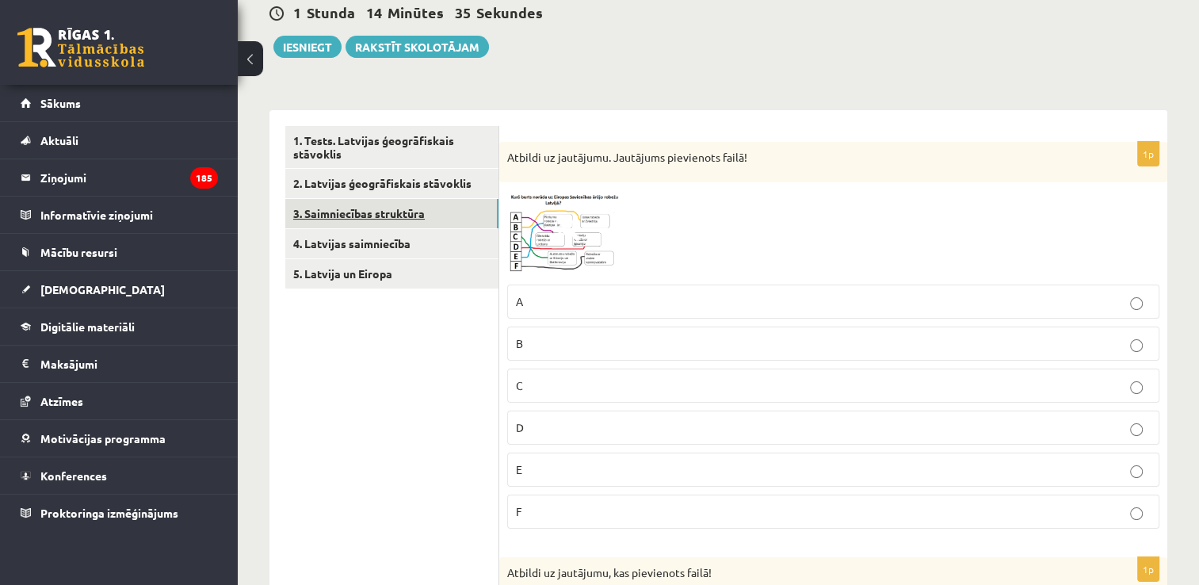
click at [404, 219] on link "3. Saimniecības struktūra" at bounding box center [391, 213] width 213 height 29
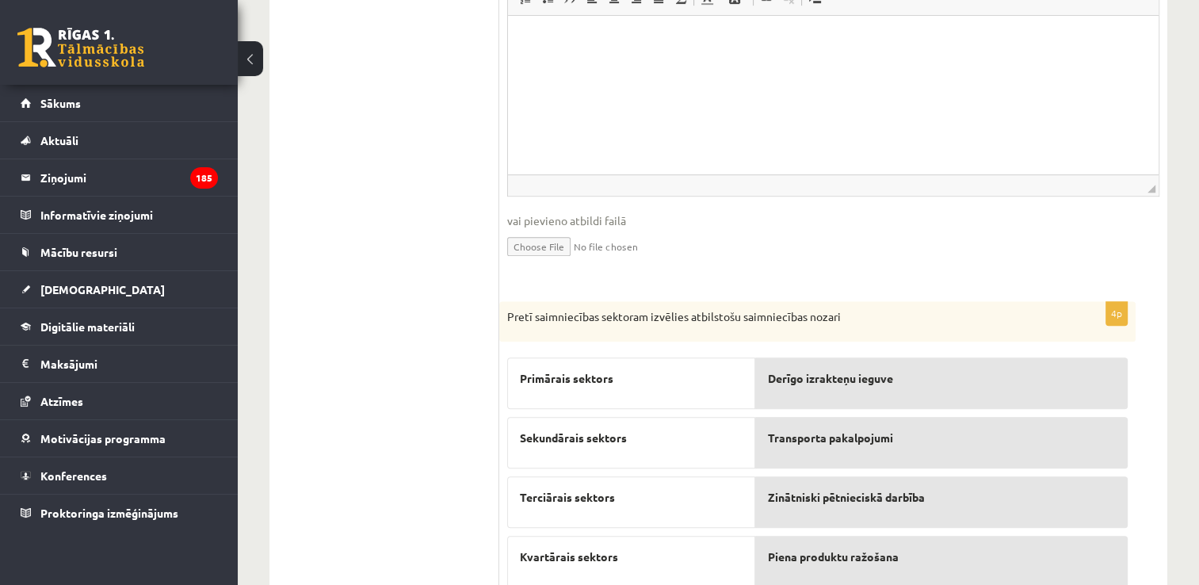
scroll to position [763, 0]
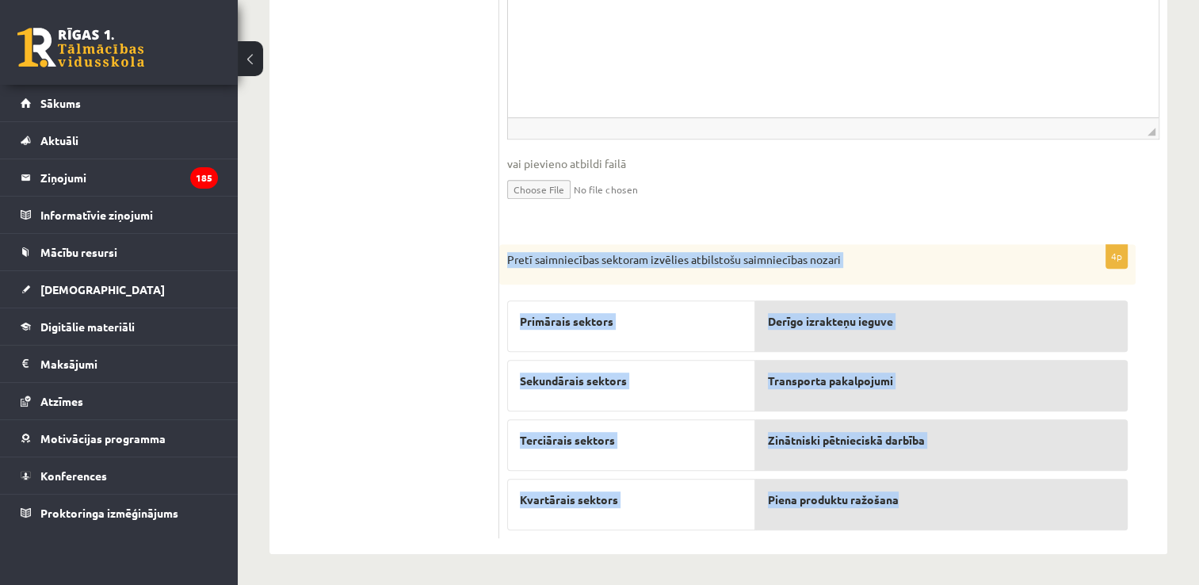
drag, startPoint x: 504, startPoint y: 252, endPoint x: 943, endPoint y: 510, distance: 508.5
click at [943, 510] on div "4p Pretī saimniecības sektoram izvēlies atbilstošu saimniecības nozari Primārai…" at bounding box center [817, 391] width 637 height 295
copy div "Pretī saimniecības sektoram izvēlies atbilstošu saimniecības nozari Primārais s…"
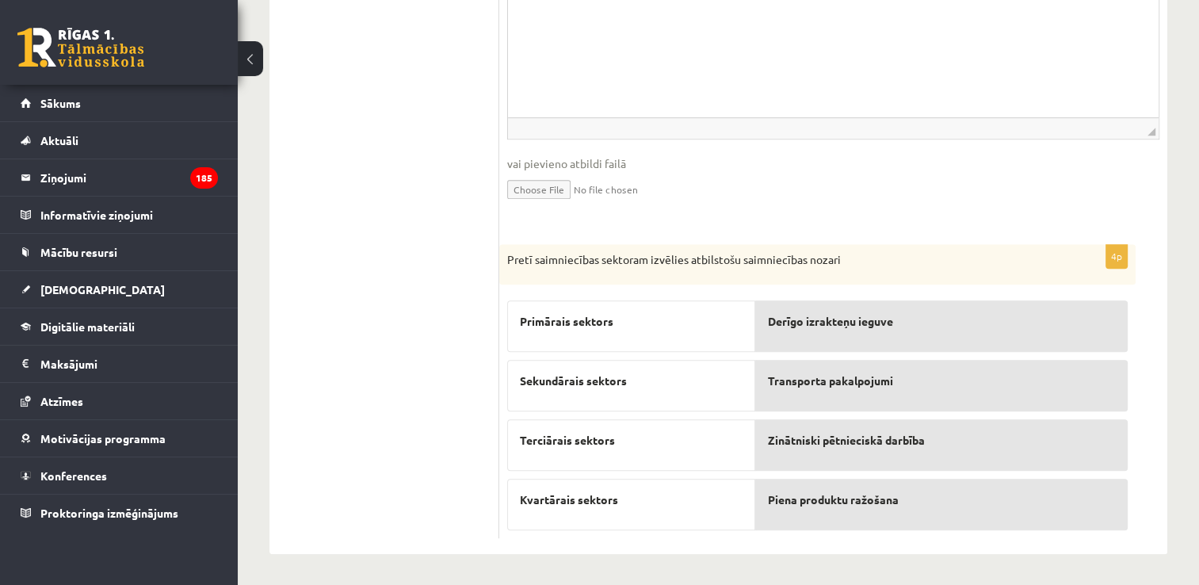
click at [420, 340] on ul "1. Tests. Latvijas ģeogrāfiskais stāvoklis 2. Latvijas ģeogrāfiskais stāvoklis …" at bounding box center [392, 29] width 214 height 1017
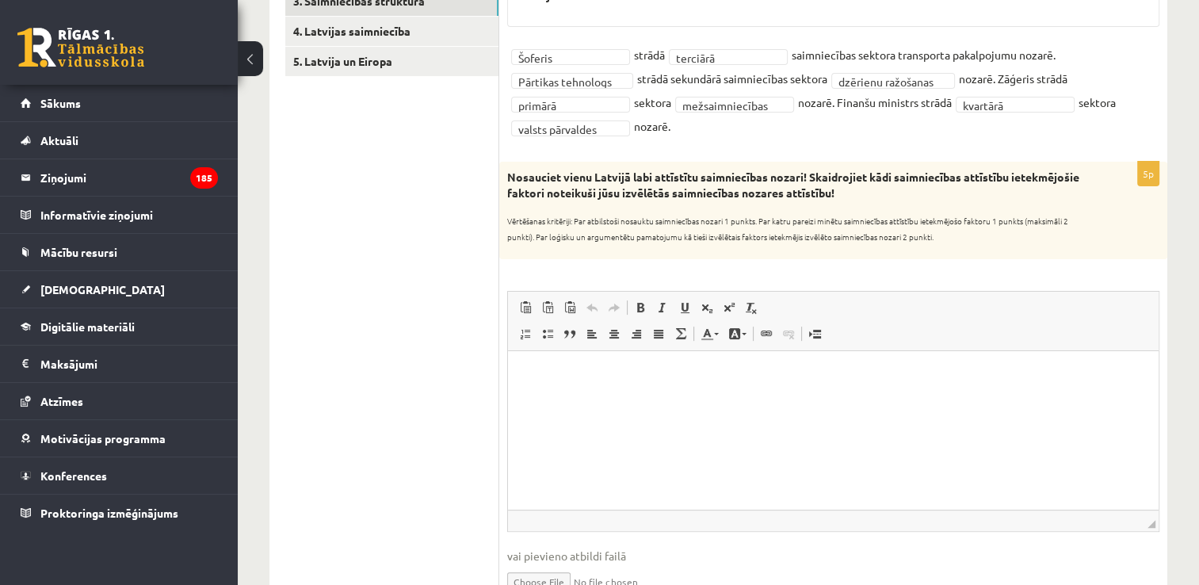
scroll to position [367, 0]
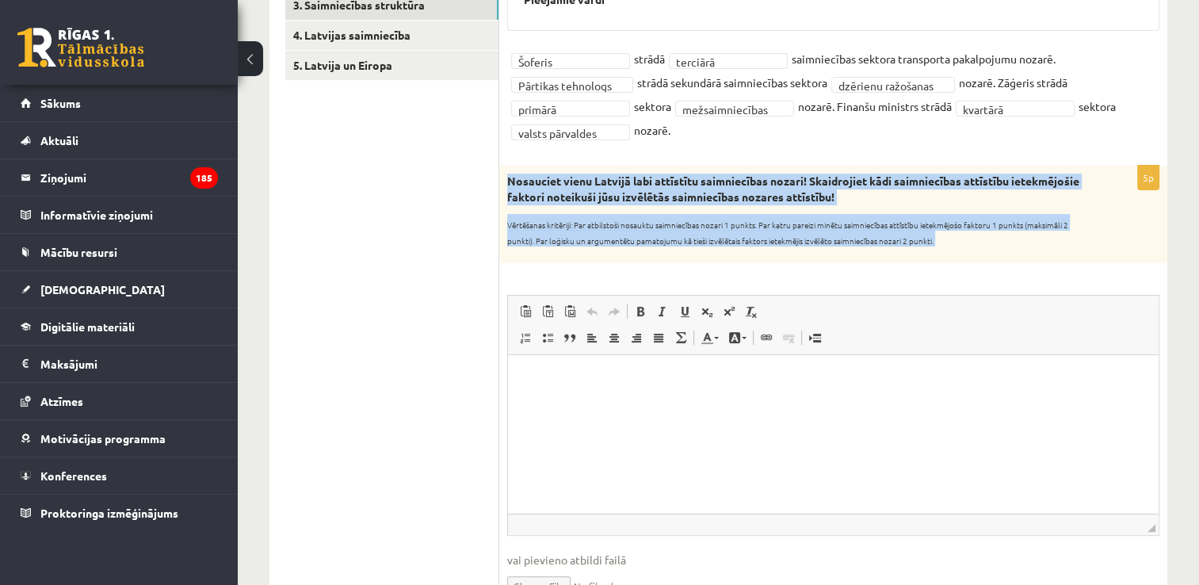
drag, startPoint x: 504, startPoint y: 171, endPoint x: 1057, endPoint y: 281, distance: 564.0
click at [1057, 281] on div "5p Nosauciet vienu Latvijā labi attīstītu saimniecības nozari! Skaidrojiet kādi…" at bounding box center [833, 395] width 668 height 458
copy div "Loremipsu dolor Sitamet cons adipiscin elitseddoeiu tempor! Incididuntu labo et…"
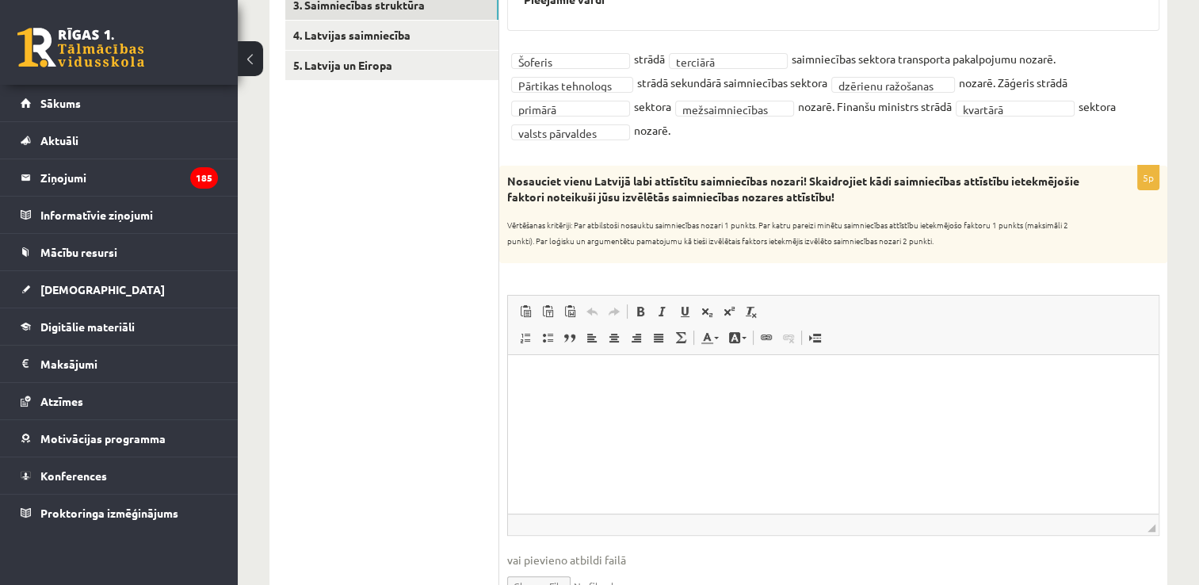
click at [447, 234] on ul "1. Tests. Latvijas ģeogrāfiskais stāvoklis 2. Latvijas ģeogrāfiskais stāvoklis …" at bounding box center [392, 426] width 214 height 1017
drag, startPoint x: 651, startPoint y: 411, endPoint x: 643, endPoint y: 411, distance: 8.0
click at [650, 403] on html at bounding box center [833, 378] width 651 height 48
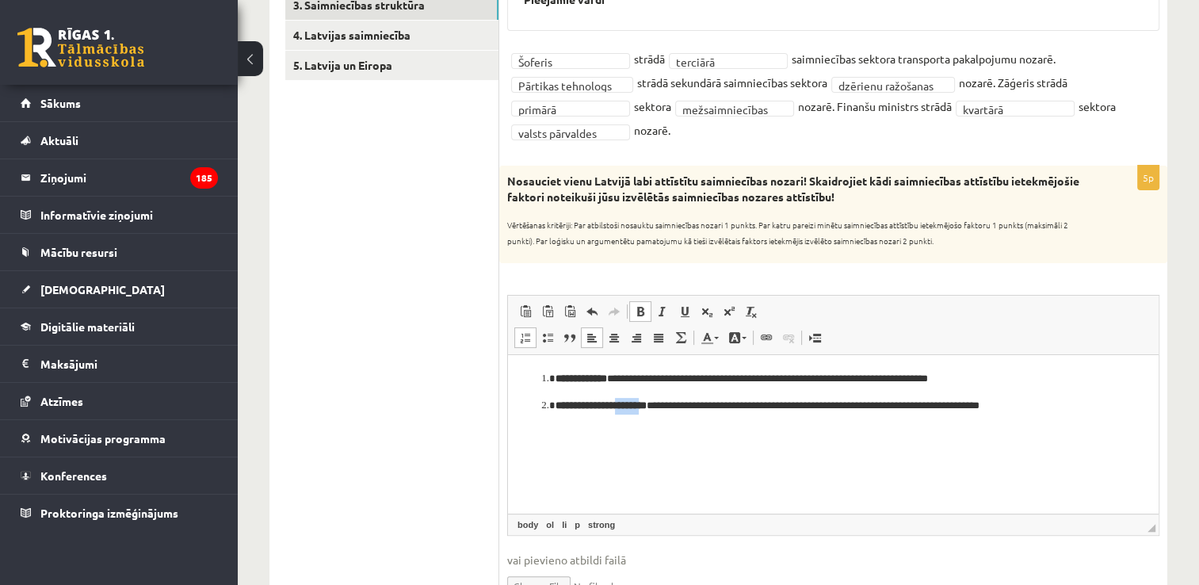
drag, startPoint x: 633, startPoint y: 428, endPoint x: 717, endPoint y: 441, distance: 85.0
click at [705, 429] on html "**********" at bounding box center [833, 391] width 651 height 75
click at [459, 365] on ul "1. Tests. Latvijas ģeogrāfiskais stāvoklis 2. Latvijas ģeogrāfiskais stāvoklis …" at bounding box center [392, 426] width 214 height 1017
click at [570, 429] on html "**********" at bounding box center [833, 391] width 651 height 75
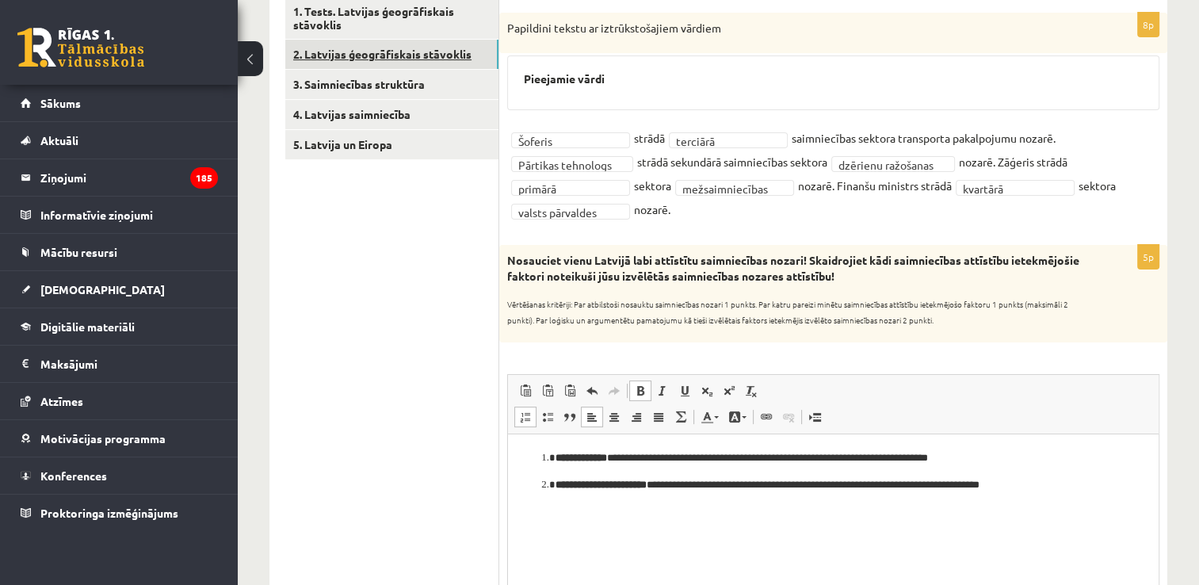
click at [373, 61] on link "2. Latvijas ģeogrāfiskais stāvoklis" at bounding box center [391, 54] width 213 height 29
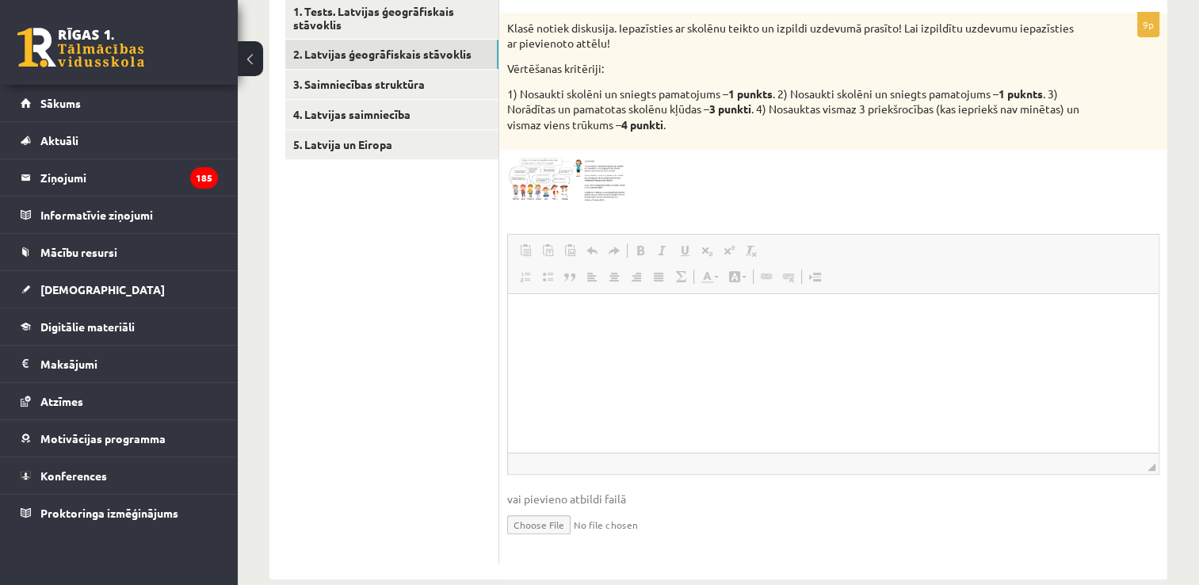
scroll to position [0, 0]
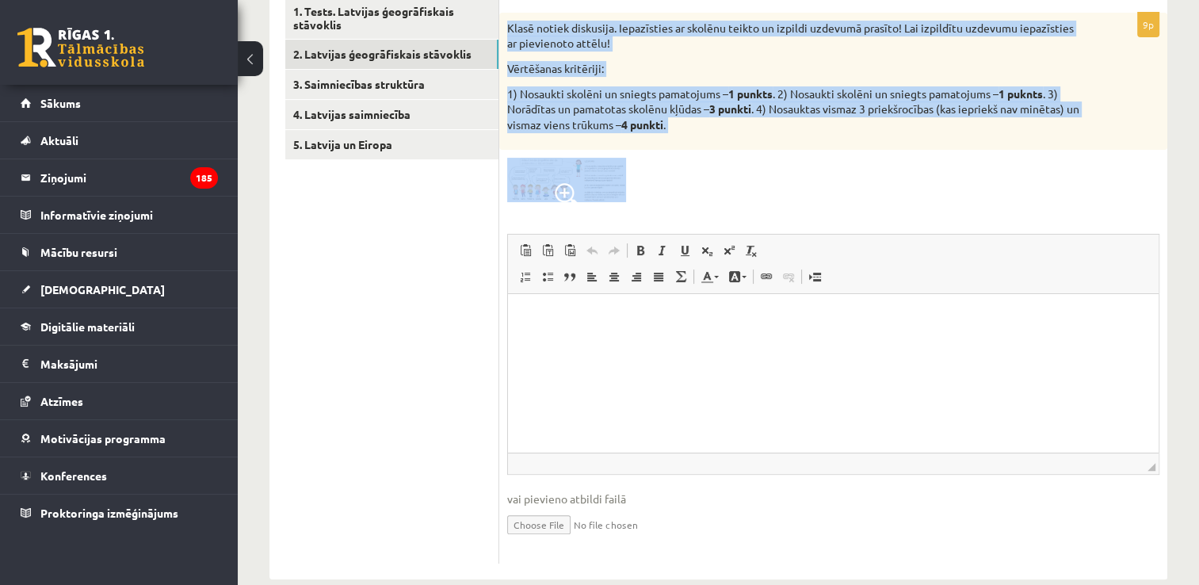
drag, startPoint x: 508, startPoint y: 22, endPoint x: 698, endPoint y: 201, distance: 260.7
click at [698, 201] on div "9p Klasē notiek diskusija. Iepazīsties ar skolēnu teikto un izpildi uzdevumā pr…" at bounding box center [833, 288] width 668 height 551
copy div "Klasē notiek diskusija. Iepazīsties ar skolēnu teikto un izpildi uzdevumā prasī…"
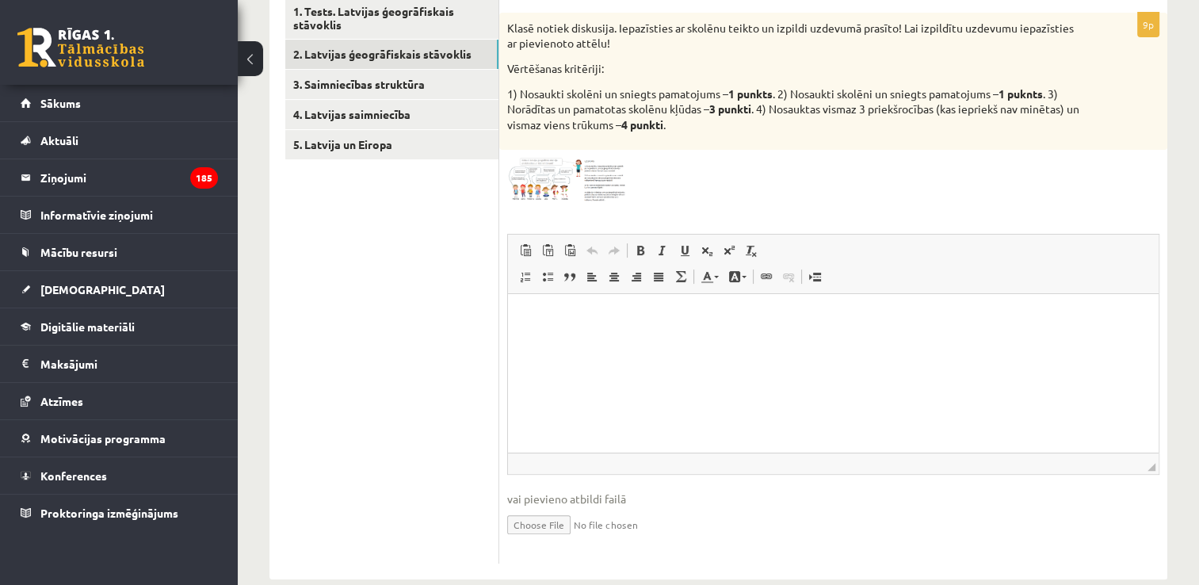
click at [465, 217] on ul "1. Tests. Latvijas ģeogrāfiskais stāvoklis 2. Latvijas ģeogrāfiskais stāvoklis …" at bounding box center [392, 280] width 214 height 567
click at [578, 342] on html at bounding box center [833, 318] width 651 height 48
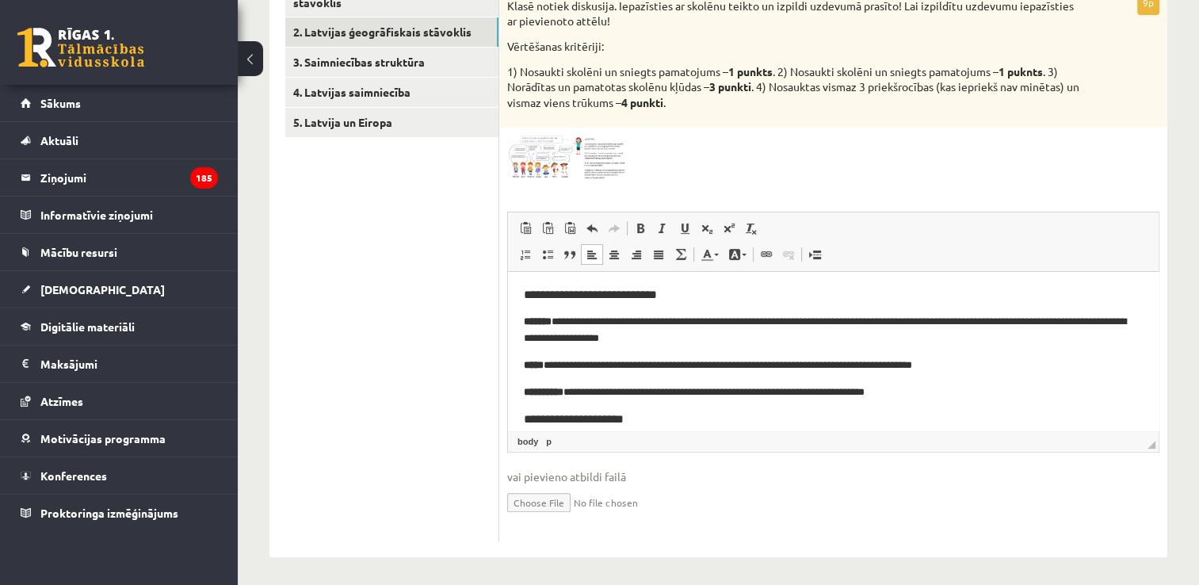
scroll to position [313, 0]
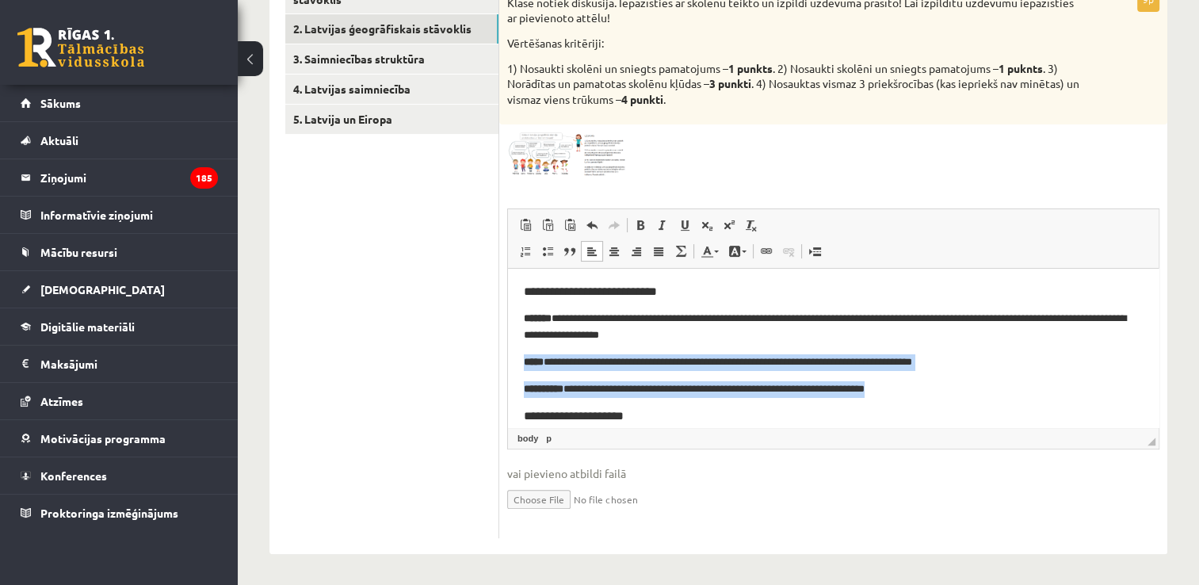
drag, startPoint x: 524, startPoint y: 359, endPoint x: 945, endPoint y: 392, distance: 422.2
click at [944, 390] on body "**********" at bounding box center [833, 574] width 619 height 578
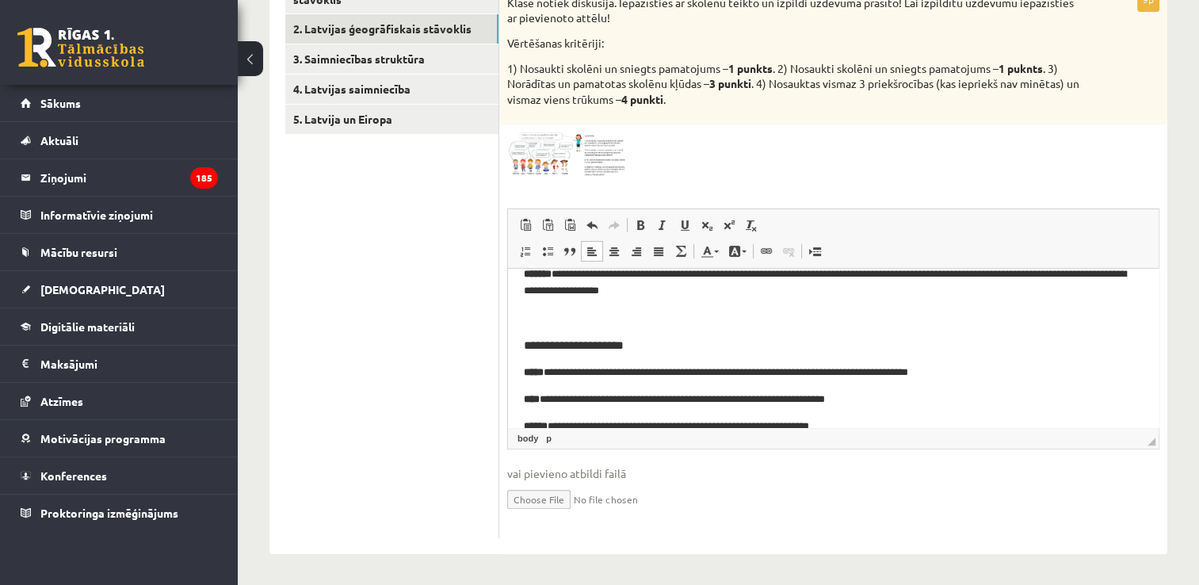
scroll to position [79, 0]
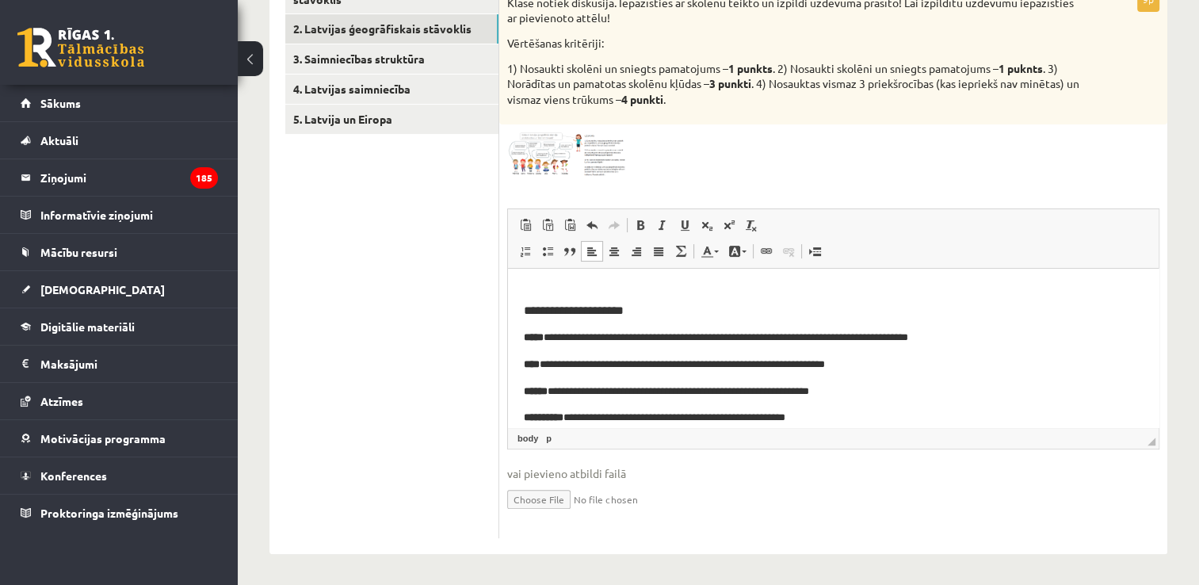
click at [640, 312] on h3 "**********" at bounding box center [827, 311] width 607 height 14
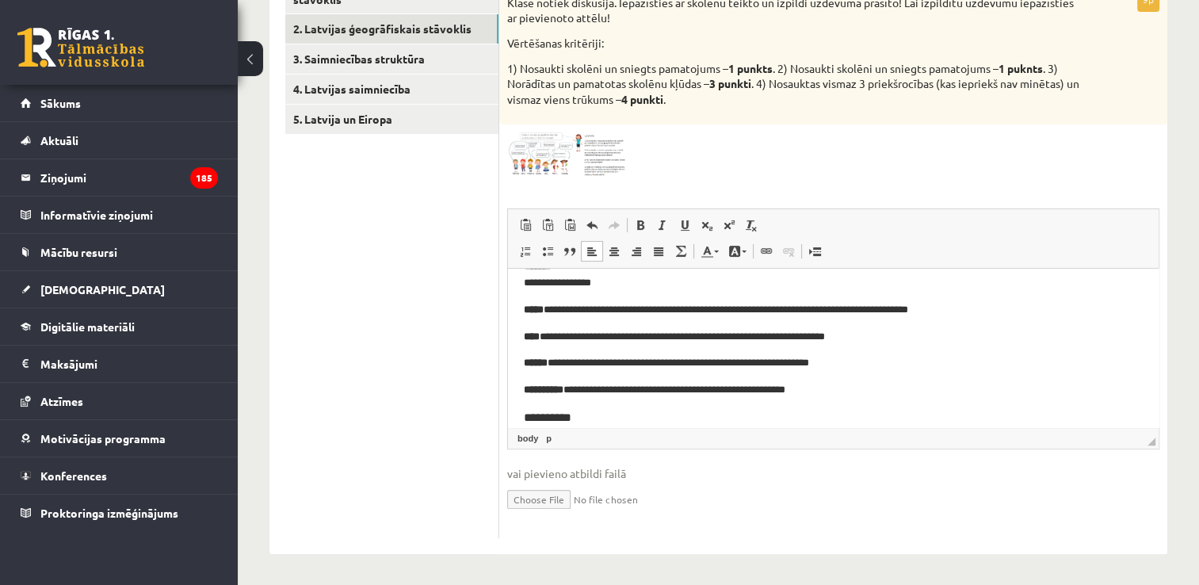
scroll to position [0, 0]
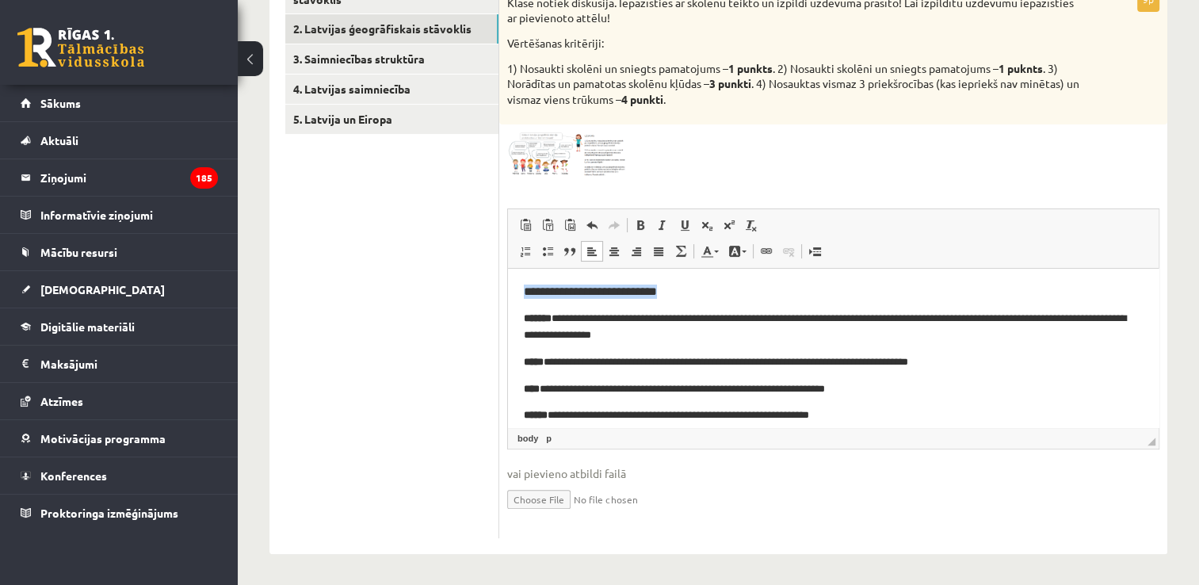
drag, startPoint x: 674, startPoint y: 288, endPoint x: 455, endPoint y: 285, distance: 218.8
click at [508, 285] on html "**********" at bounding box center [833, 533] width 651 height 528
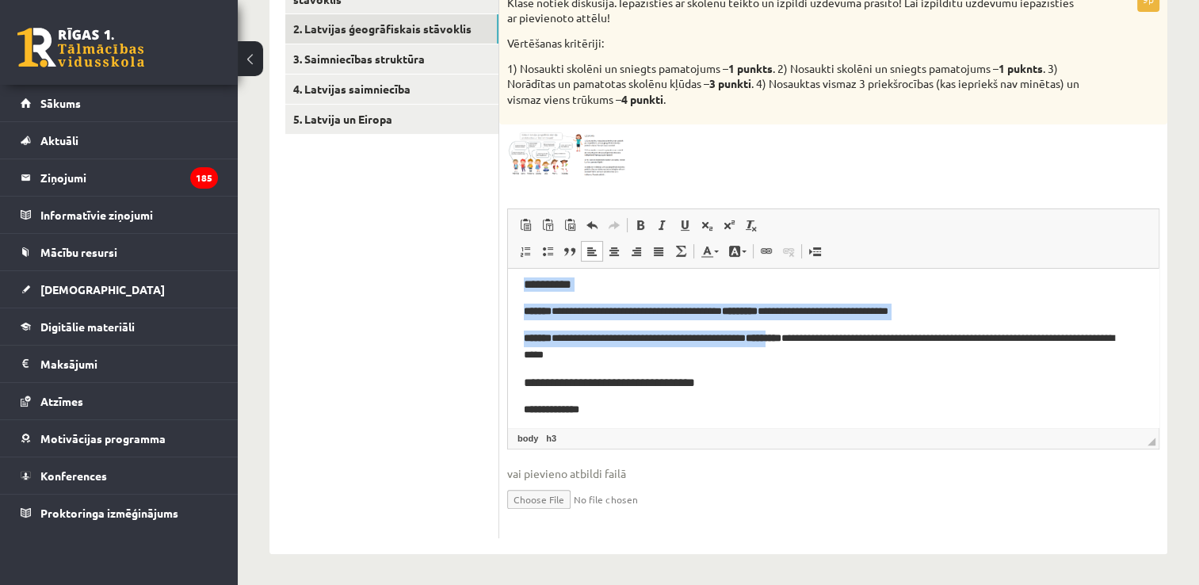
scroll to position [126, 0]
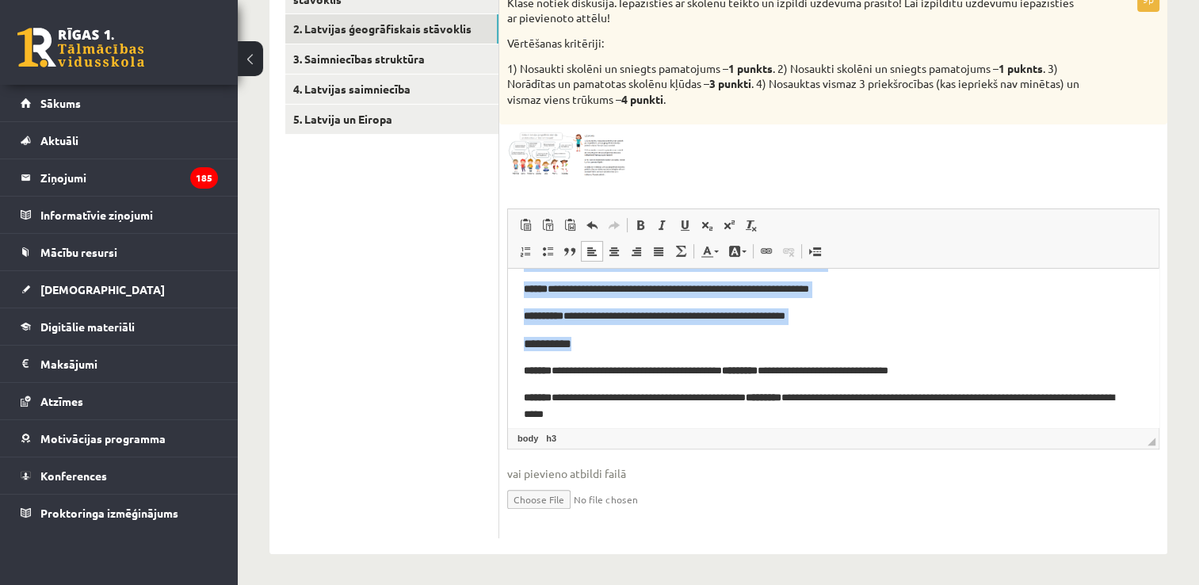
drag, startPoint x: 521, startPoint y: 292, endPoint x: 823, endPoint y: 334, distance: 304.9
click at [823, 334] on html "**********" at bounding box center [833, 407] width 651 height 528
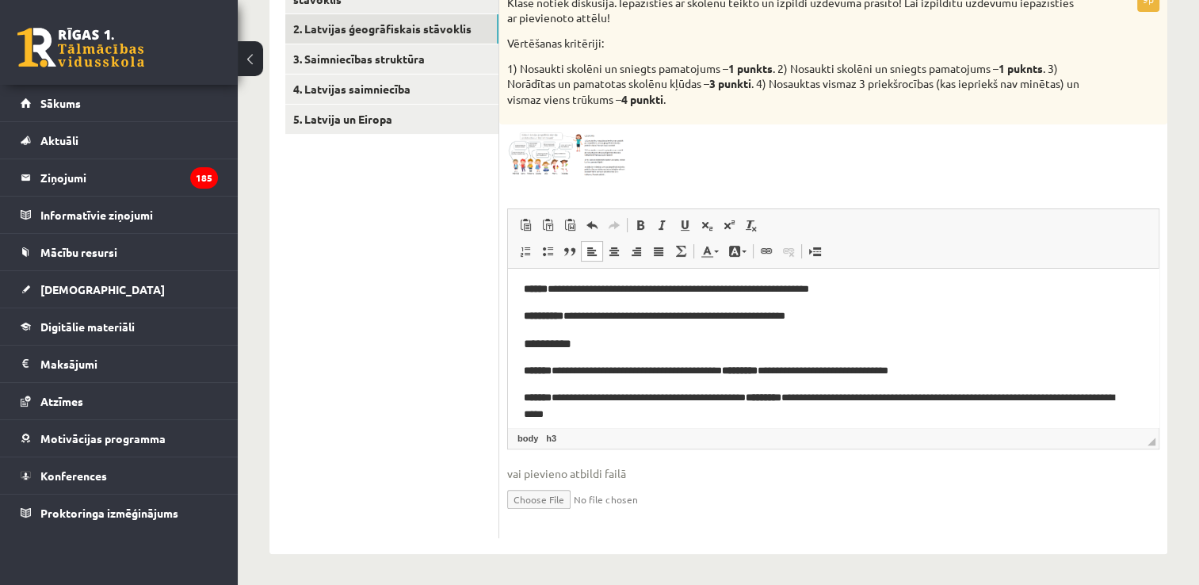
scroll to position [0, 0]
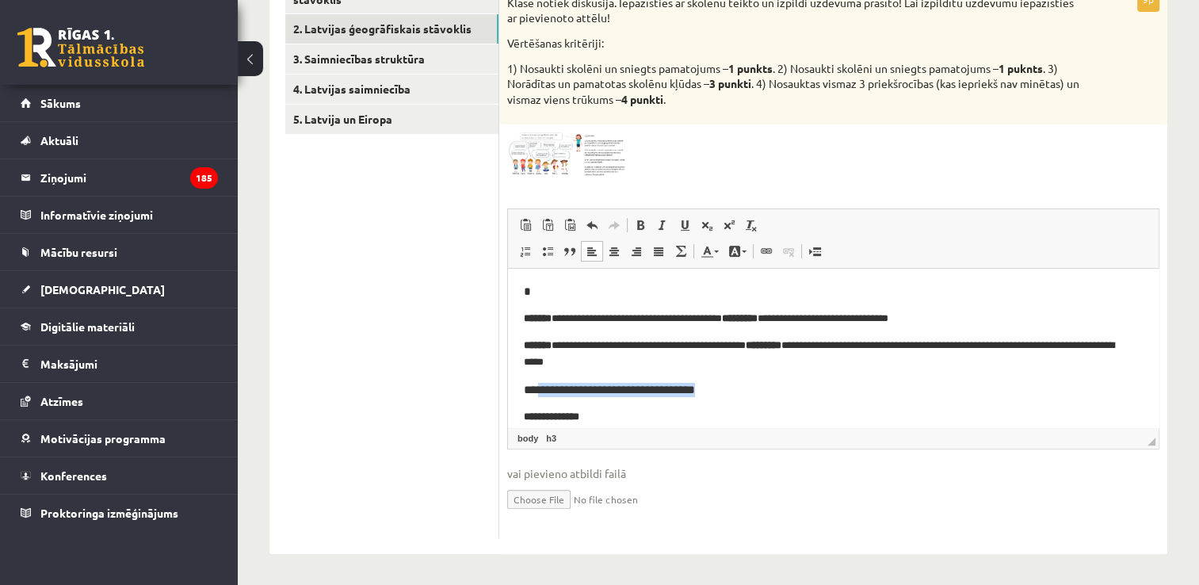
drag, startPoint x: 537, startPoint y: 388, endPoint x: 726, endPoint y: 389, distance: 189.5
click at [726, 389] on h3 "**********" at bounding box center [827, 390] width 607 height 14
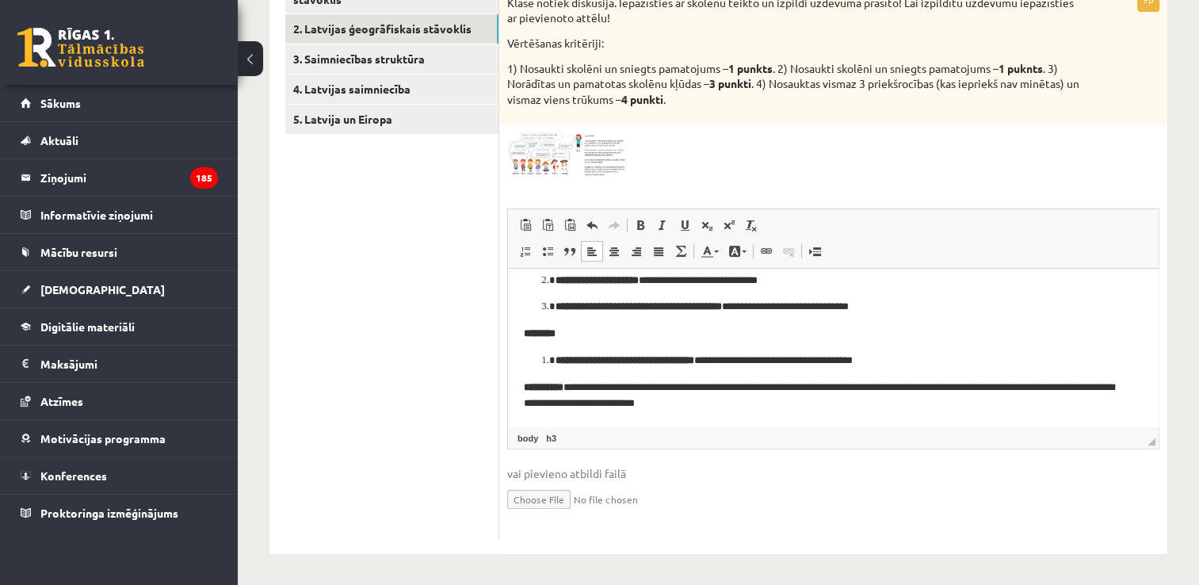
scroll to position [191, 0]
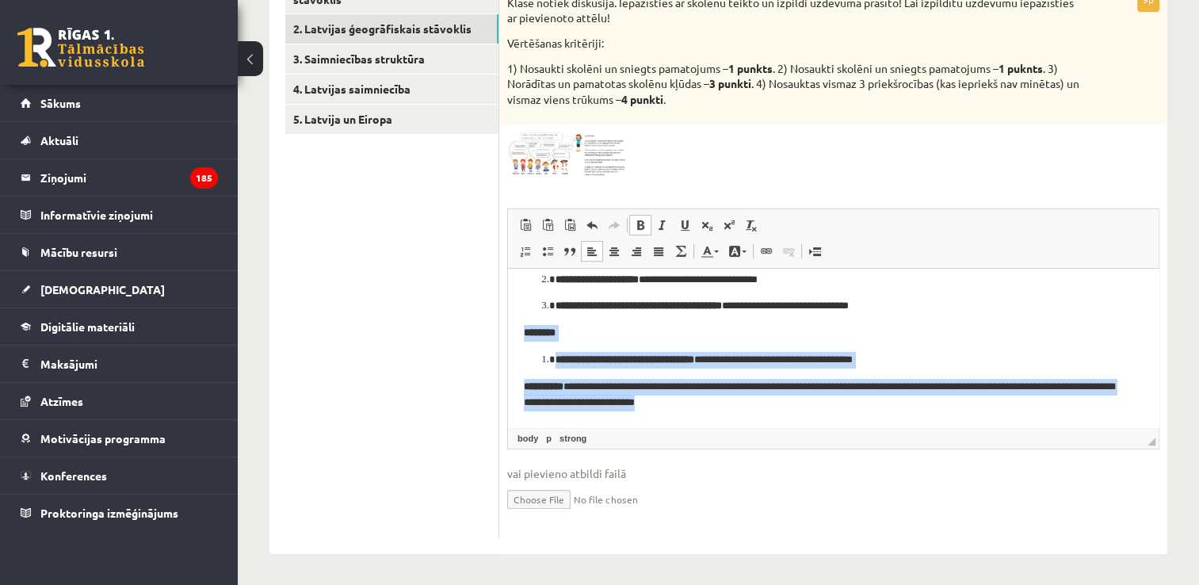
drag, startPoint x: 521, startPoint y: 331, endPoint x: 734, endPoint y: 438, distance: 238.6
click at [734, 427] on html "**********" at bounding box center [833, 253] width 651 height 350
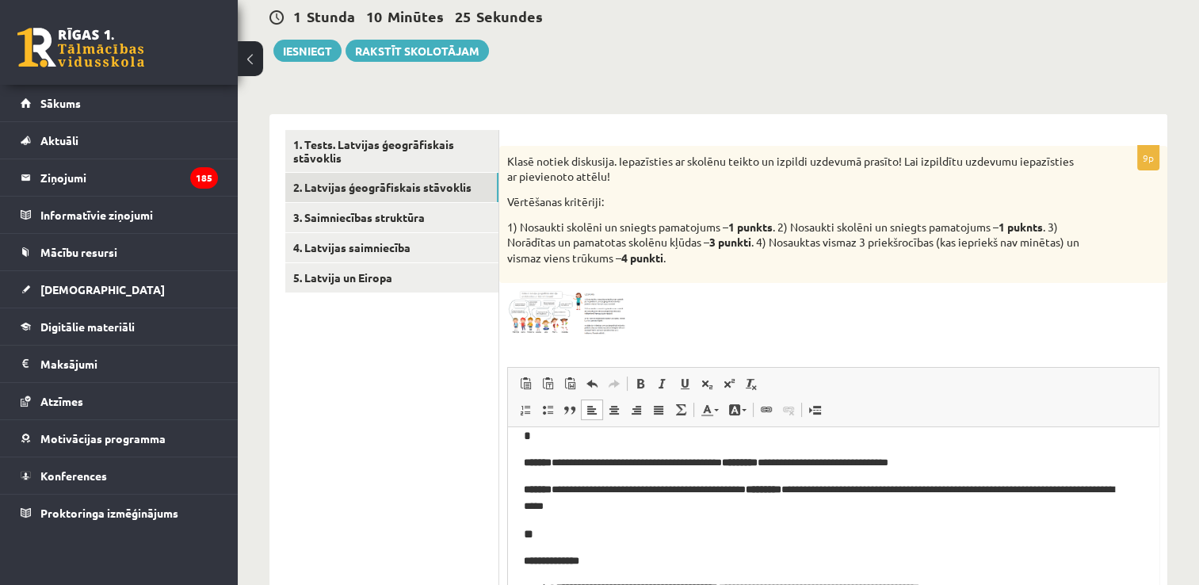
scroll to position [0, 0]
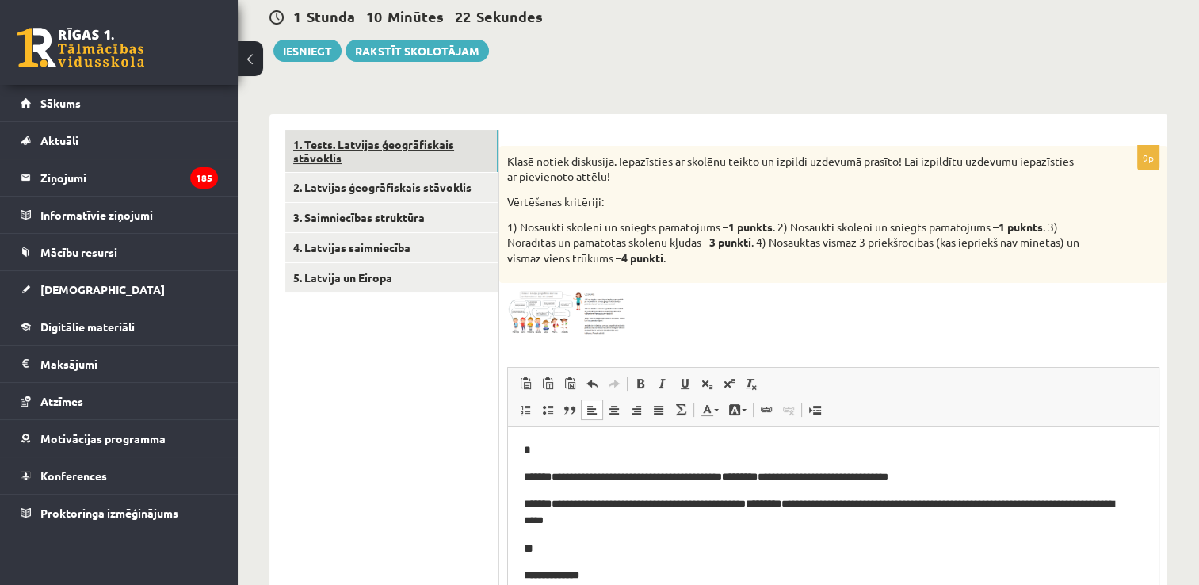
click at [392, 153] on link "1. Tests. Latvijas ģeogrāfiskais stāvoklis" at bounding box center [391, 151] width 213 height 43
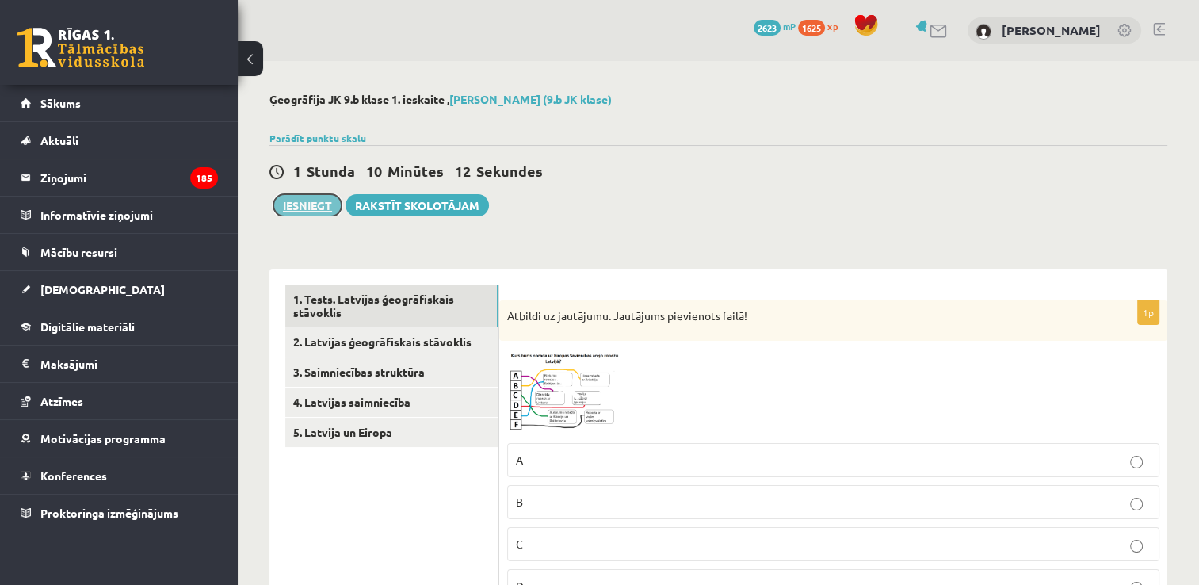
click at [328, 207] on button "Iesniegt" at bounding box center [307, 205] width 68 height 22
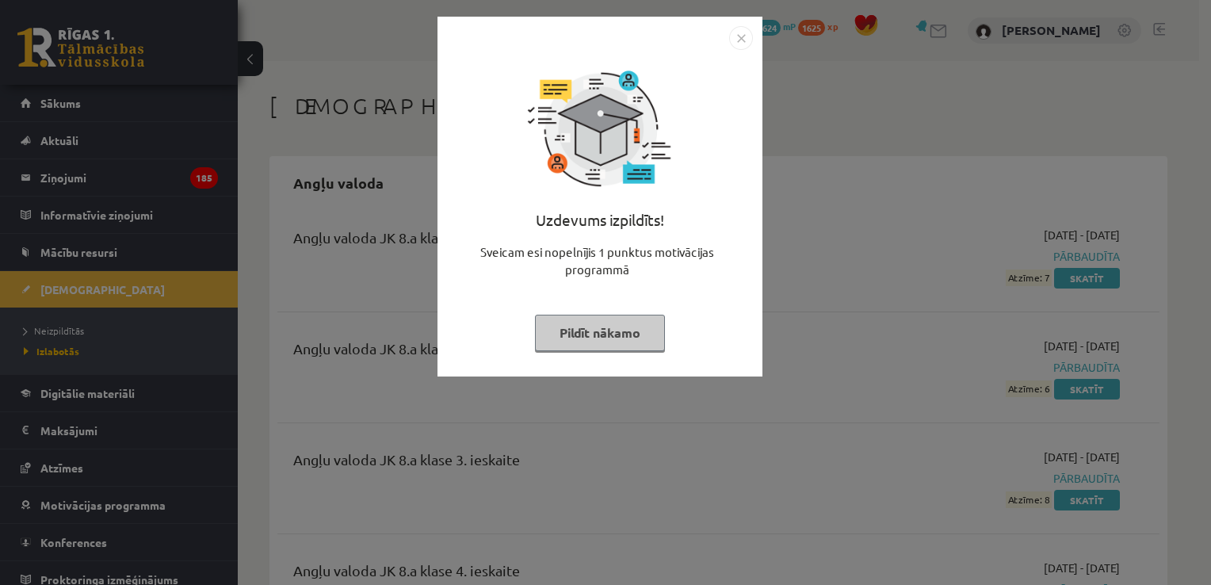
click at [740, 35] on img "Close" at bounding box center [741, 38] width 24 height 24
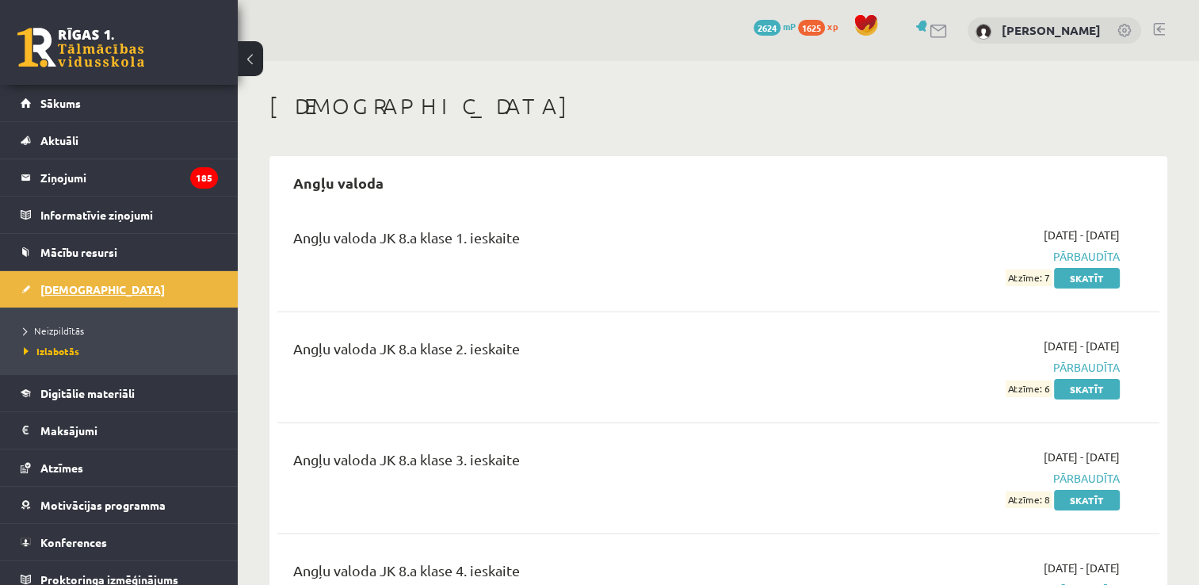
click at [142, 287] on link "[DEMOGRAPHIC_DATA]" at bounding box center [119, 289] width 197 height 36
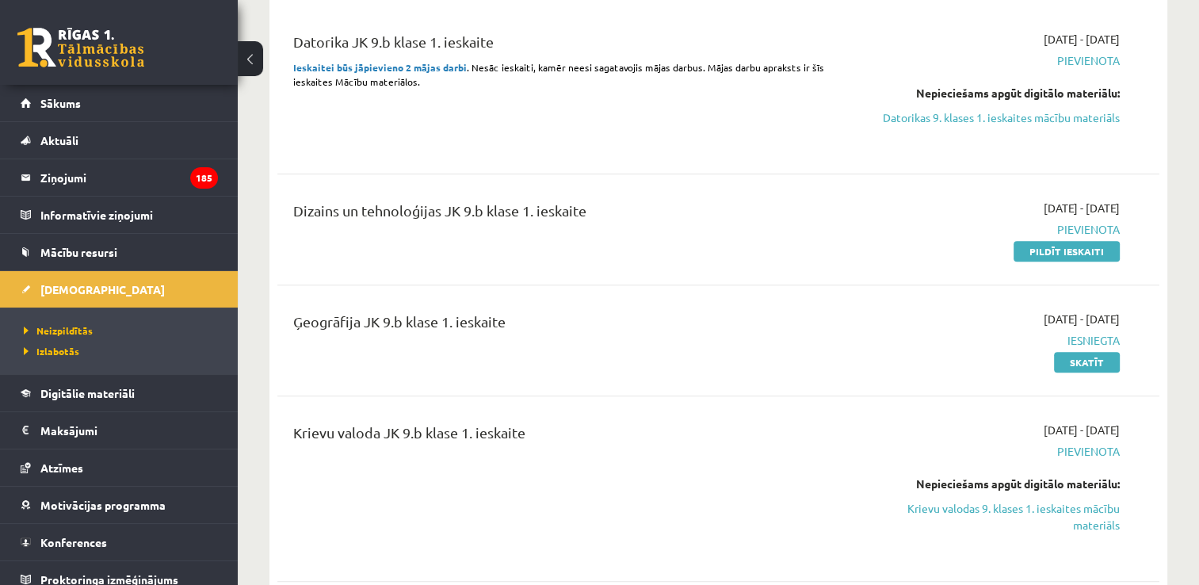
scroll to position [555, 0]
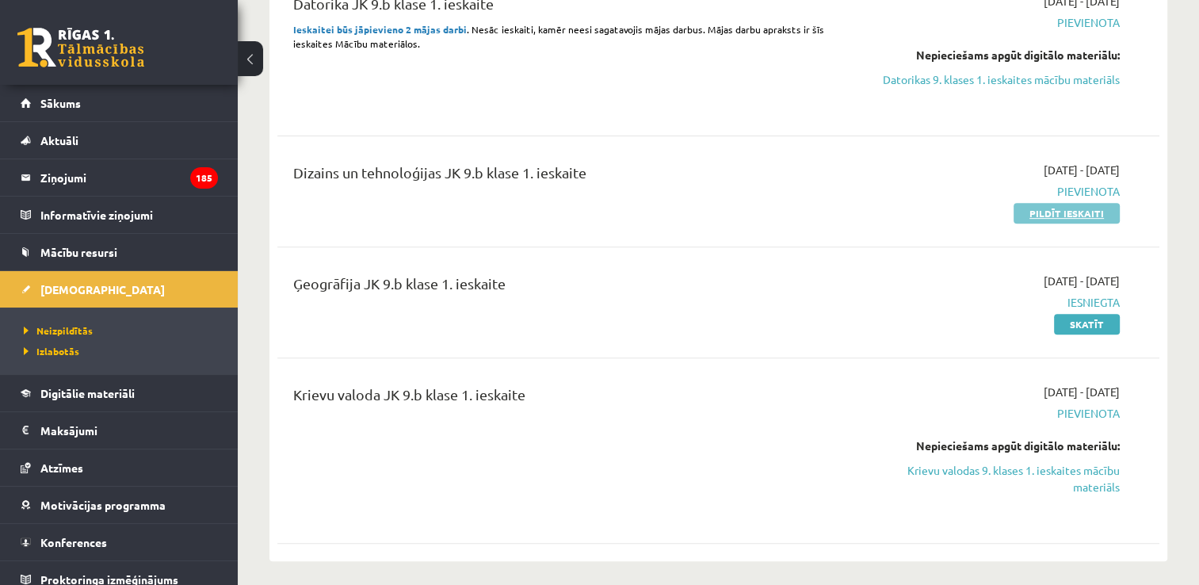
click at [1061, 211] on link "Pildīt ieskaiti" at bounding box center [1067, 213] width 106 height 21
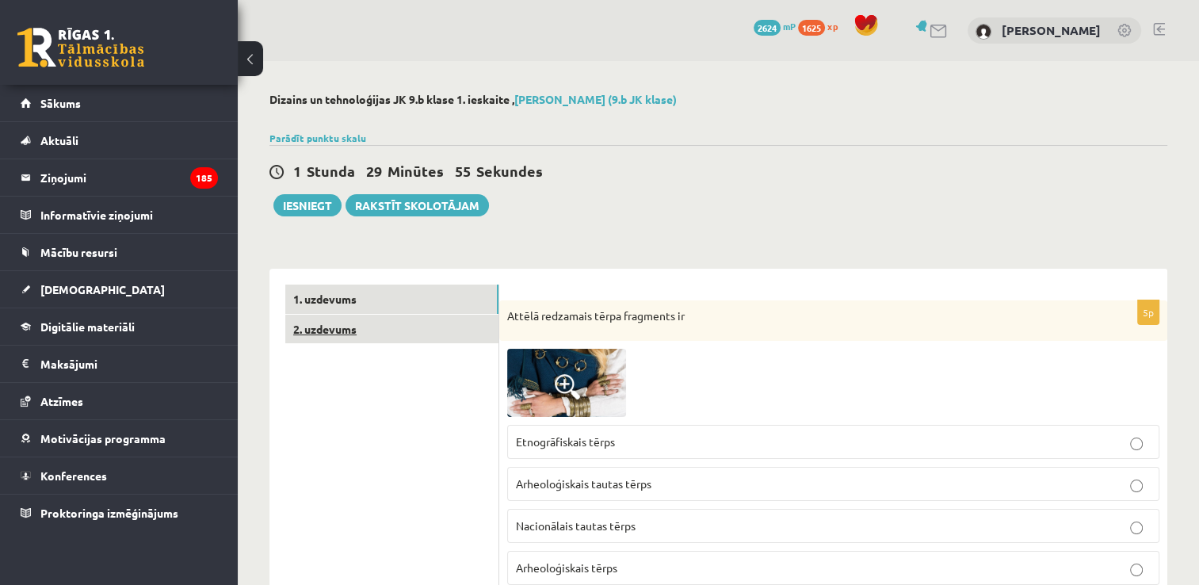
click at [396, 331] on link "2. uzdevums" at bounding box center [391, 329] width 213 height 29
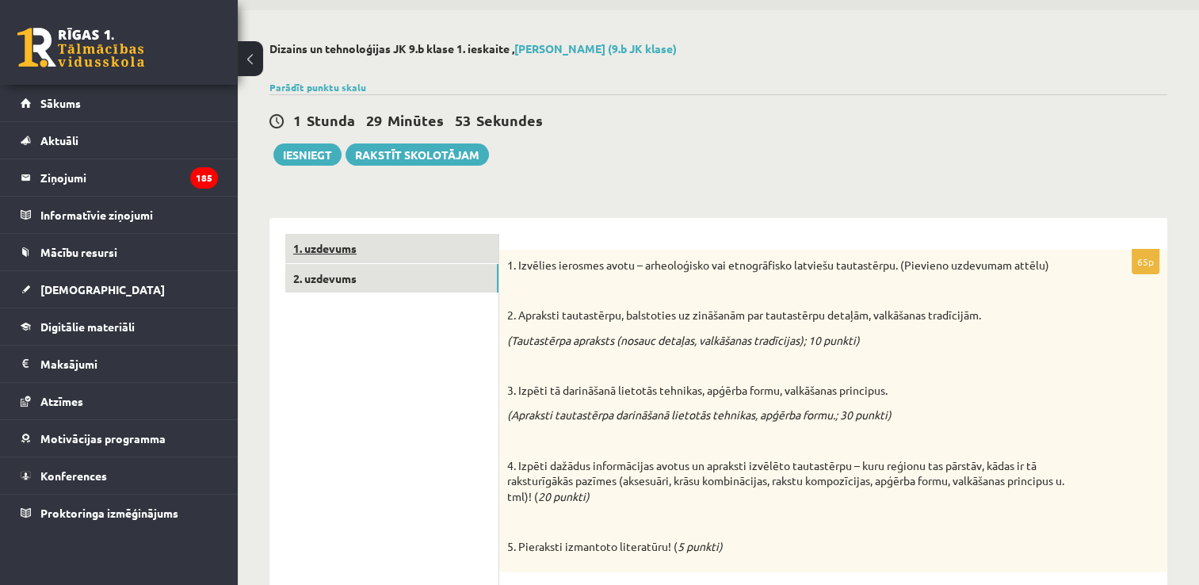
click at [422, 251] on link "1. uzdevums" at bounding box center [391, 248] width 213 height 29
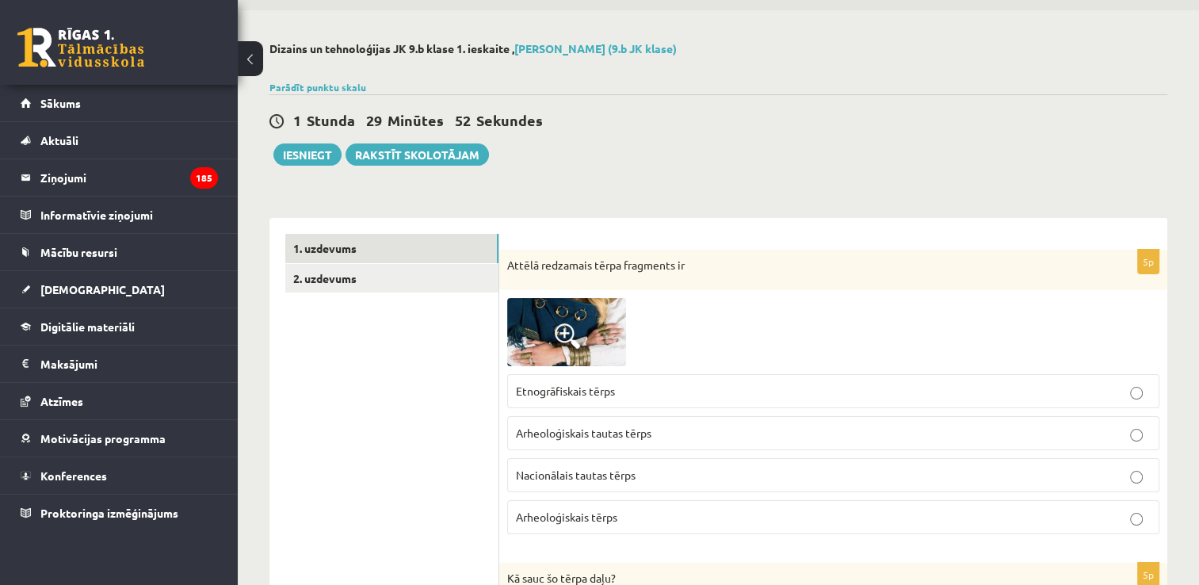
scroll to position [209, 0]
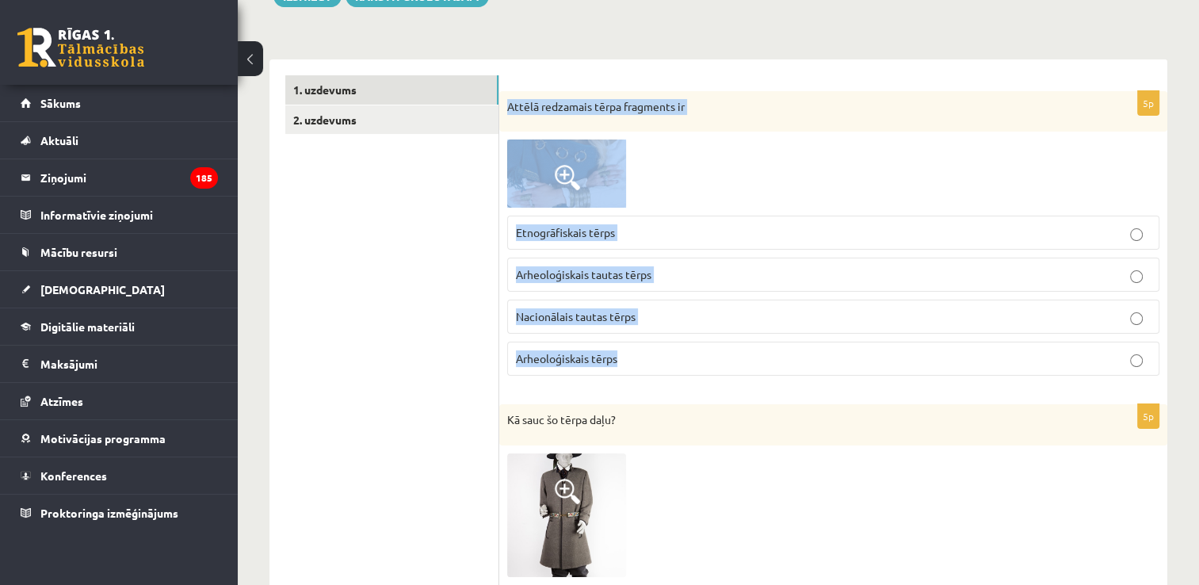
drag, startPoint x: 507, startPoint y: 98, endPoint x: 707, endPoint y: 346, distance: 318.5
click at [707, 346] on div "5p Attēlā redzamais tērpa fragments ir Etnogrāfiskais tērps Arheoloģiskais taut…" at bounding box center [833, 240] width 668 height 298
copy div "Attēlā redzamais tērpa fragments ir Etnogrāfiskais tērps Arheoloģiskais tautas …"
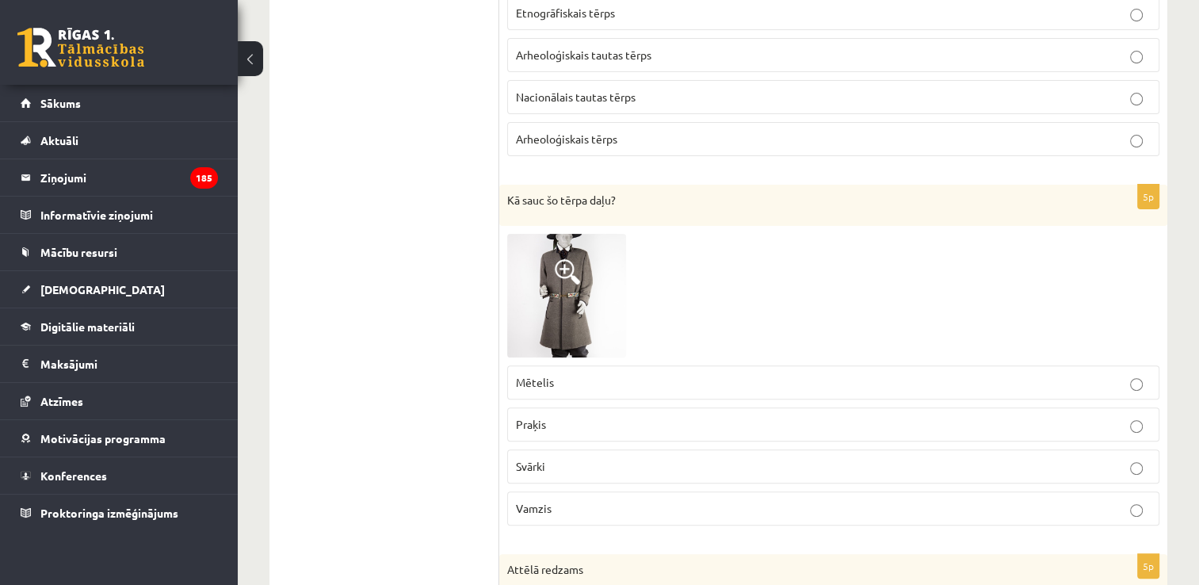
scroll to position [526, 0]
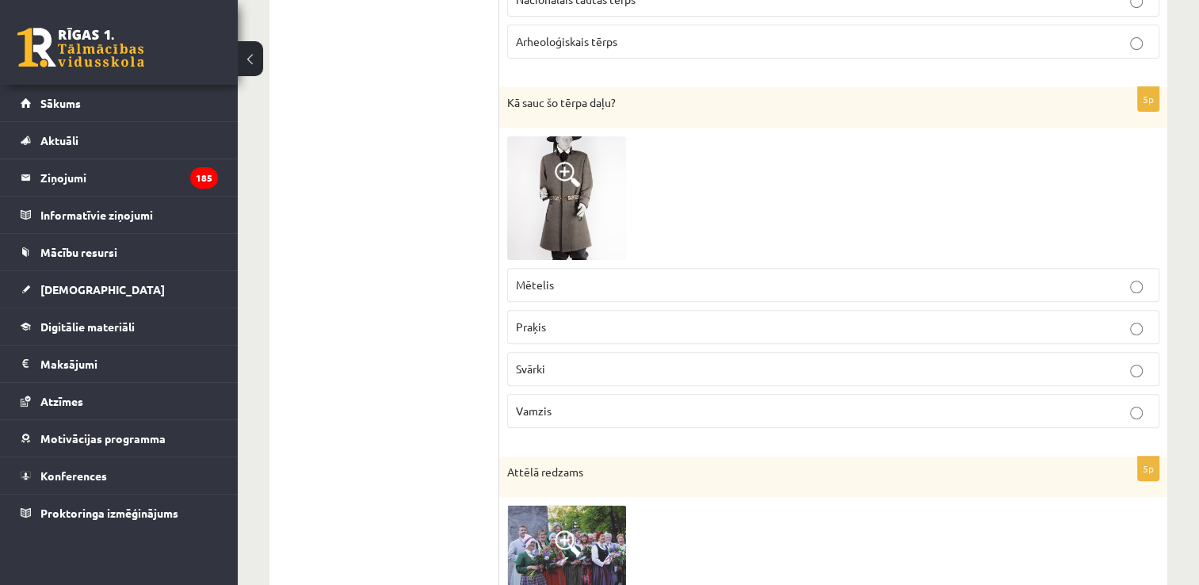
click at [576, 366] on p "Svārki" at bounding box center [833, 369] width 635 height 17
click at [598, 277] on p "Mētelis" at bounding box center [833, 285] width 635 height 17
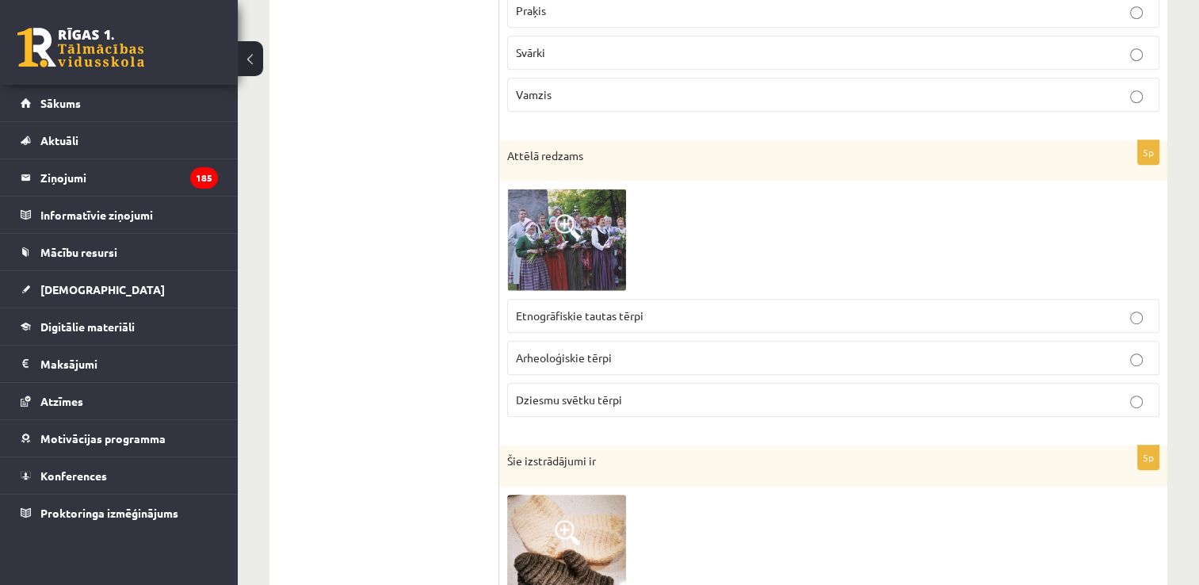
scroll to position [843, 0]
click at [552, 396] on span "Dziesmu svētku tērpi" at bounding box center [569, 399] width 106 height 14
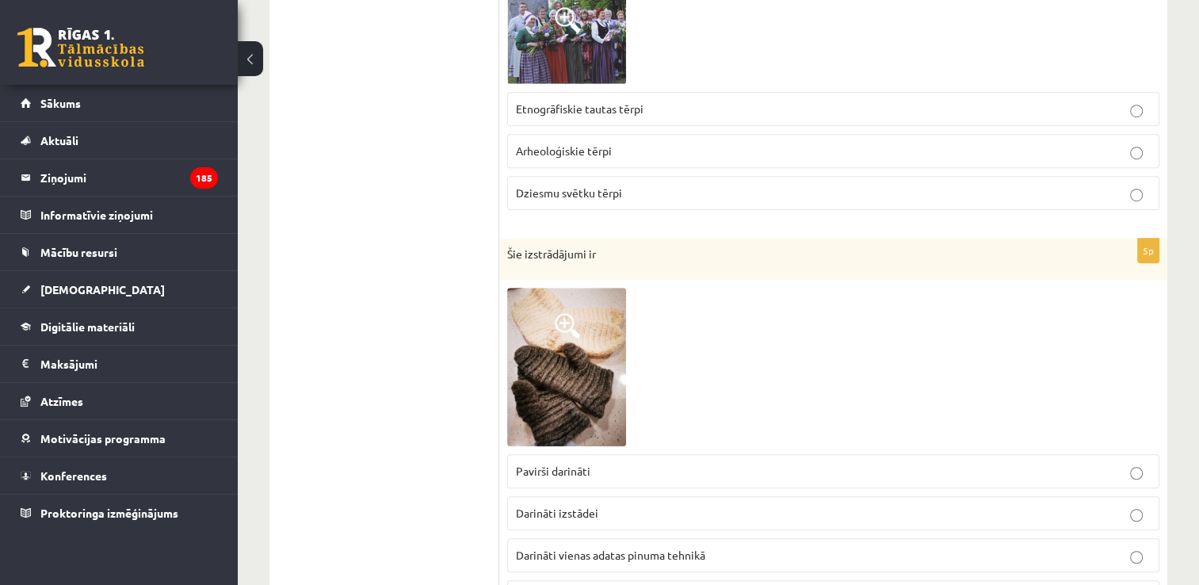
scroll to position [1161, 0]
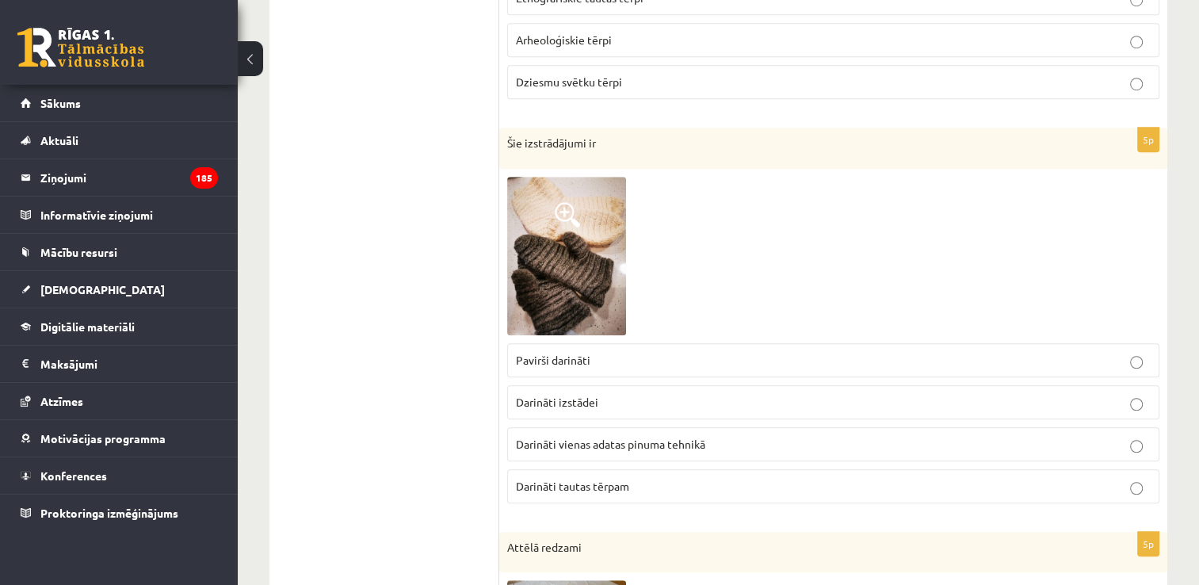
click at [574, 312] on img at bounding box center [566, 256] width 119 height 159
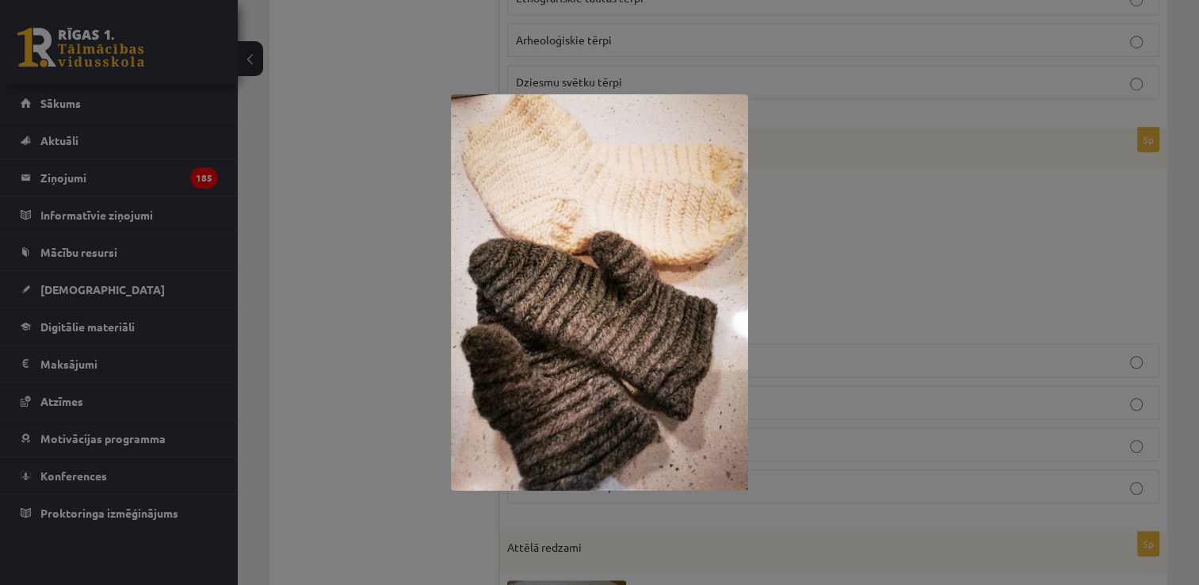
click at [425, 320] on div at bounding box center [599, 292] width 1199 height 585
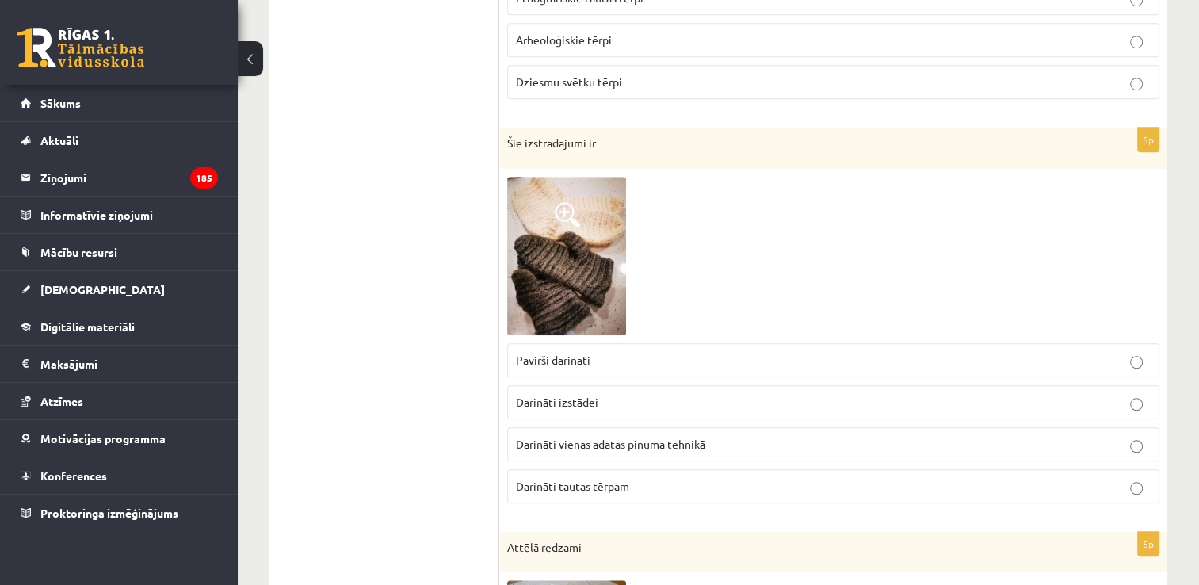
click at [549, 231] on img at bounding box center [566, 256] width 119 height 159
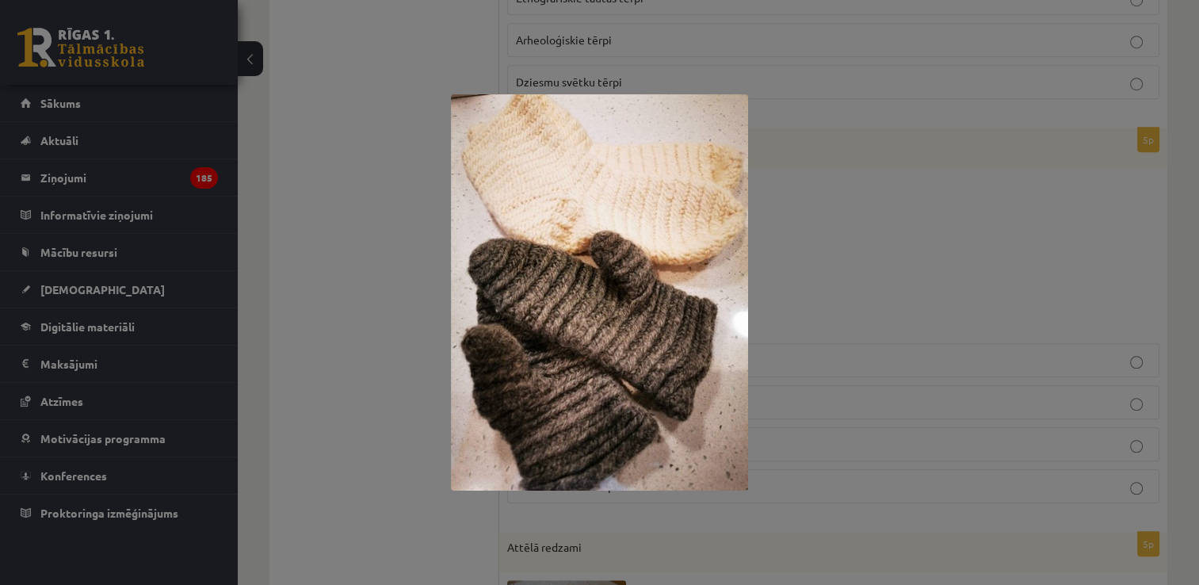
click at [831, 236] on div at bounding box center [599, 292] width 1199 height 585
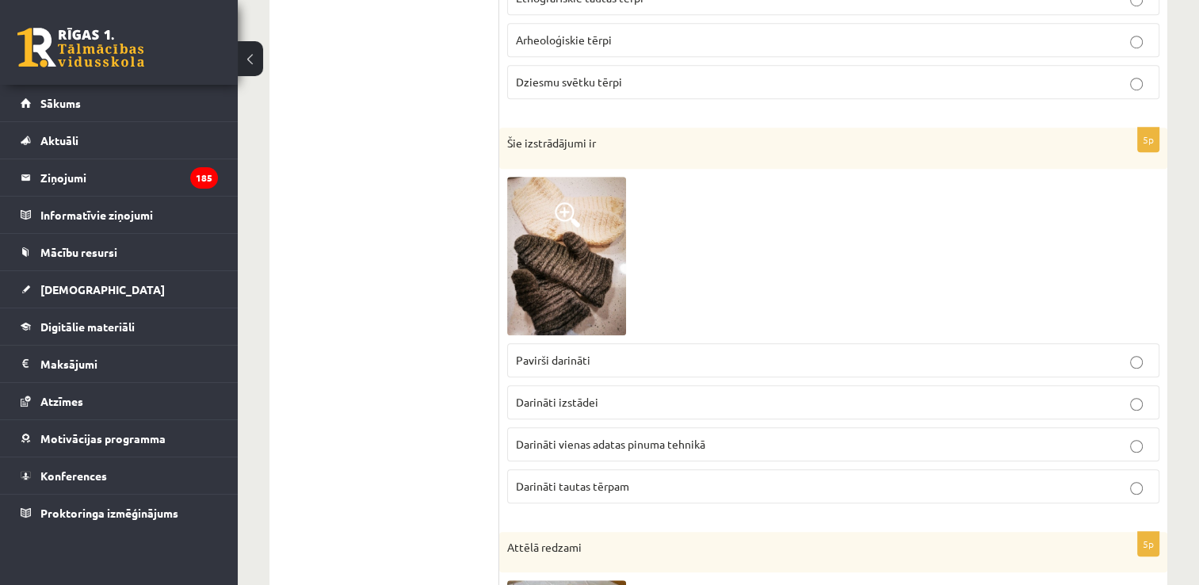
click at [560, 239] on img at bounding box center [566, 256] width 119 height 159
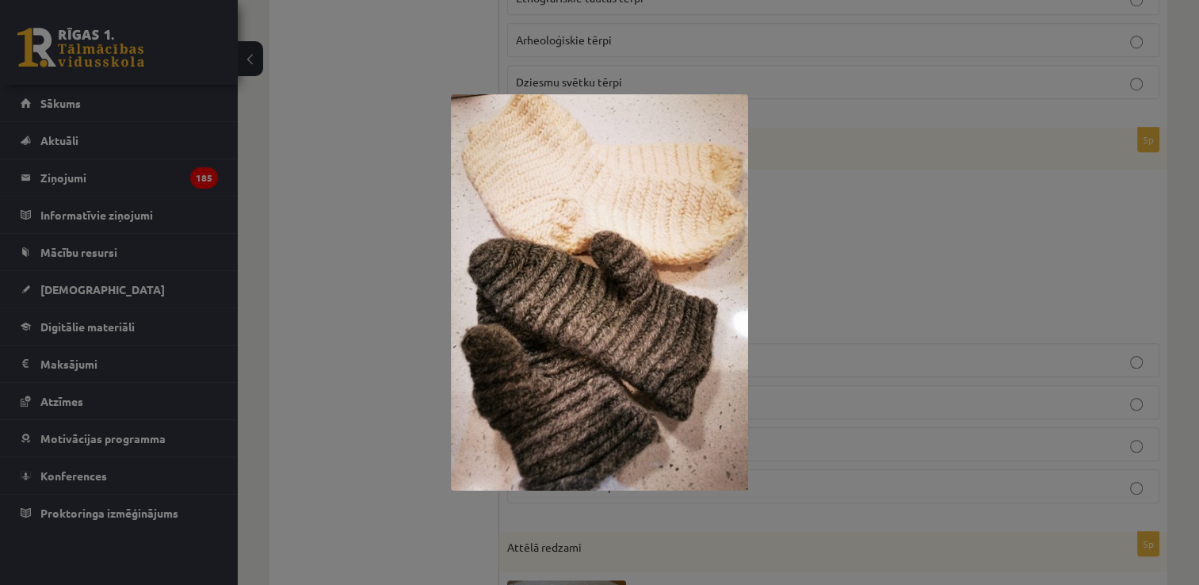
click at [361, 155] on div at bounding box center [599, 292] width 1199 height 585
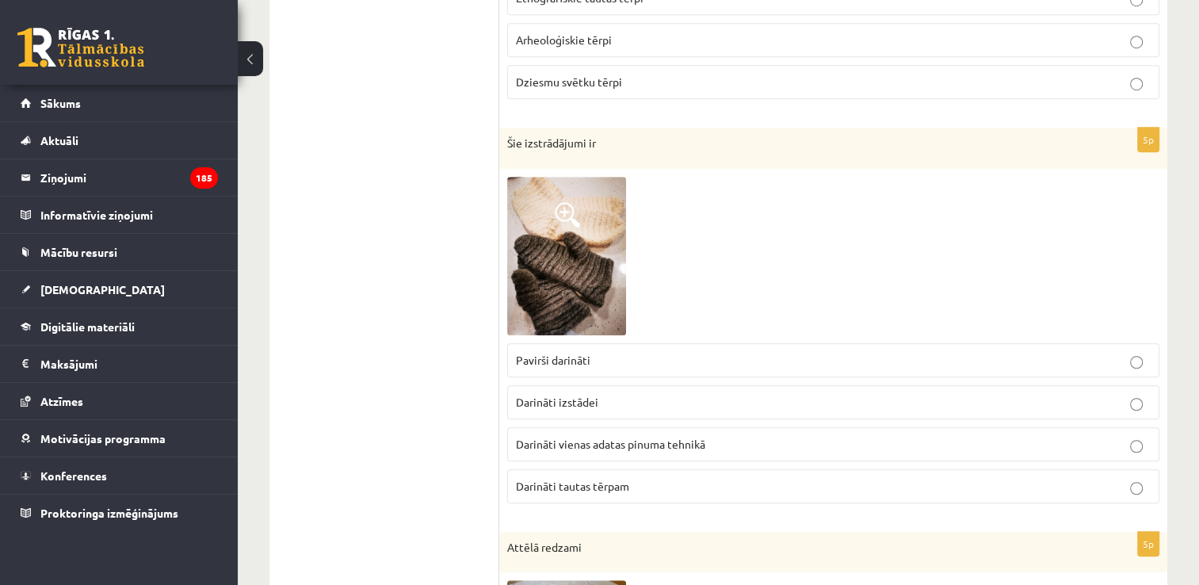
click at [629, 437] on span "Darināti vienas adatas pinuma tehnikā" at bounding box center [610, 444] width 189 height 14
drag, startPoint x: 629, startPoint y: 435, endPoint x: 786, endPoint y: 445, distance: 158.1
click at [786, 445] on p "Darināti vienas adatas pinuma tehnikā" at bounding box center [833, 444] width 635 height 17
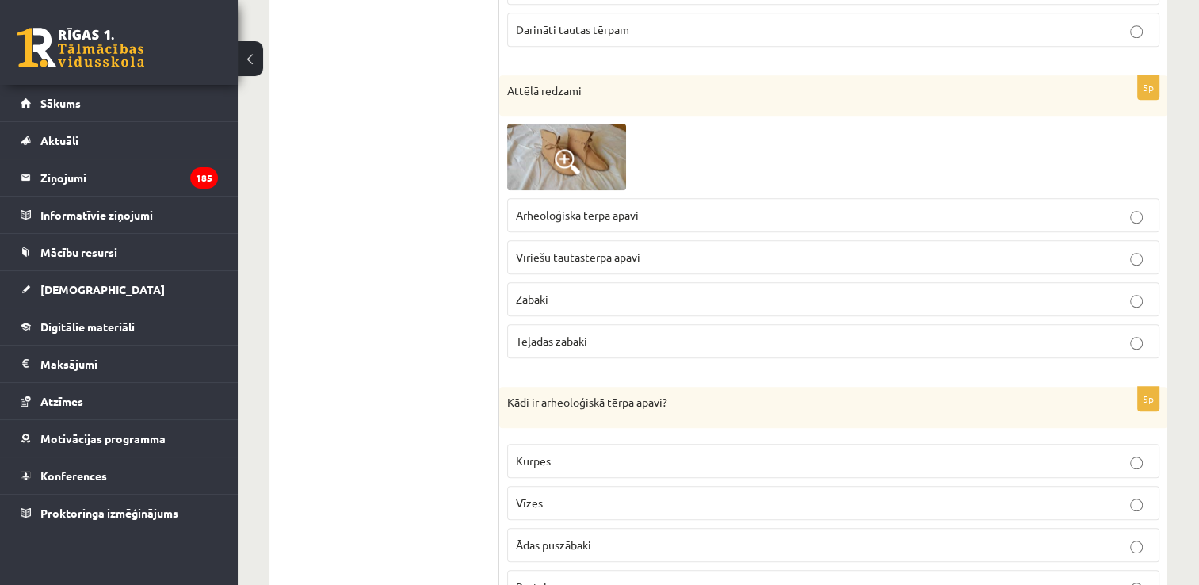
scroll to position [1636, 0]
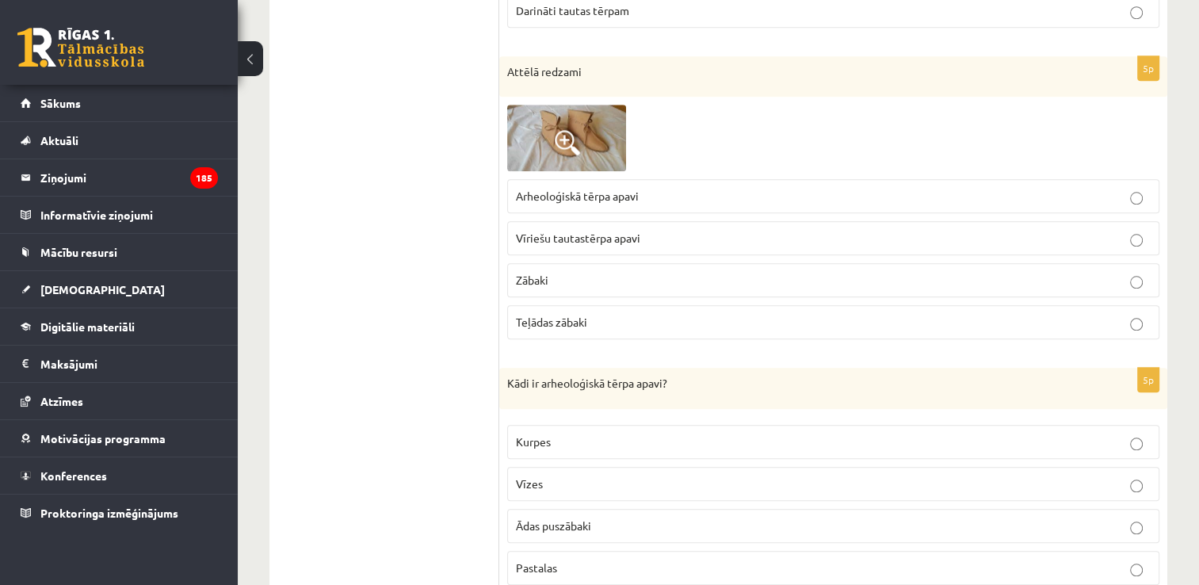
click at [598, 114] on img at bounding box center [566, 138] width 119 height 67
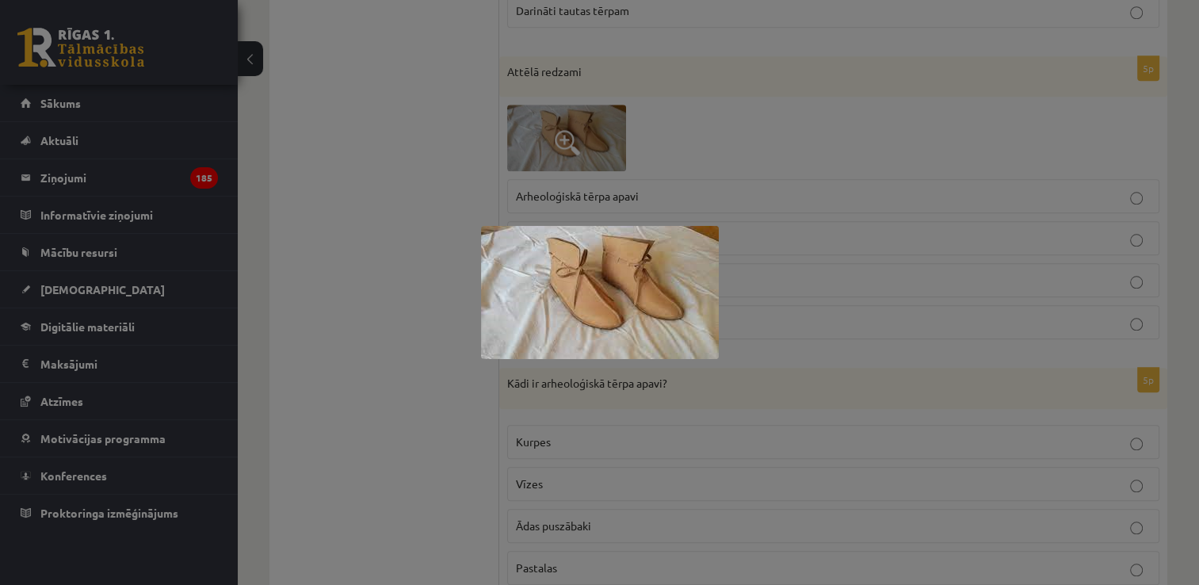
click at [436, 185] on div at bounding box center [599, 292] width 1199 height 585
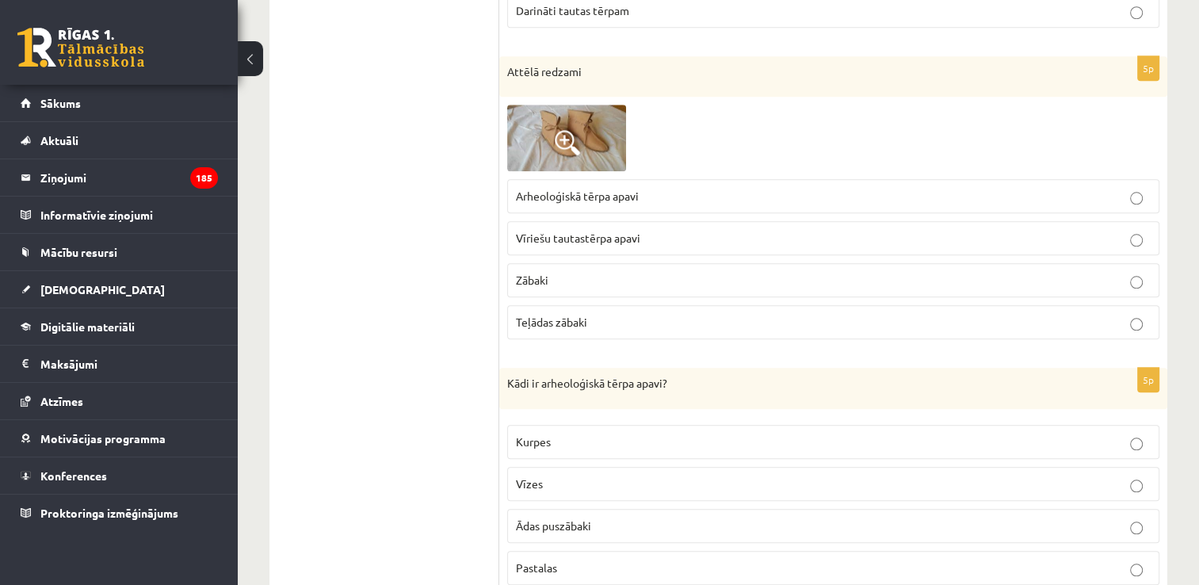
click at [598, 141] on img at bounding box center [566, 138] width 119 height 67
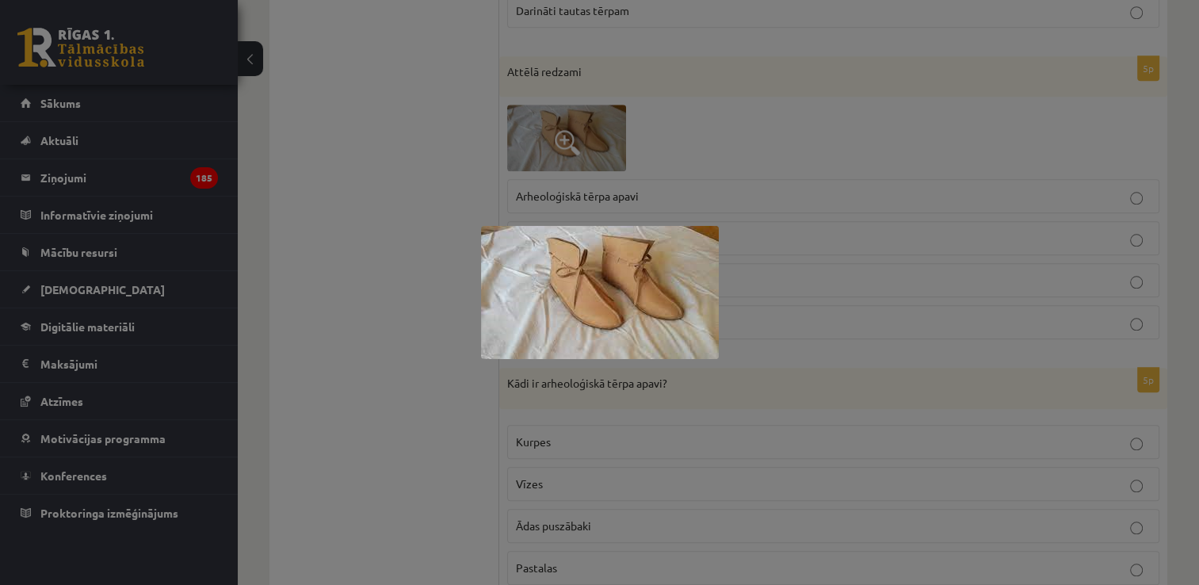
click at [395, 182] on div at bounding box center [599, 292] width 1199 height 585
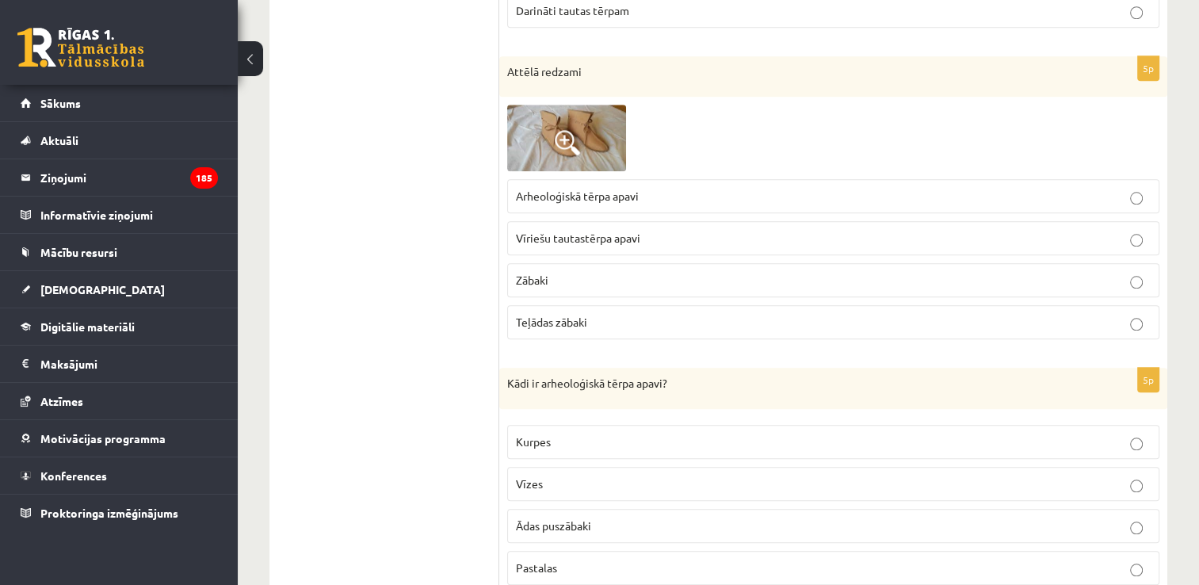
click at [571, 116] on img at bounding box center [566, 138] width 119 height 67
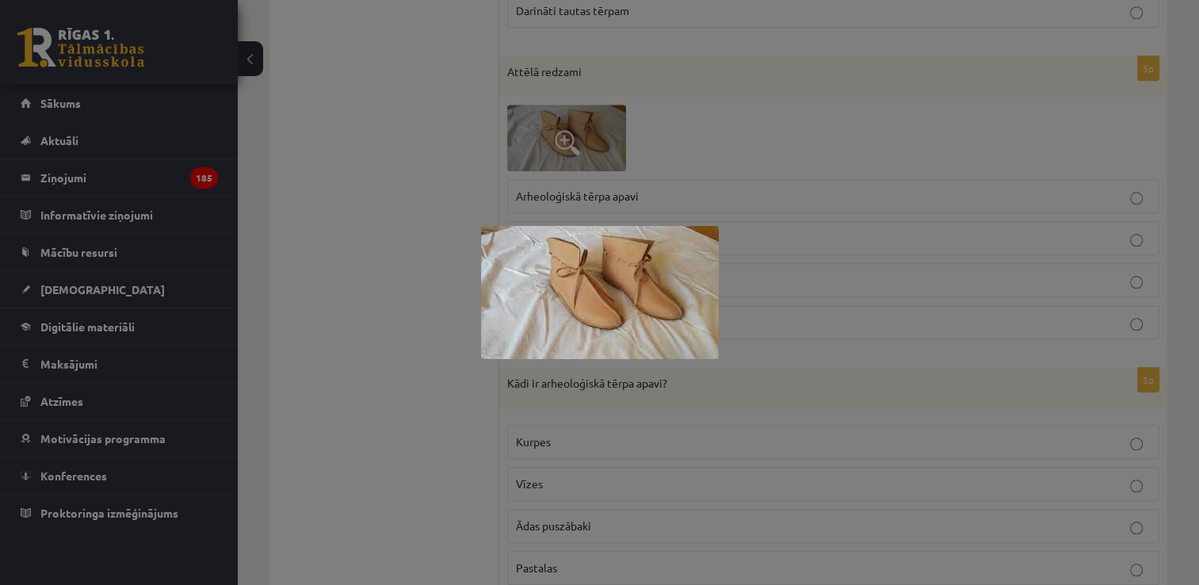
click at [340, 181] on div at bounding box center [599, 292] width 1199 height 585
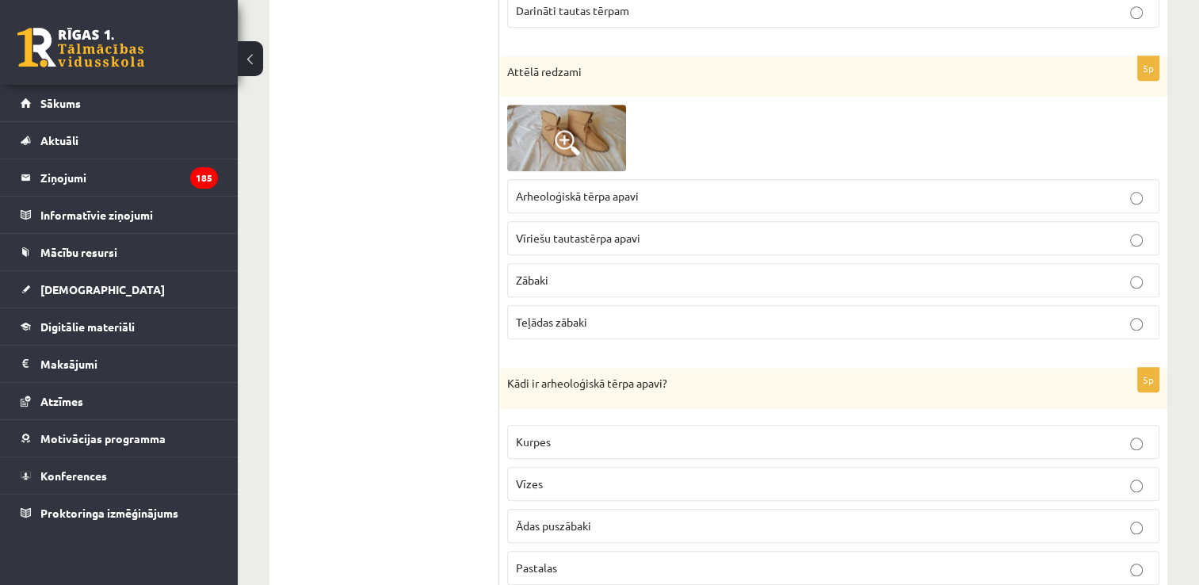
click at [671, 188] on p "Arheoloģiskā tērpa apavi" at bounding box center [833, 196] width 635 height 17
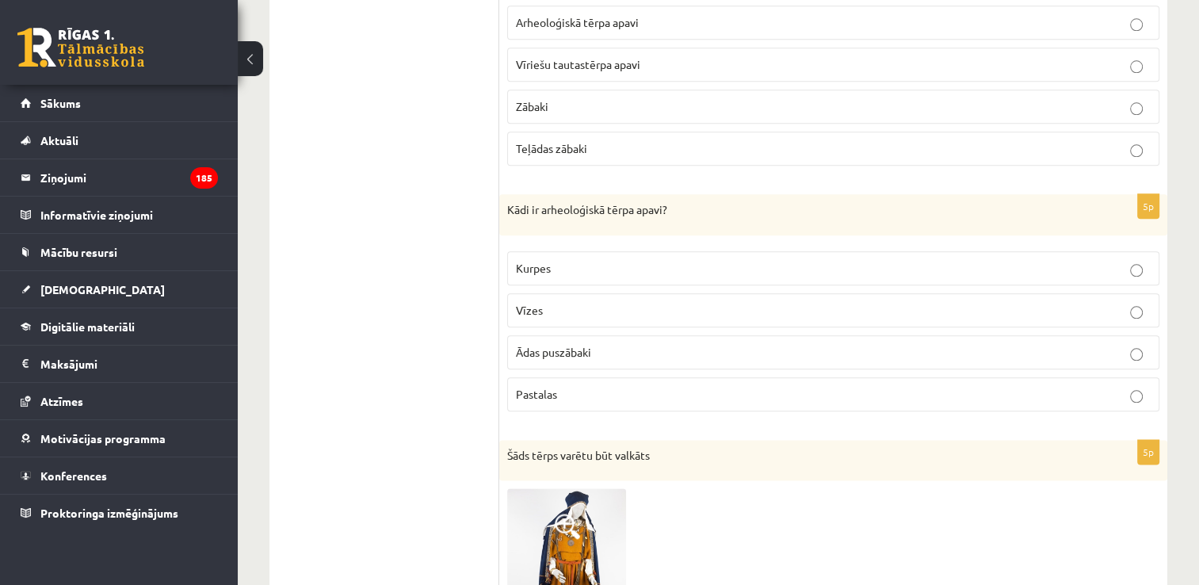
scroll to position [1795, 0]
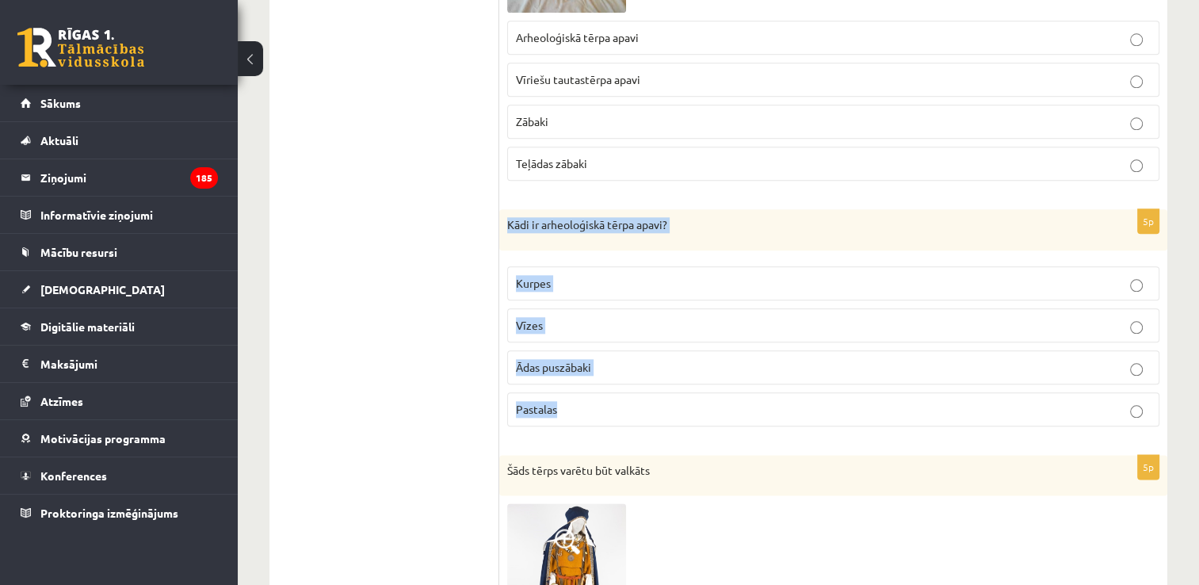
drag, startPoint x: 517, startPoint y: 239, endPoint x: 610, endPoint y: 401, distance: 187.5
click at [610, 401] on div "5p Kādi ir arheoloģiskā tērpa apavi? Kurpes Vīzes Ādas puszābaki Pastalas" at bounding box center [833, 324] width 668 height 230
copy div "Kādi ir arheoloģiskā tērpa apavi? Kurpes Vīzes Ādas puszābaki Pastalas"
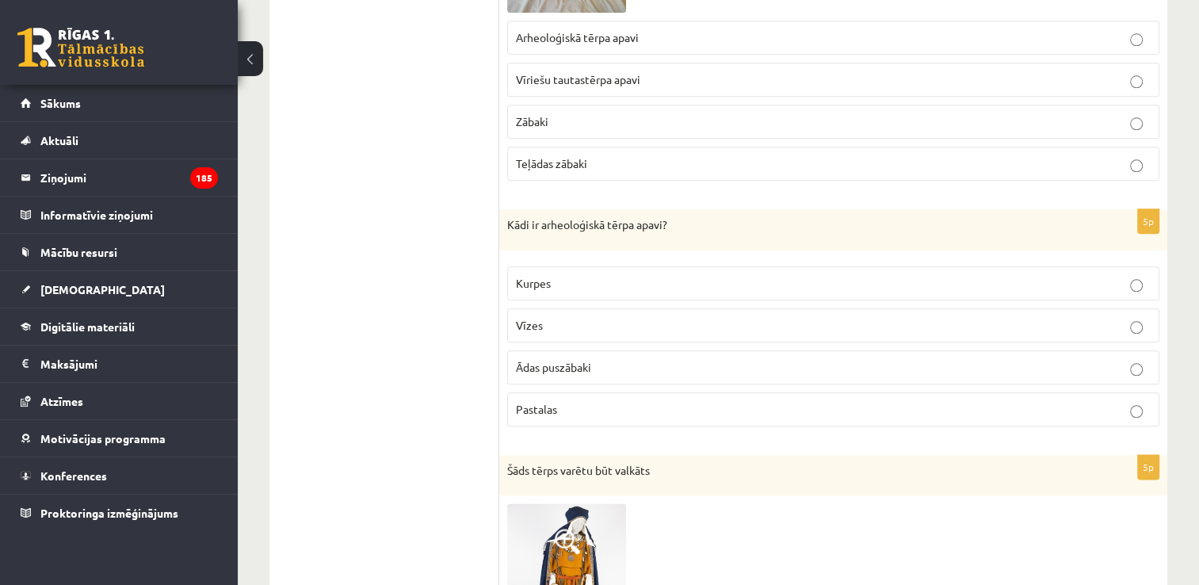
drag, startPoint x: 440, startPoint y: 353, endPoint x: 536, endPoint y: 399, distance: 106.4
click at [595, 409] on p "Pastalas" at bounding box center [833, 409] width 635 height 17
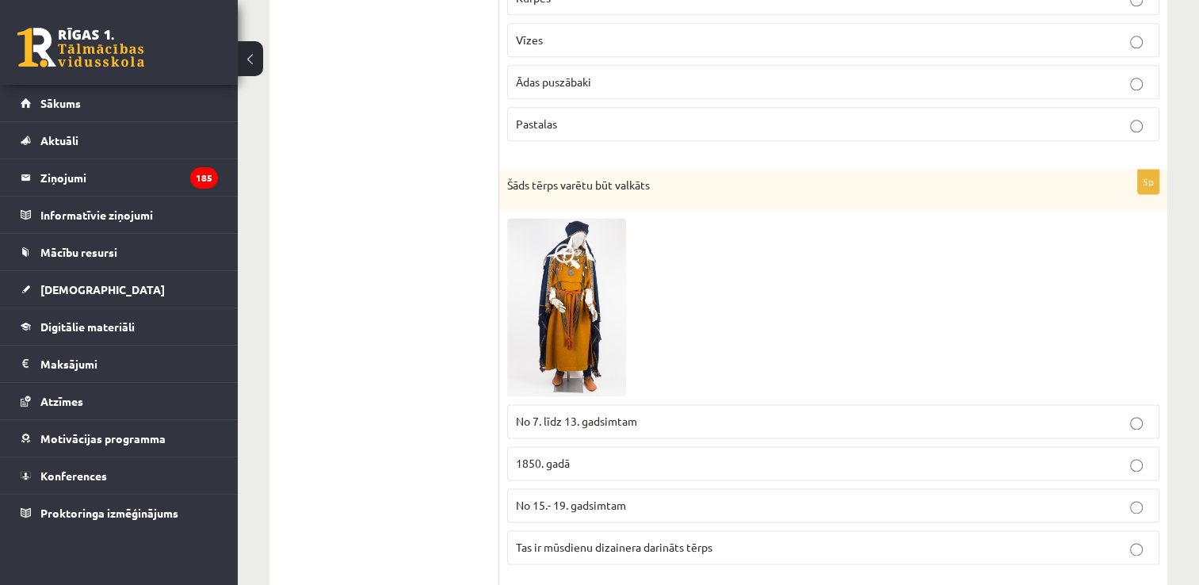
scroll to position [2112, 0]
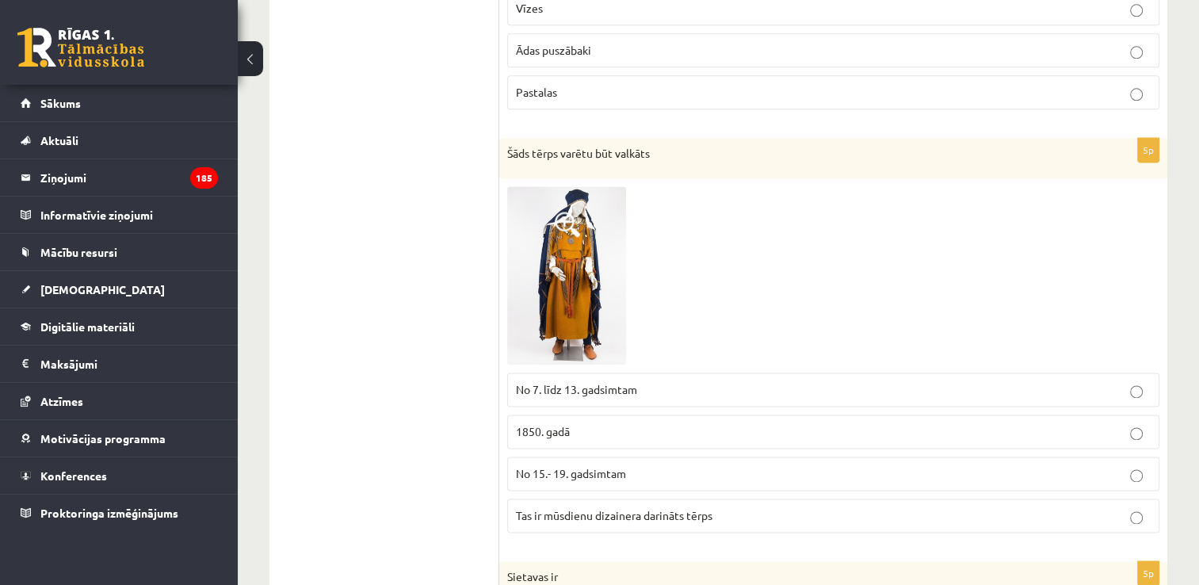
click at [662, 381] on p "No 7. līdz 13. gadsimtam" at bounding box center [833, 389] width 635 height 17
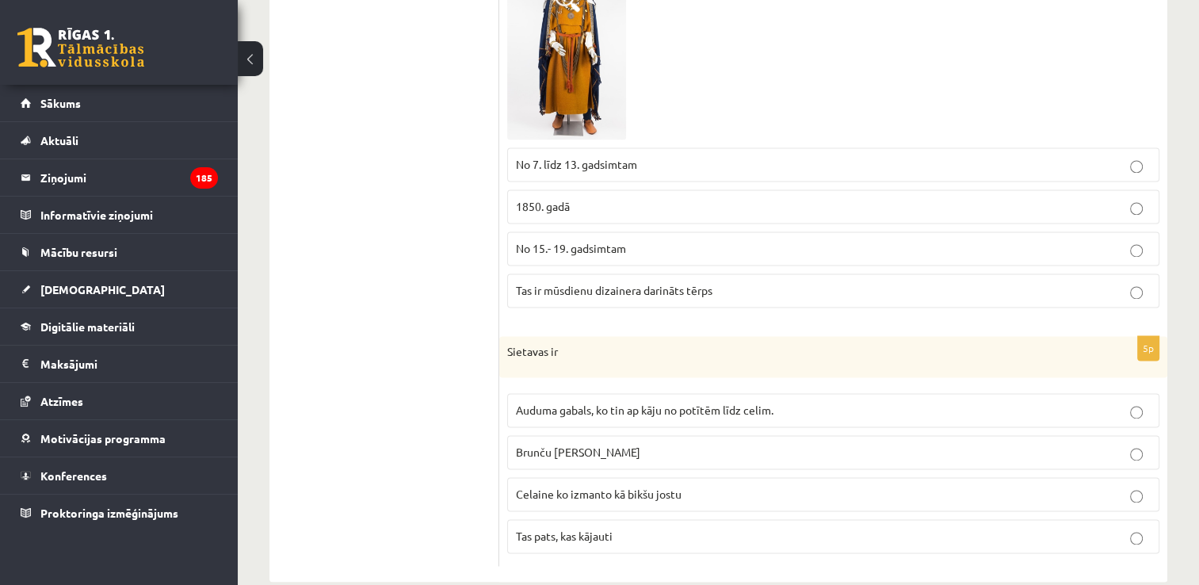
scroll to position [2356, 0]
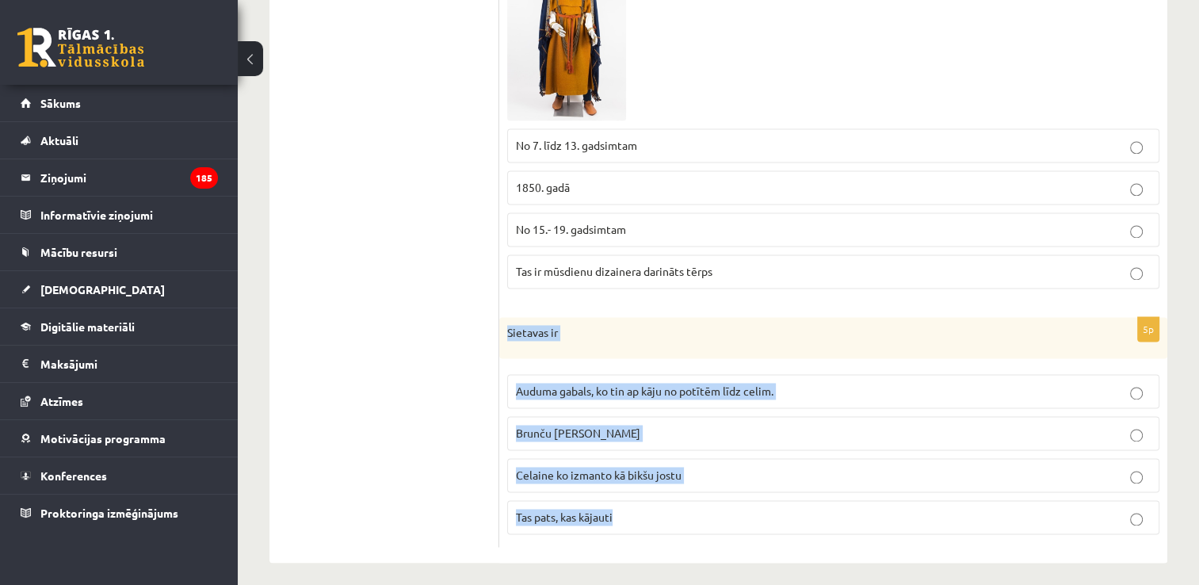
drag, startPoint x: 507, startPoint y: 320, endPoint x: 683, endPoint y: 512, distance: 260.3
click at [683, 512] on div "5p Sietavas ir Auduma gabals, ko tin ap kāju no potītēm līdz celim. Brunču jost…" at bounding box center [833, 432] width 668 height 230
copy div "Sietavas ir Auduma gabals, ko tin ap kāju no potītēm līdz celim. Brunču josta C…"
click at [816, 383] on p "Auduma gabals, ko tin ap kāju no potītēm līdz celim." at bounding box center [833, 391] width 635 height 17
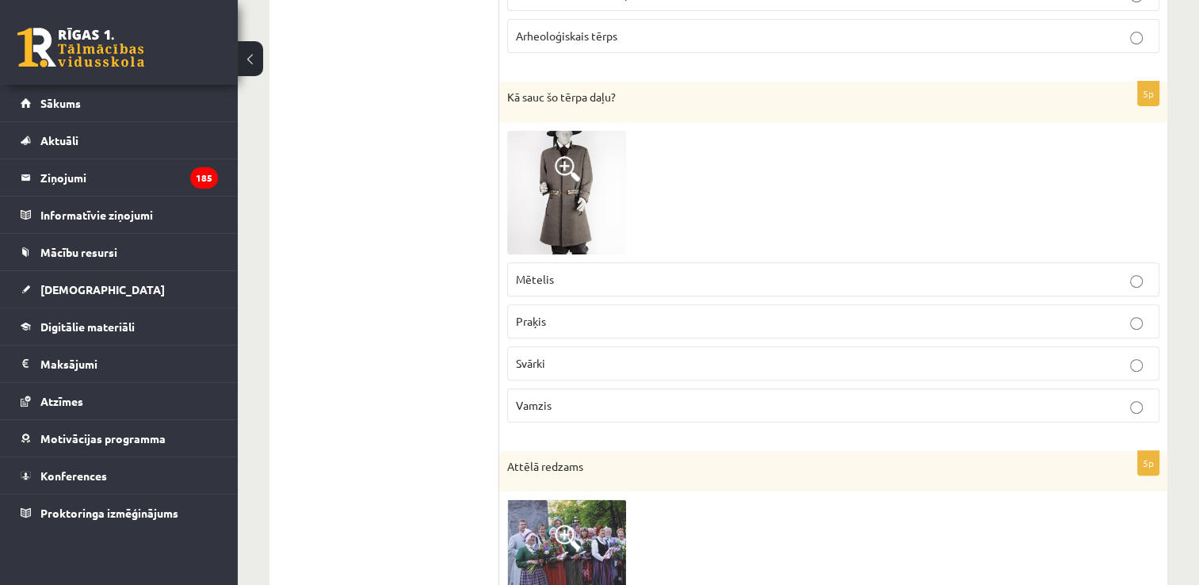
scroll to position [533, 0]
click at [662, 316] on p "Praķis" at bounding box center [833, 320] width 635 height 17
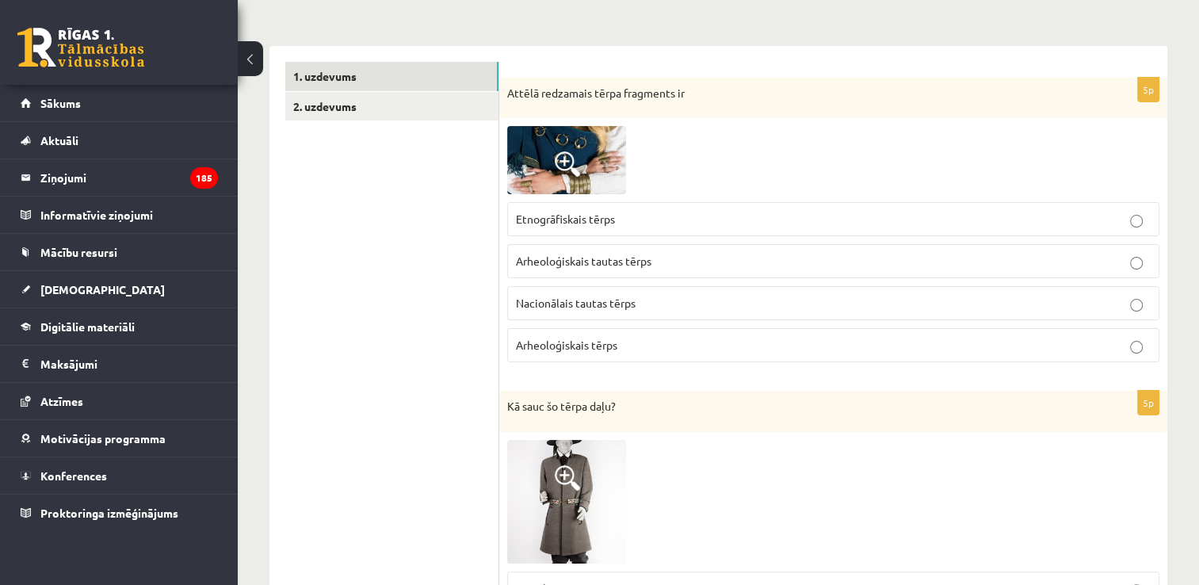
scroll to position [216, 0]
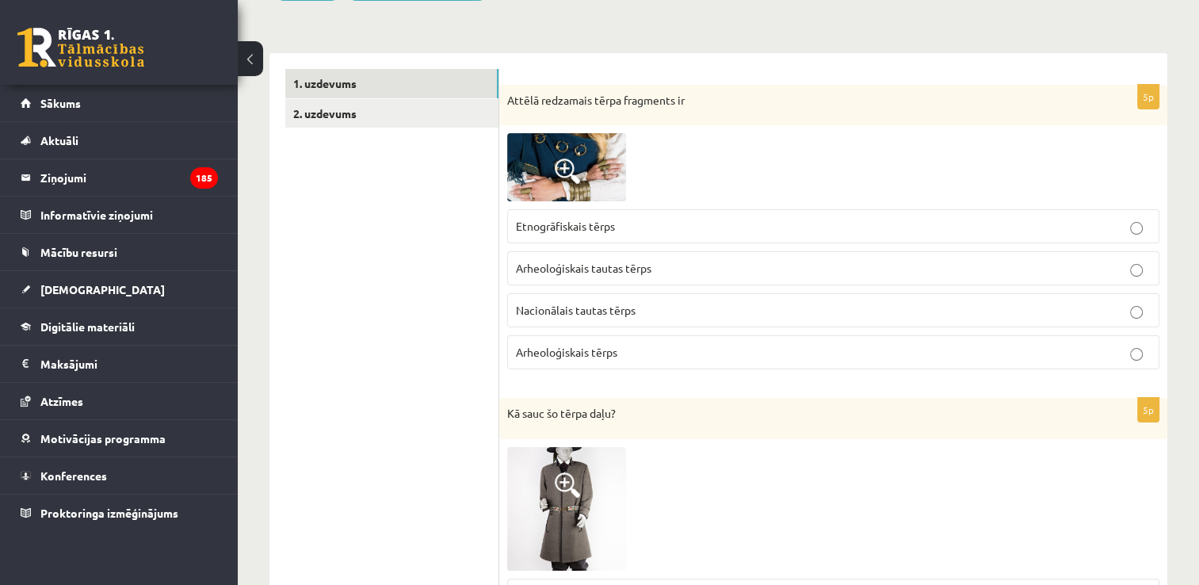
click at [644, 346] on p "Arheoloģiskais tērps" at bounding box center [833, 352] width 635 height 17
click at [419, 119] on link "2. uzdevums" at bounding box center [391, 113] width 213 height 29
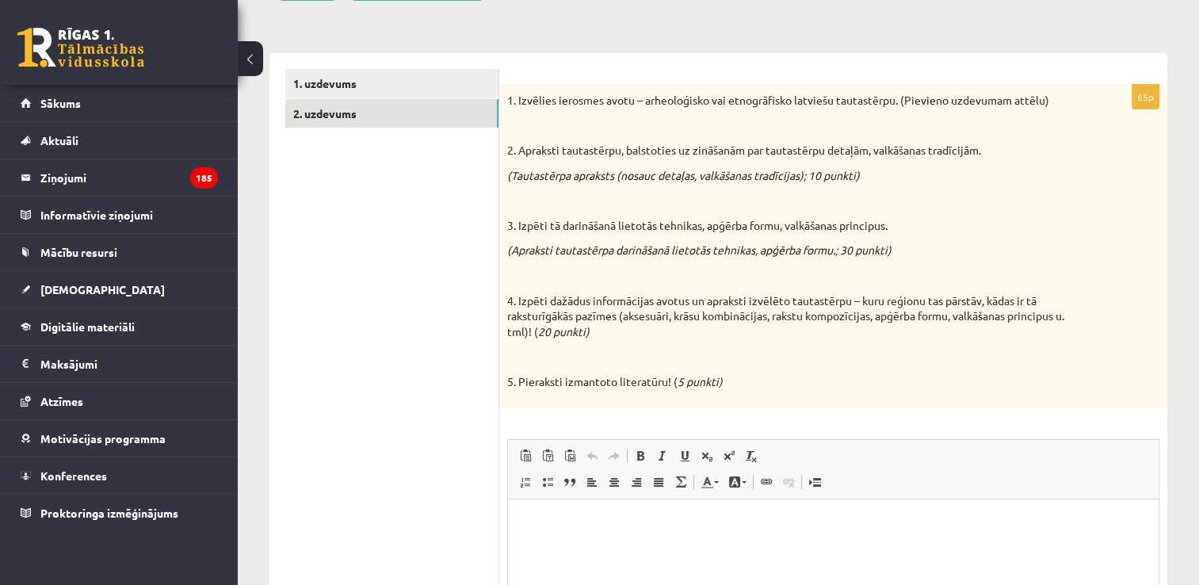
scroll to position [0, 0]
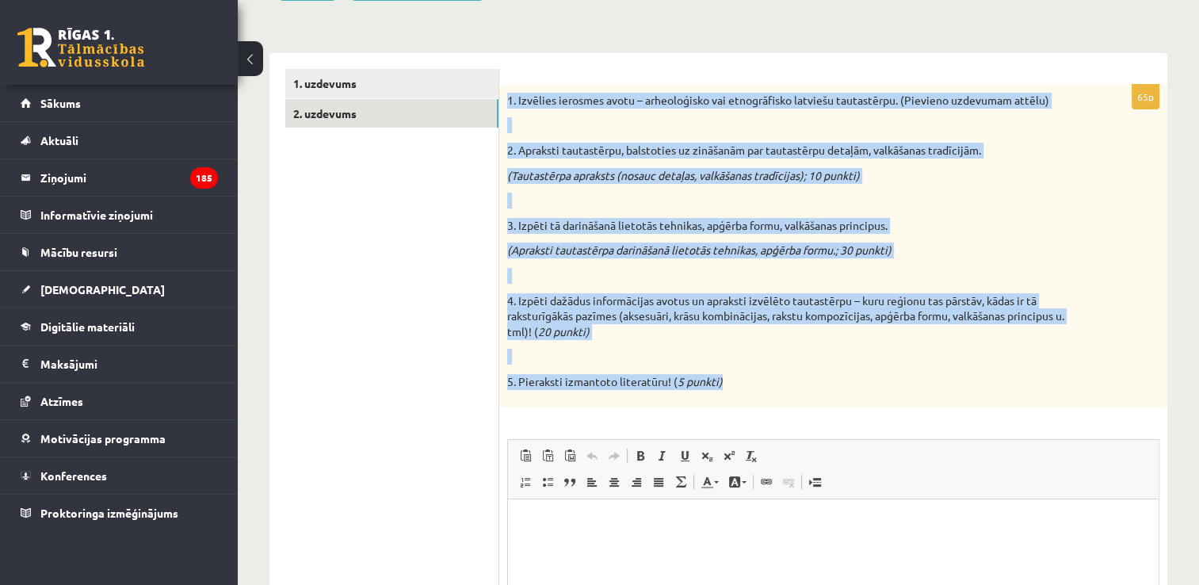
drag, startPoint x: 510, startPoint y: 100, endPoint x: 809, endPoint y: 380, distance: 409.4
click at [809, 380] on div "1. Izvēlies ierosmes avotu – arheoloģisko vai etnogrāfisko latviešu tautastērpu…" at bounding box center [833, 246] width 668 height 323
copy div "1. Izvēlies ierosmes avotu – arheoloģisko vai etnogrāfisko latviešu tautastērpu…"
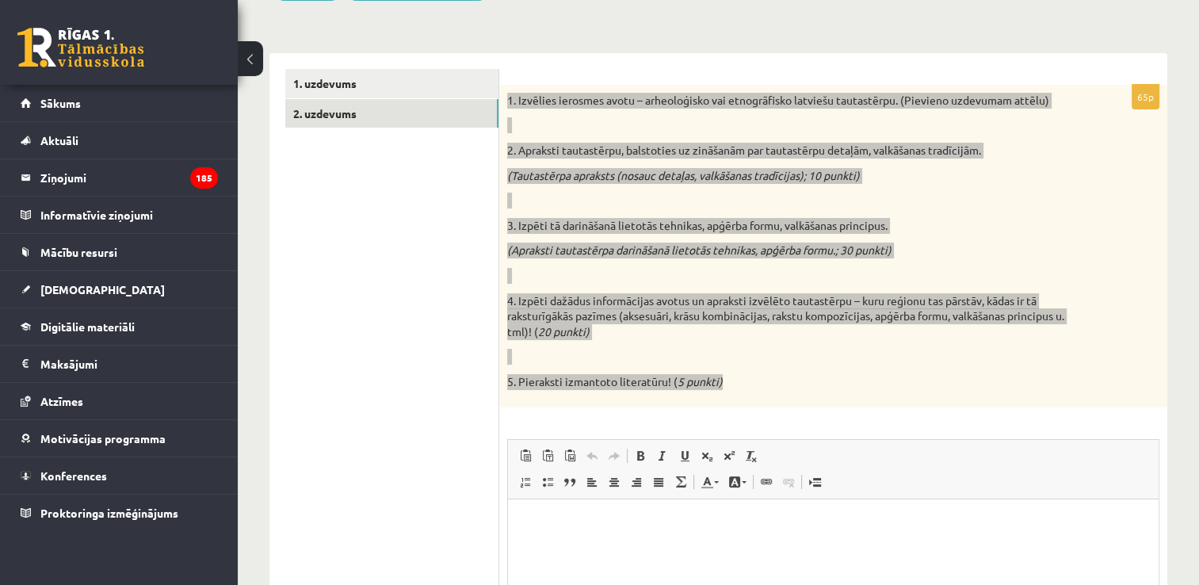
click at [576, 520] on p "Rich Text Editor, wiswyg-editor-user-answer-47433802653040" at bounding box center [833, 522] width 619 height 17
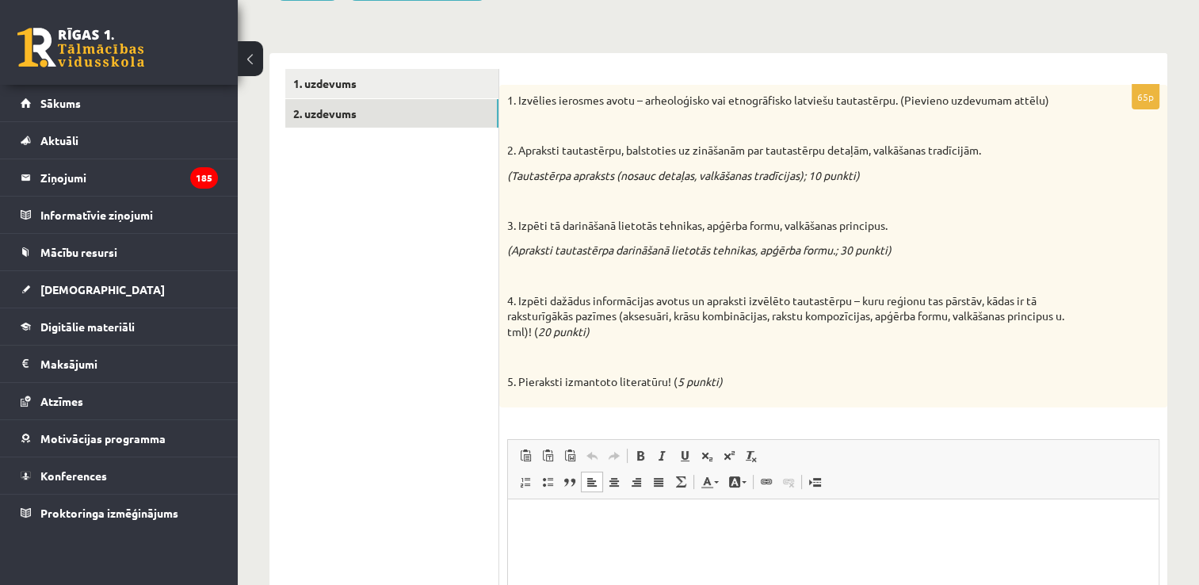
click at [392, 391] on ul "1. uzdevums 2. uzdevums" at bounding box center [392, 419] width 214 height 700
click at [579, 542] on html at bounding box center [833, 523] width 651 height 48
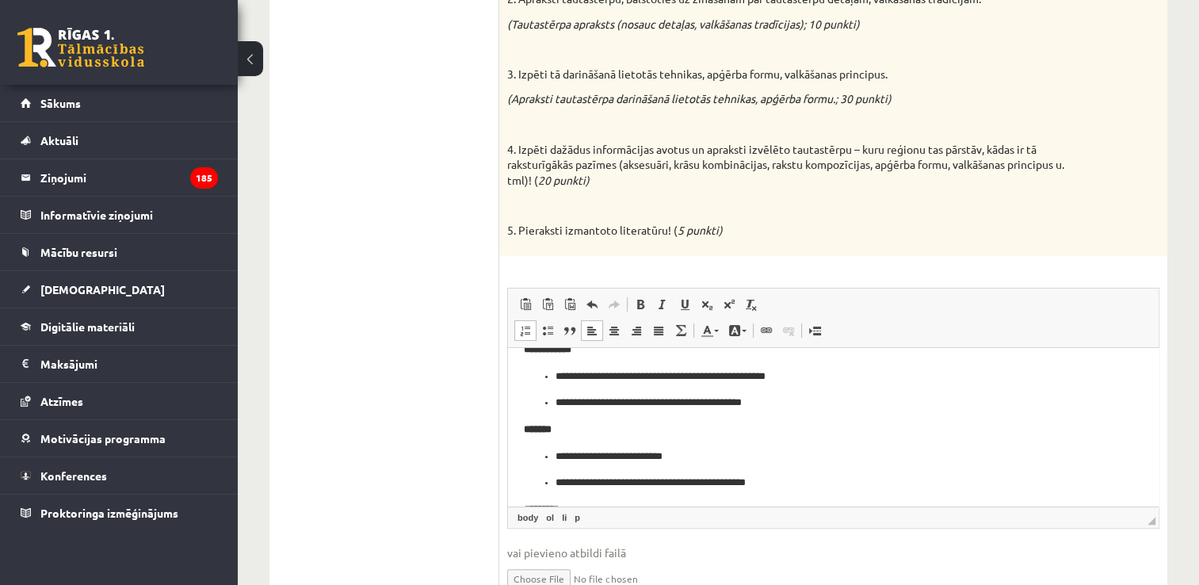
scroll to position [79, 0]
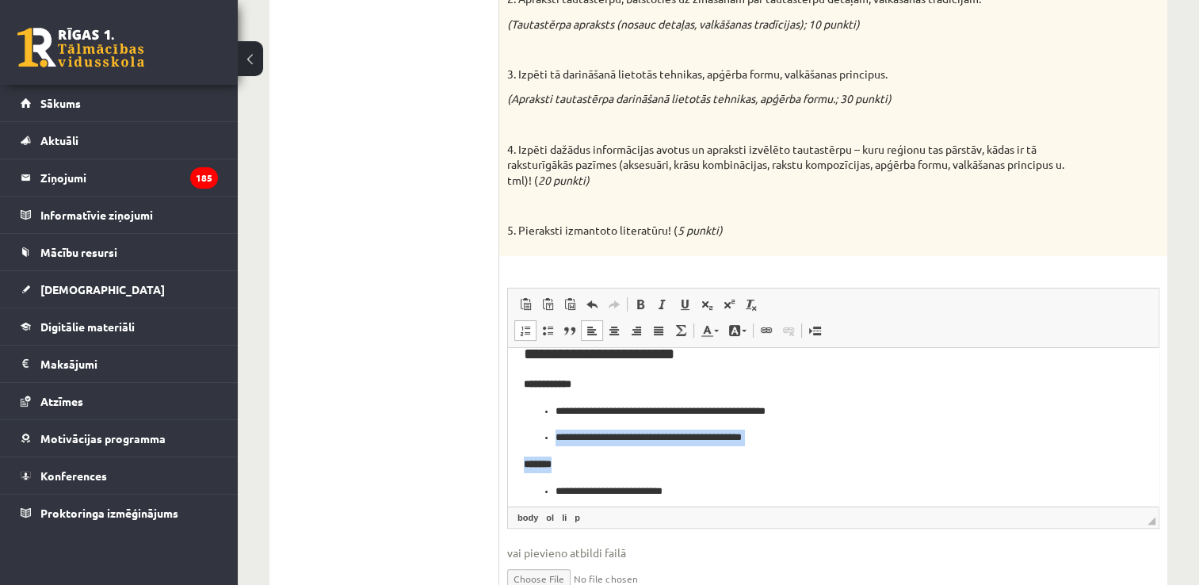
drag, startPoint x: 540, startPoint y: 435, endPoint x: 816, endPoint y: 451, distance: 277.1
click at [529, 430] on ul "**********" at bounding box center [833, 424] width 619 height 43
drag, startPoint x: 545, startPoint y: 437, endPoint x: 795, endPoint y: 444, distance: 250.6
click at [795, 444] on li "**********" at bounding box center [834, 437] width 556 height 17
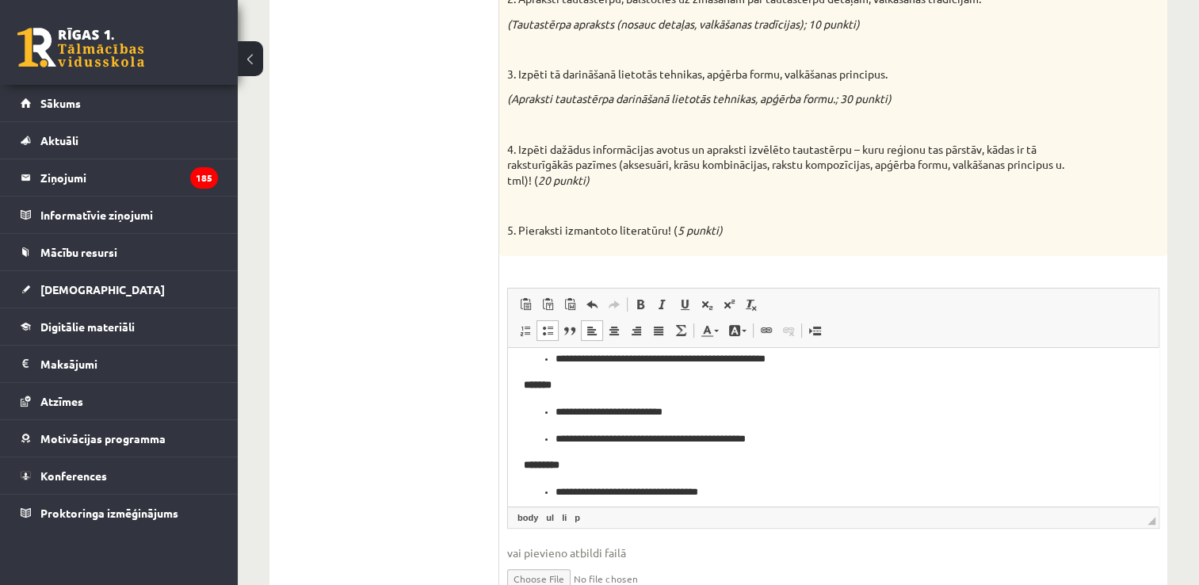
scroll to position [159, 0]
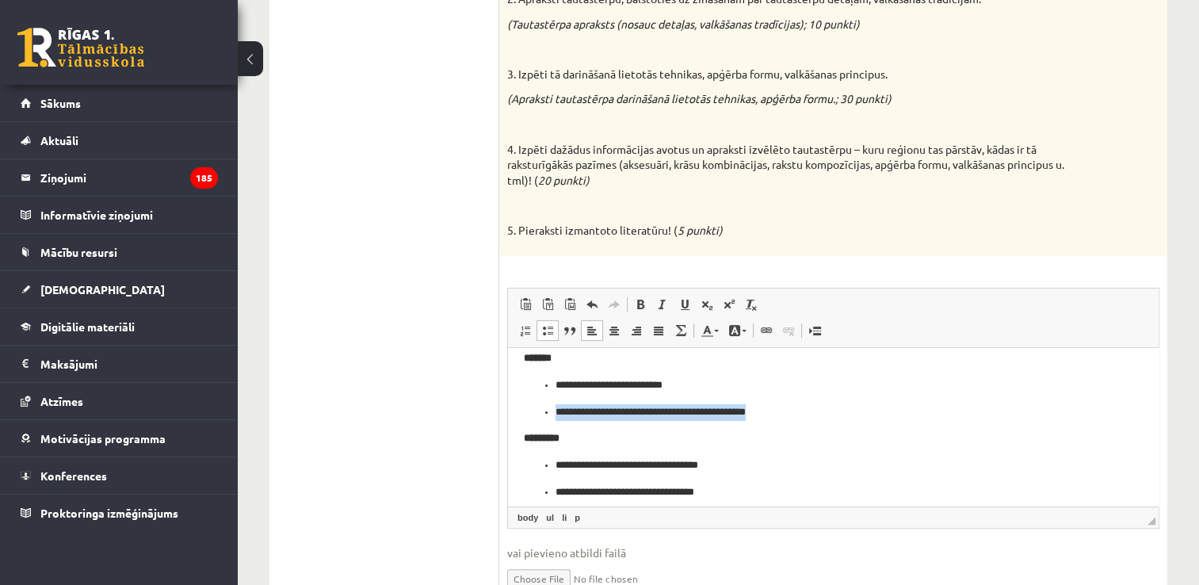
drag, startPoint x: 539, startPoint y: 410, endPoint x: 816, endPoint y: 410, distance: 276.7
click at [816, 410] on ul "**********" at bounding box center [833, 398] width 619 height 43
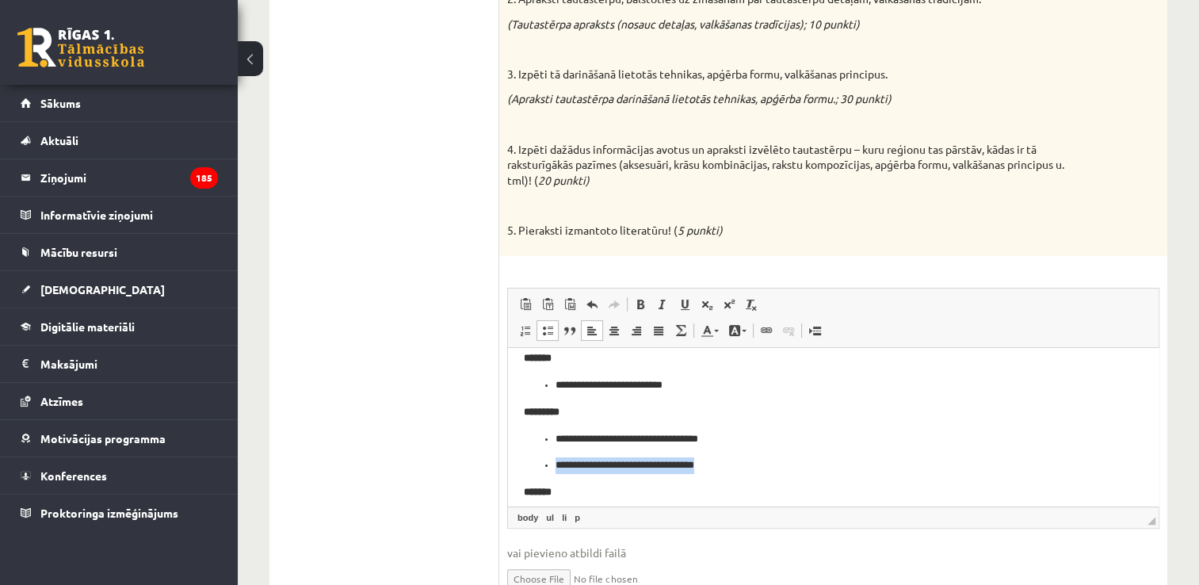
drag, startPoint x: 544, startPoint y: 465, endPoint x: 736, endPoint y: 465, distance: 192.6
click at [736, 465] on li "**********" at bounding box center [834, 465] width 556 height 17
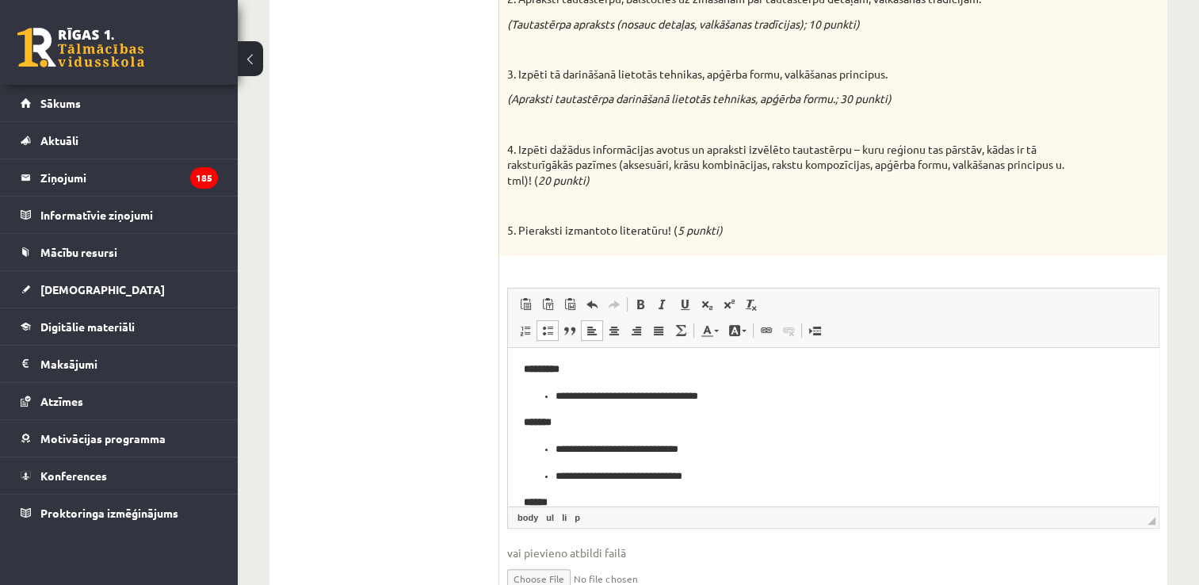
scroll to position [238, 0]
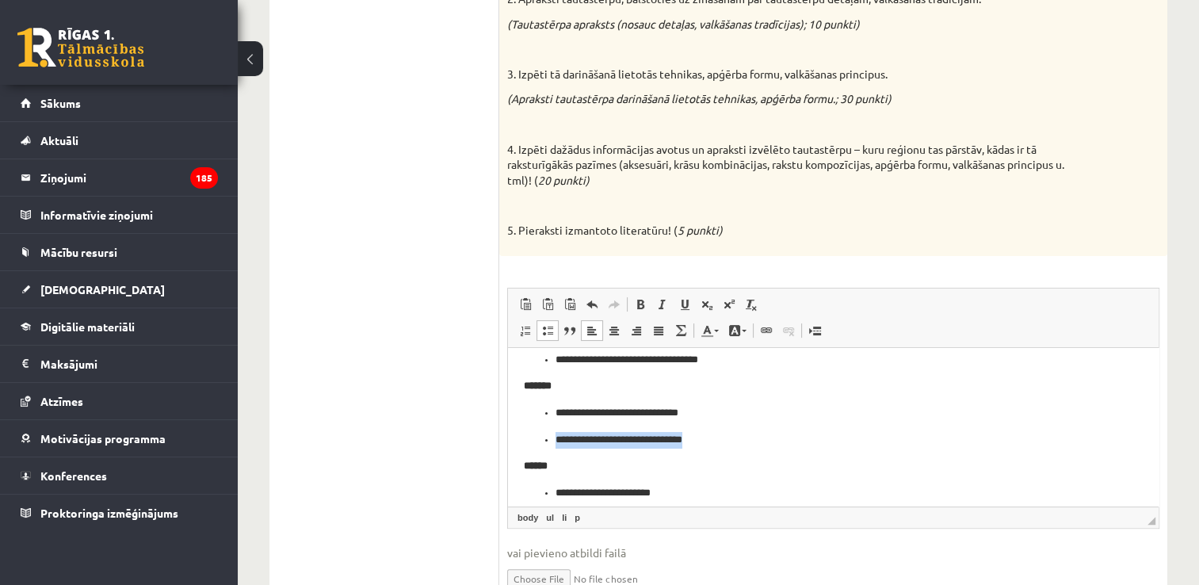
drag, startPoint x: 599, startPoint y: 427, endPoint x: 771, endPoint y: 438, distance: 172.4
click at [771, 438] on ul "**********" at bounding box center [833, 425] width 619 height 43
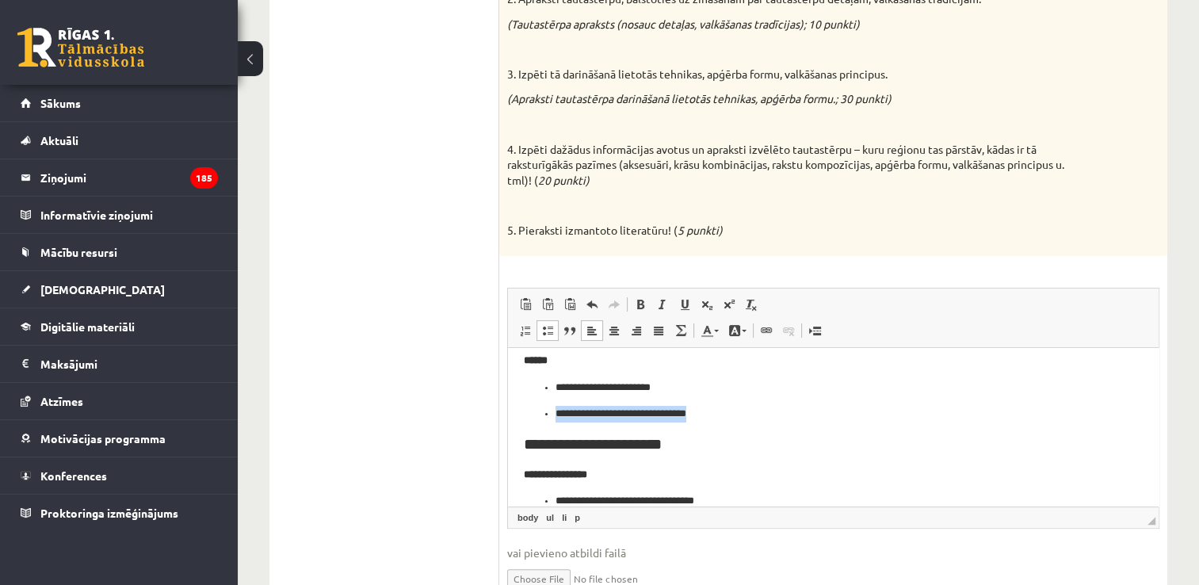
drag, startPoint x: 583, startPoint y: 414, endPoint x: 753, endPoint y: 416, distance: 169.7
click at [753, 416] on li "**********" at bounding box center [834, 413] width 556 height 17
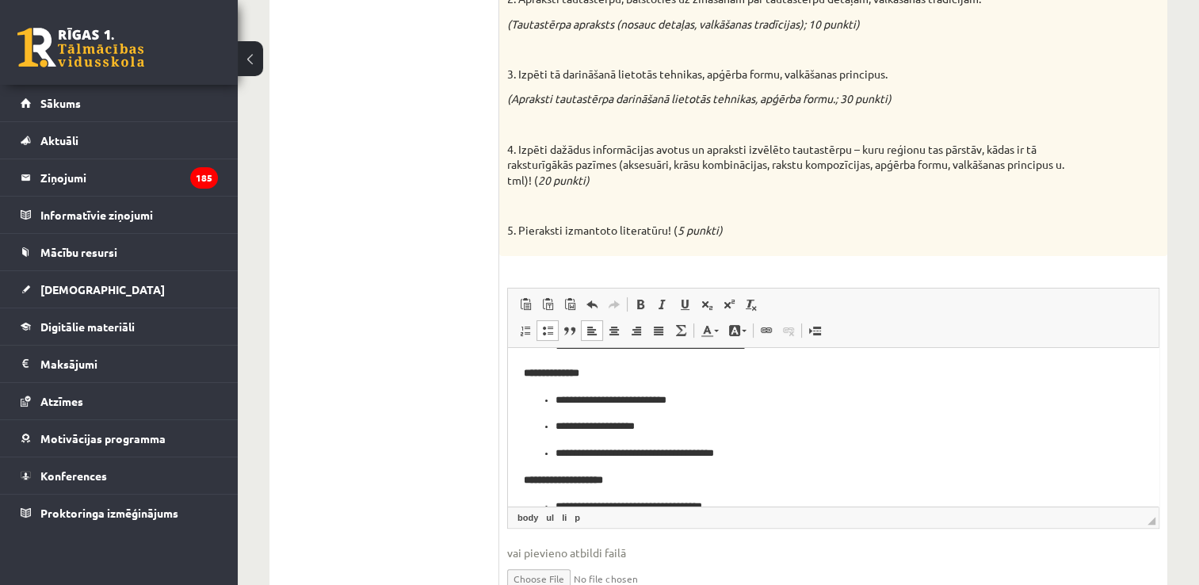
scroll to position [476, 0]
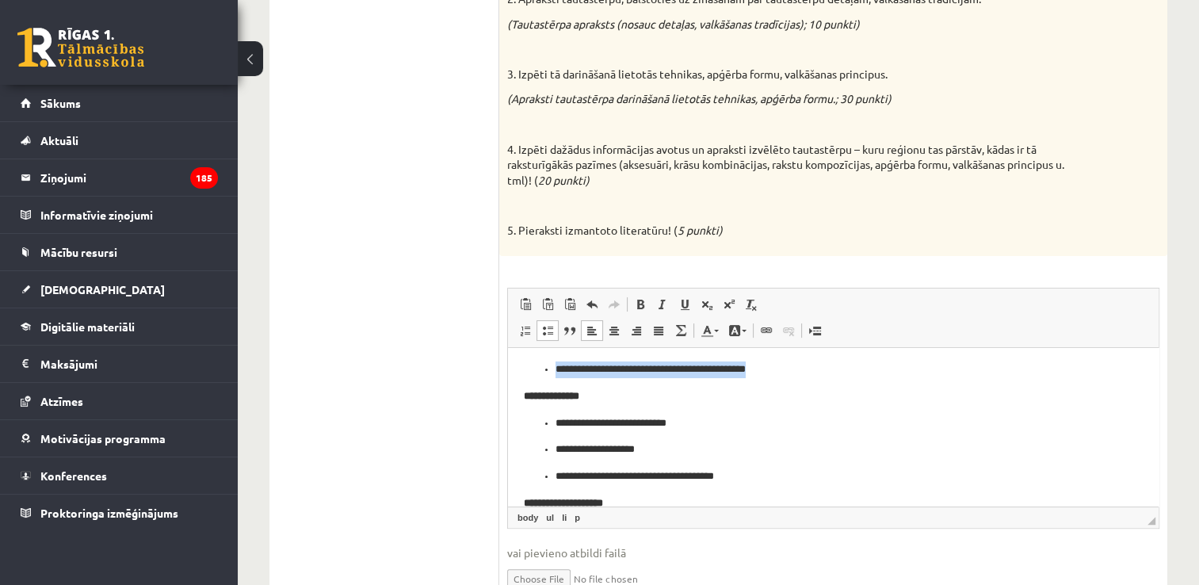
drag, startPoint x: 554, startPoint y: 369, endPoint x: 835, endPoint y: 369, distance: 280.6
click at [835, 369] on ul "**********" at bounding box center [833, 343] width 619 height 70
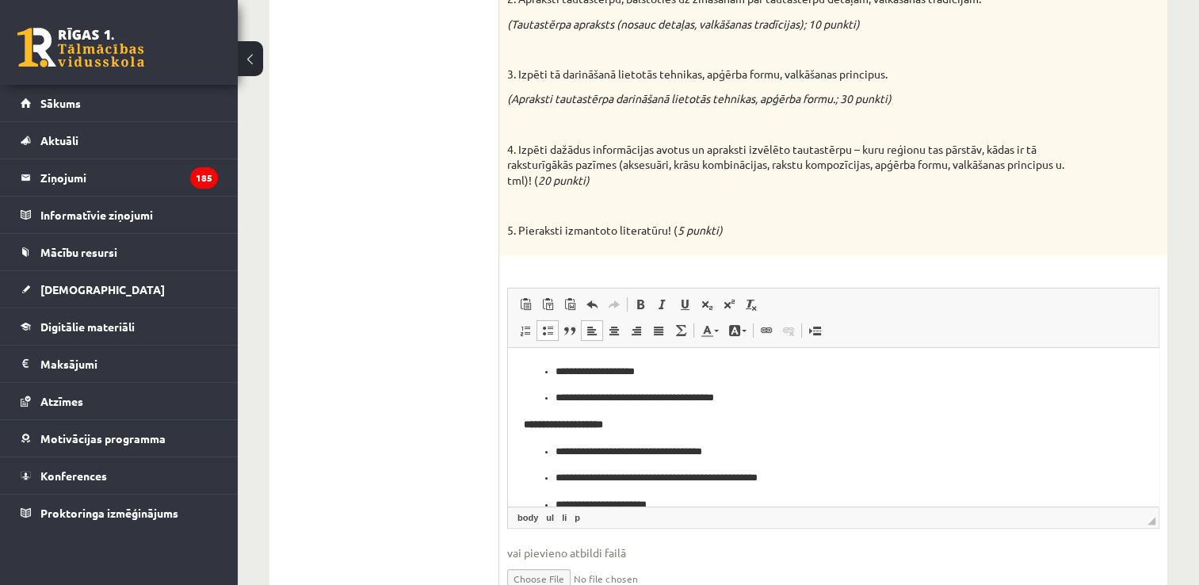
scroll to position [555, 0]
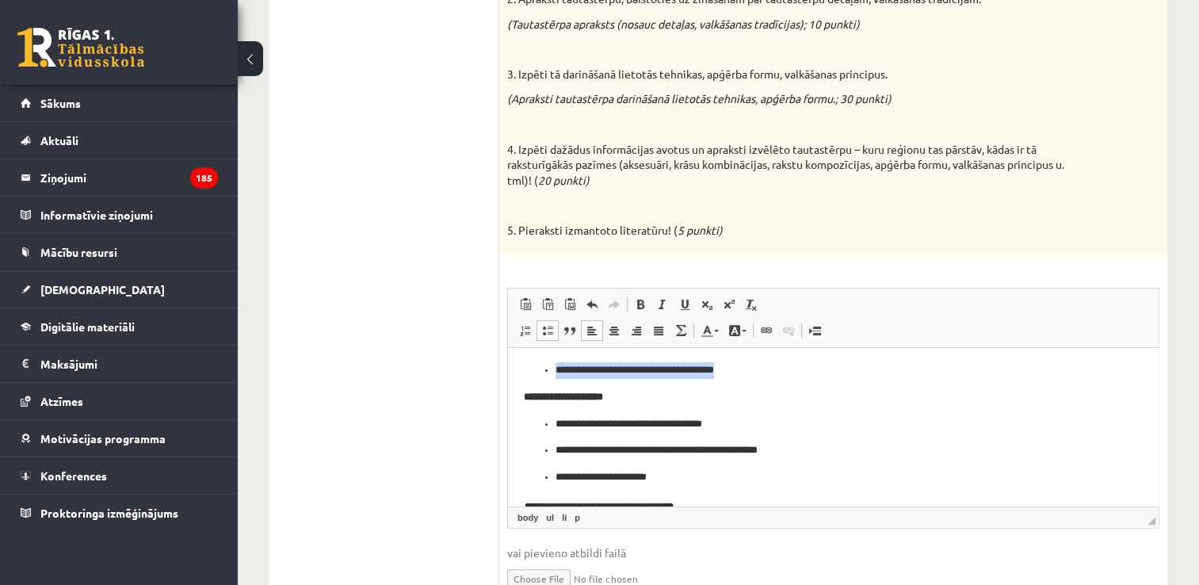
drag, startPoint x: 553, startPoint y: 369, endPoint x: 784, endPoint y: 372, distance: 230.7
click at [784, 372] on ul "**********" at bounding box center [833, 343] width 619 height 70
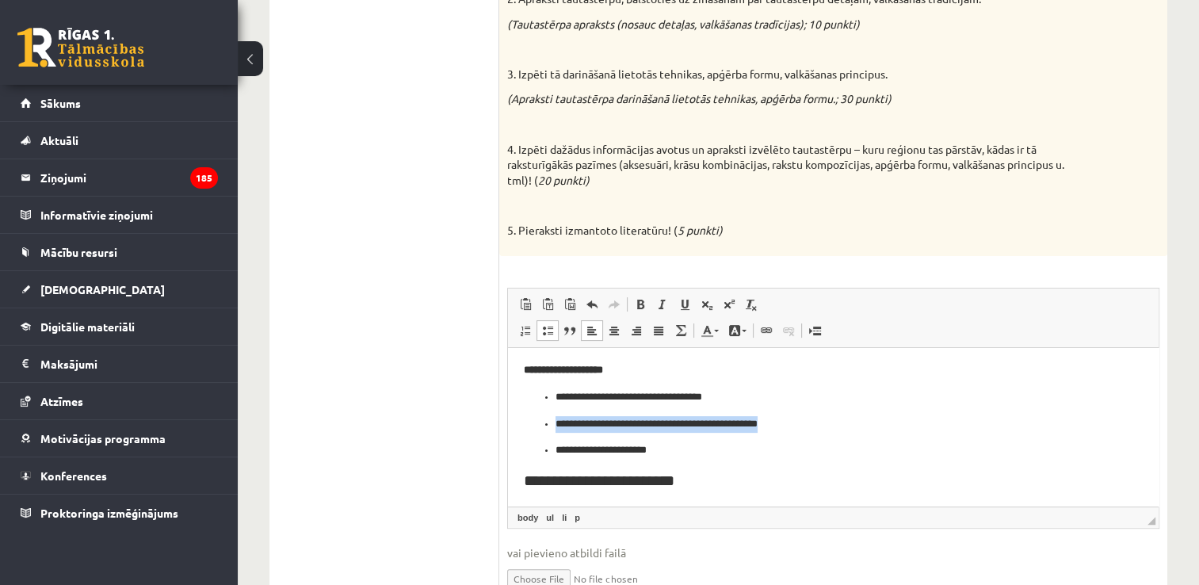
drag, startPoint x: 556, startPoint y: 423, endPoint x: 801, endPoint y: 428, distance: 244.2
click at [801, 428] on p "**********" at bounding box center [828, 423] width 544 height 17
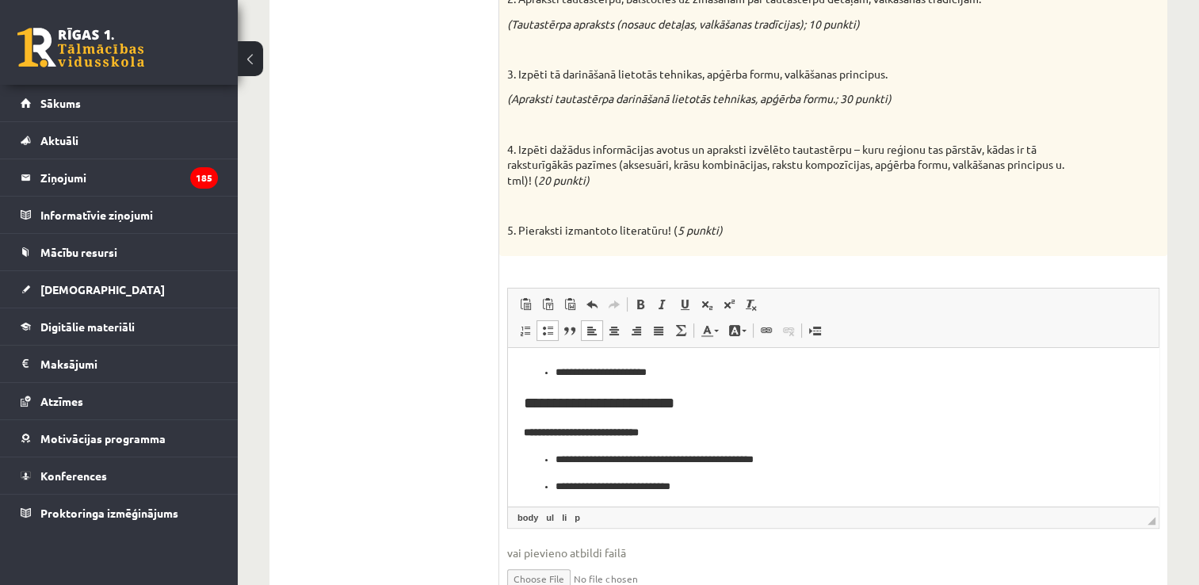
scroll to position [634, 0]
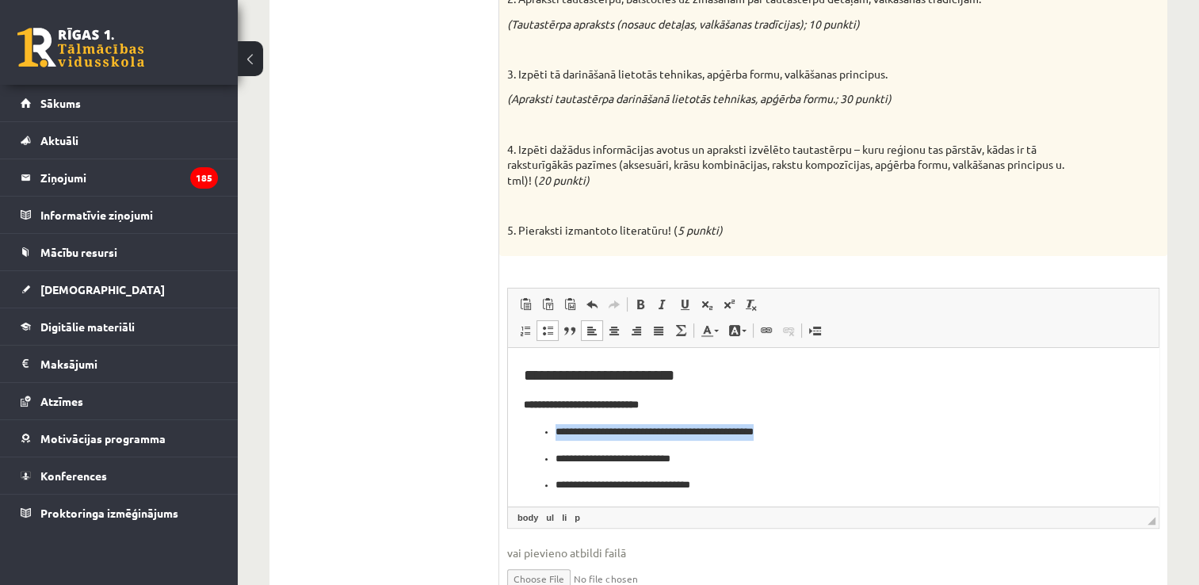
drag, startPoint x: 556, startPoint y: 433, endPoint x: 820, endPoint y: 425, distance: 264.1
click at [820, 425] on ul "**********" at bounding box center [833, 471] width 619 height 97
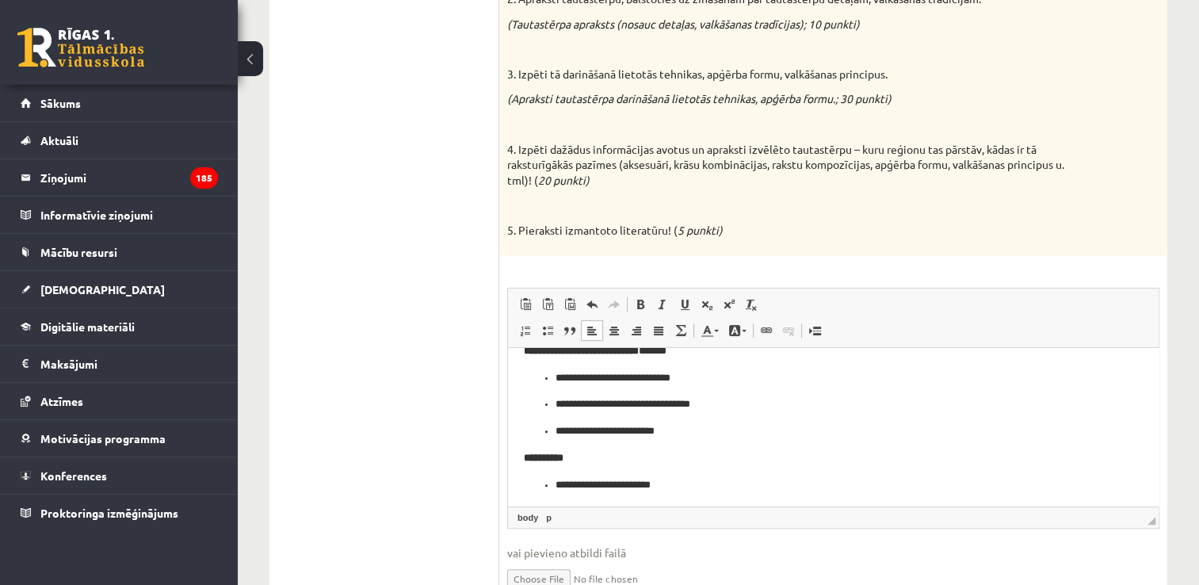
scroll to position [713, 0]
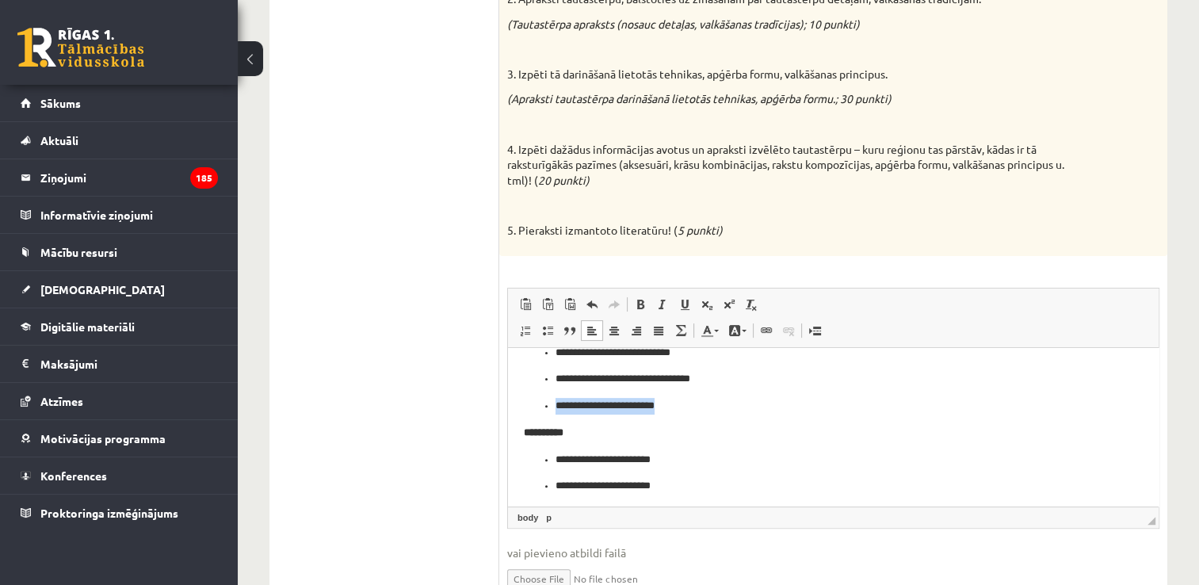
drag, startPoint x: 543, startPoint y: 403, endPoint x: 694, endPoint y: 410, distance: 151.5
click at [694, 410] on ul "**********" at bounding box center [833, 379] width 619 height 70
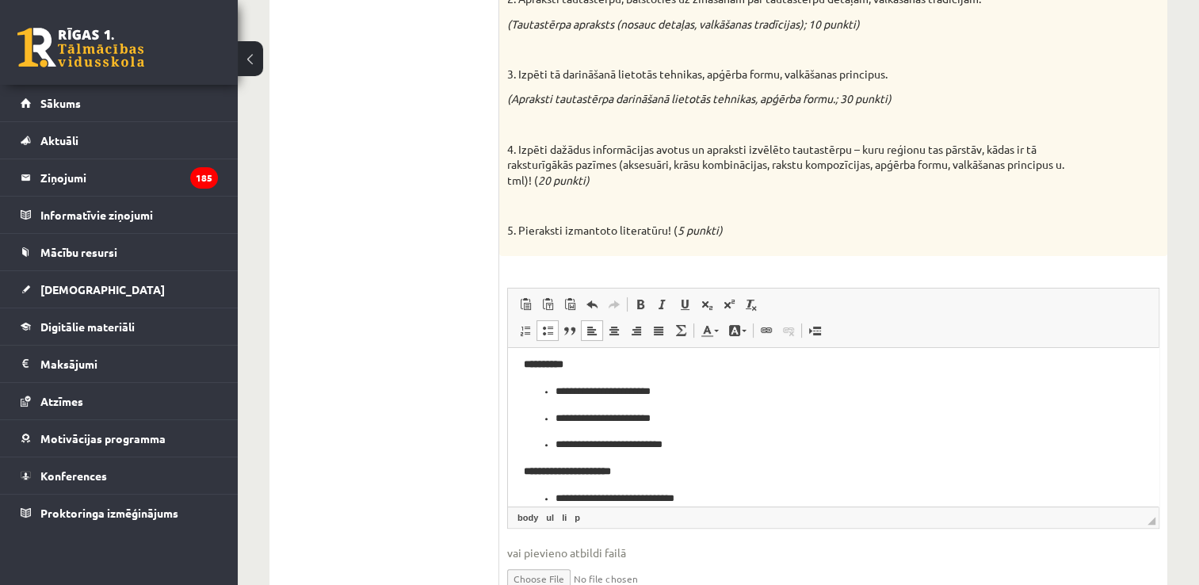
scroll to position [793, 0]
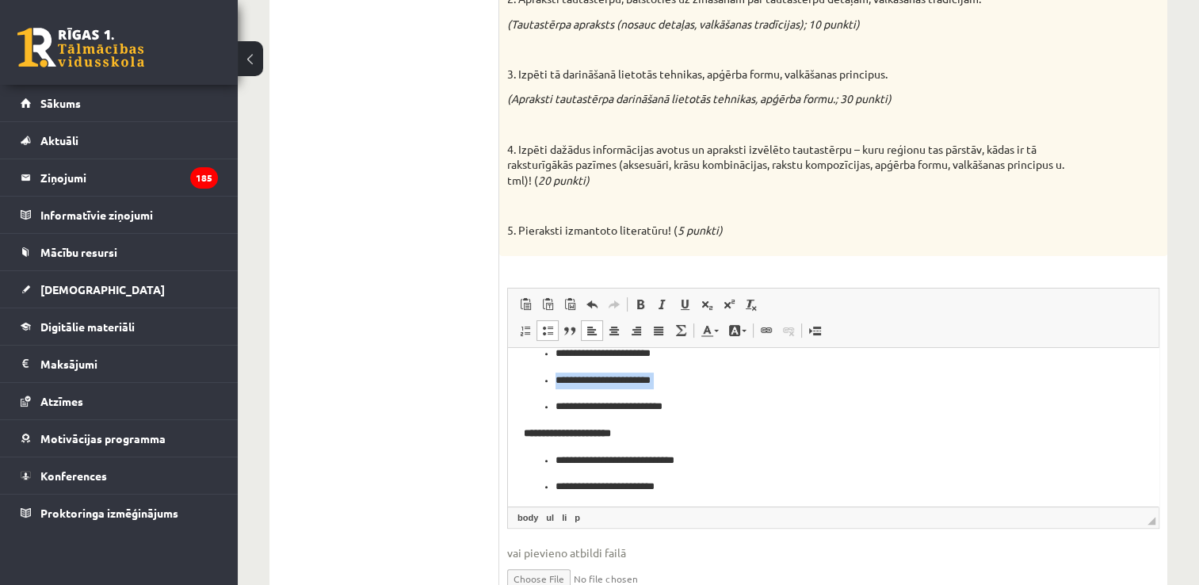
drag, startPoint x: 541, startPoint y: 383, endPoint x: 662, endPoint y: 390, distance: 120.7
click at [662, 390] on ul "**********" at bounding box center [833, 380] width 619 height 70
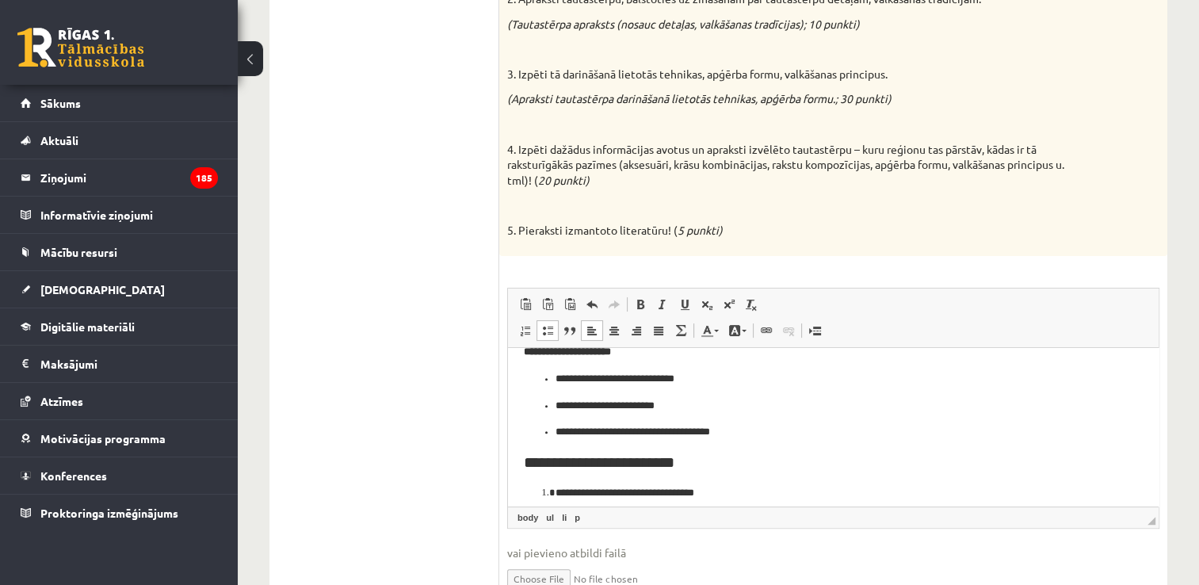
scroll to position [872, 0]
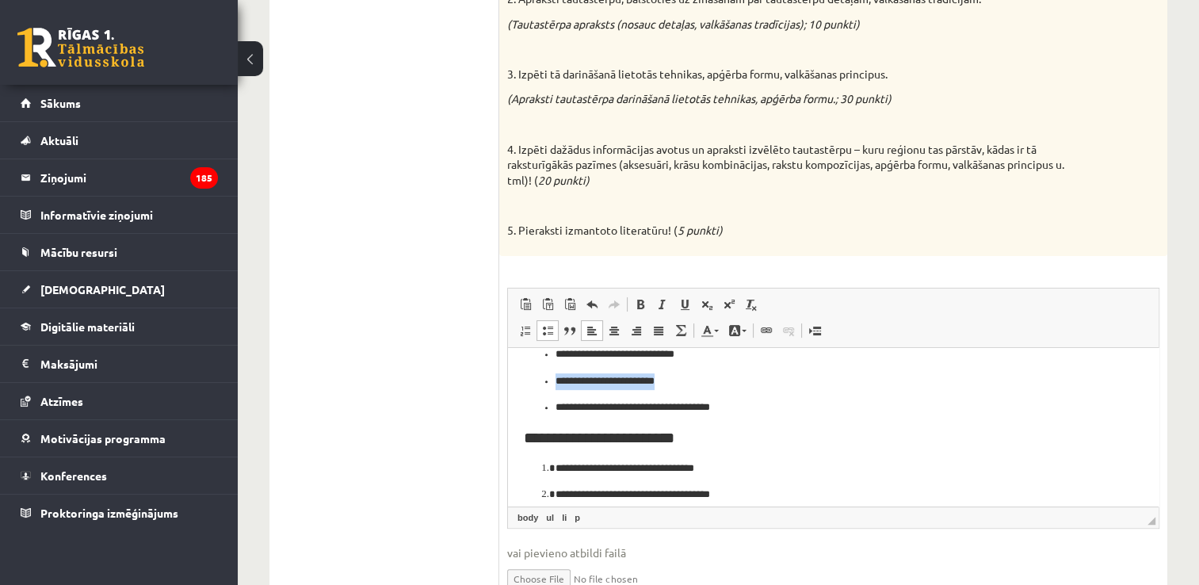
click at [705, 386] on ul "**********" at bounding box center [833, 381] width 619 height 70
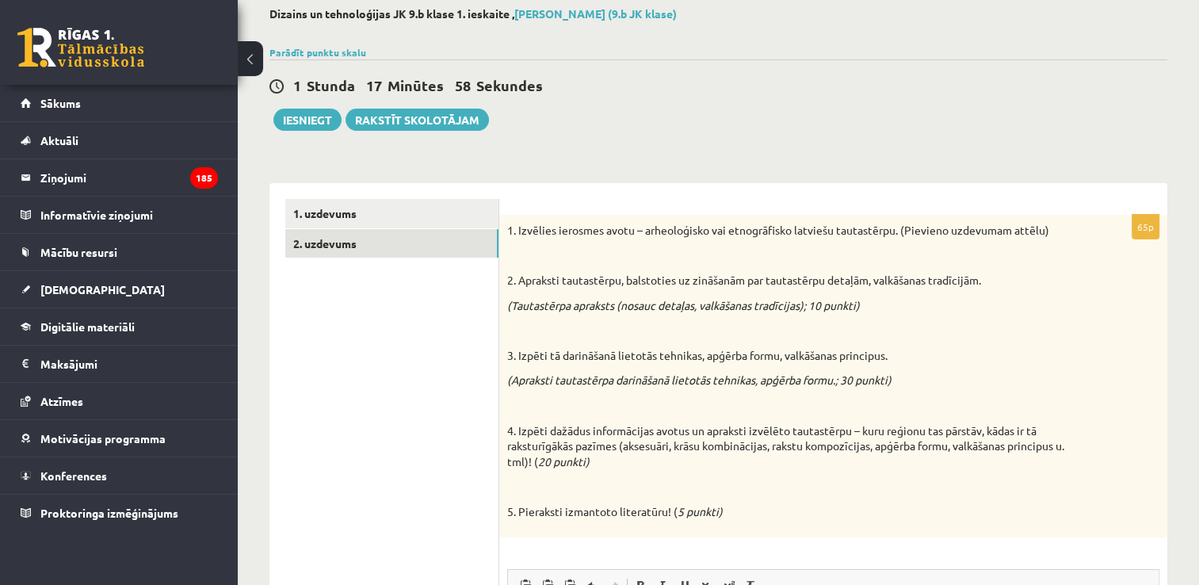
scroll to position [50, 0]
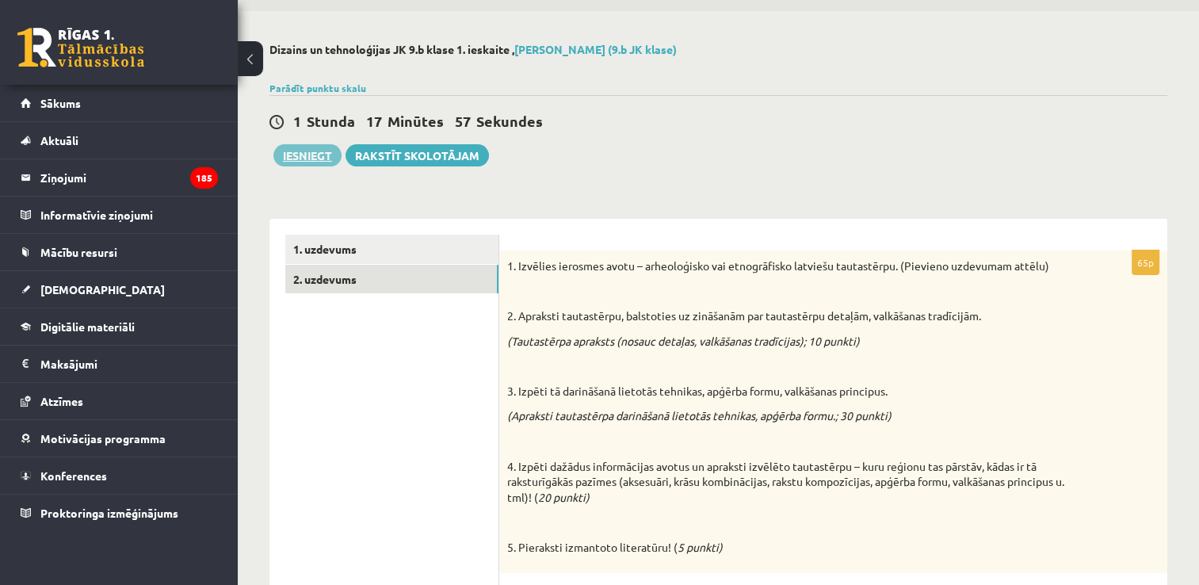
click at [330, 157] on button "Iesniegt" at bounding box center [307, 155] width 68 height 22
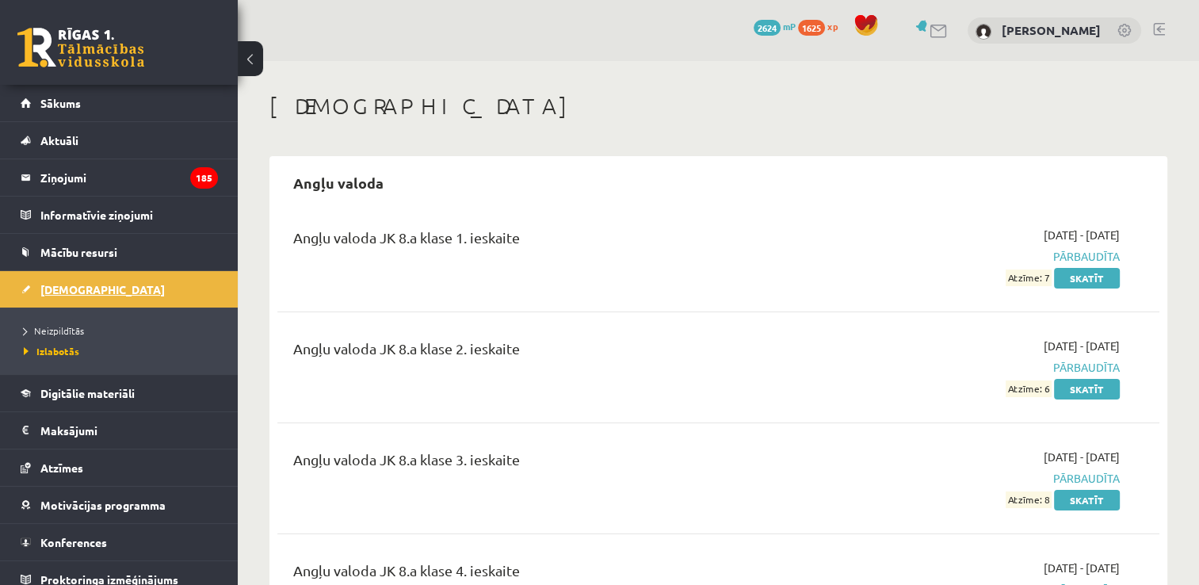
click at [166, 290] on link "[DEMOGRAPHIC_DATA]" at bounding box center [119, 289] width 197 height 36
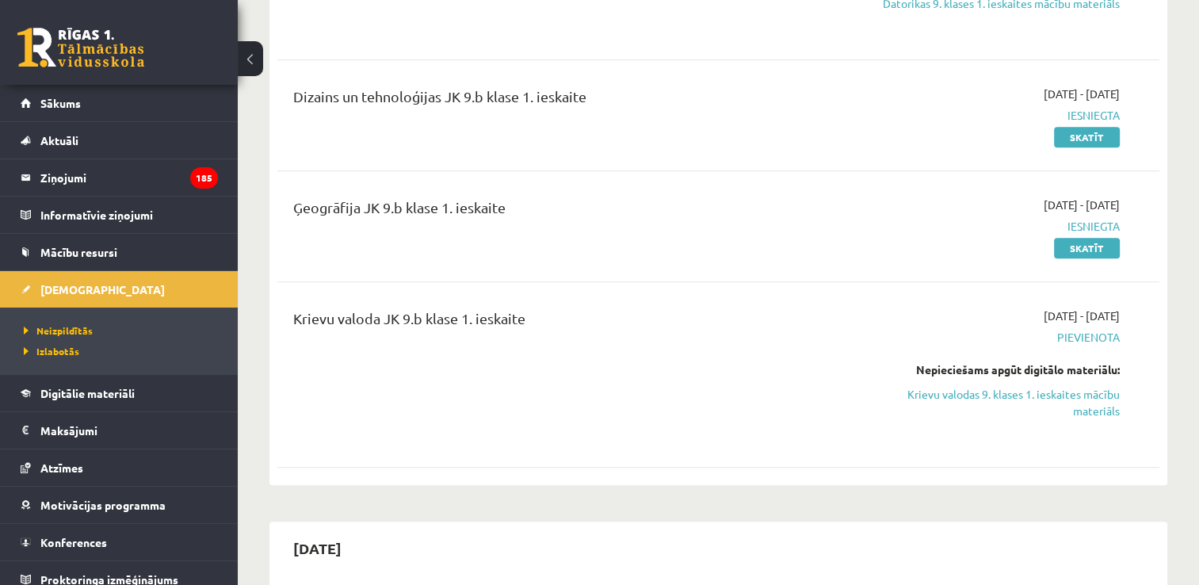
scroll to position [634, 0]
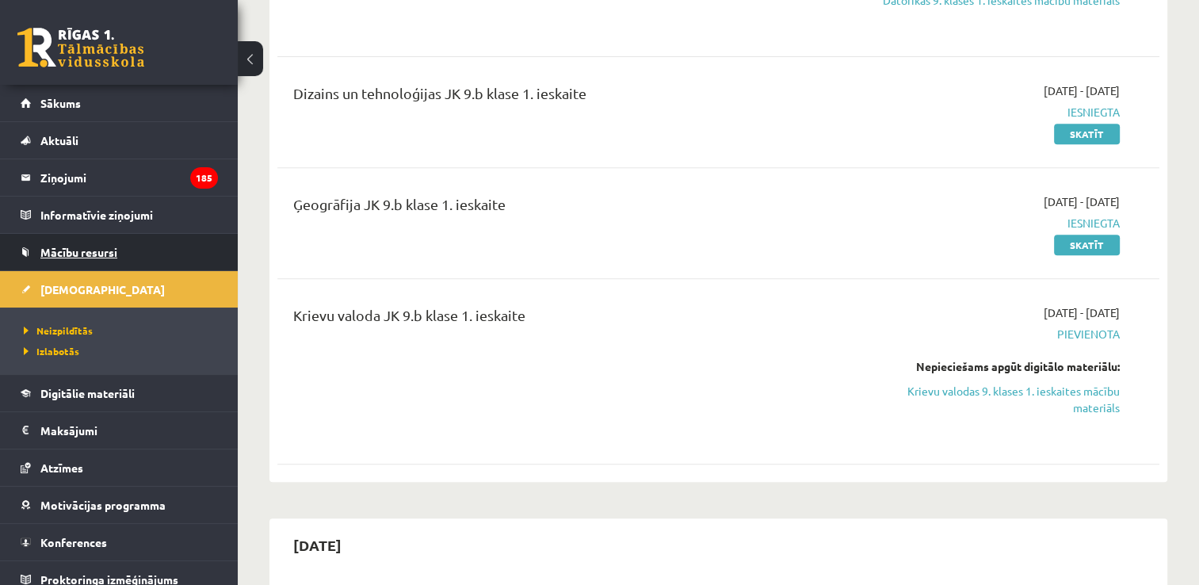
click at [141, 246] on link "Mācību resursi" at bounding box center [119, 252] width 197 height 36
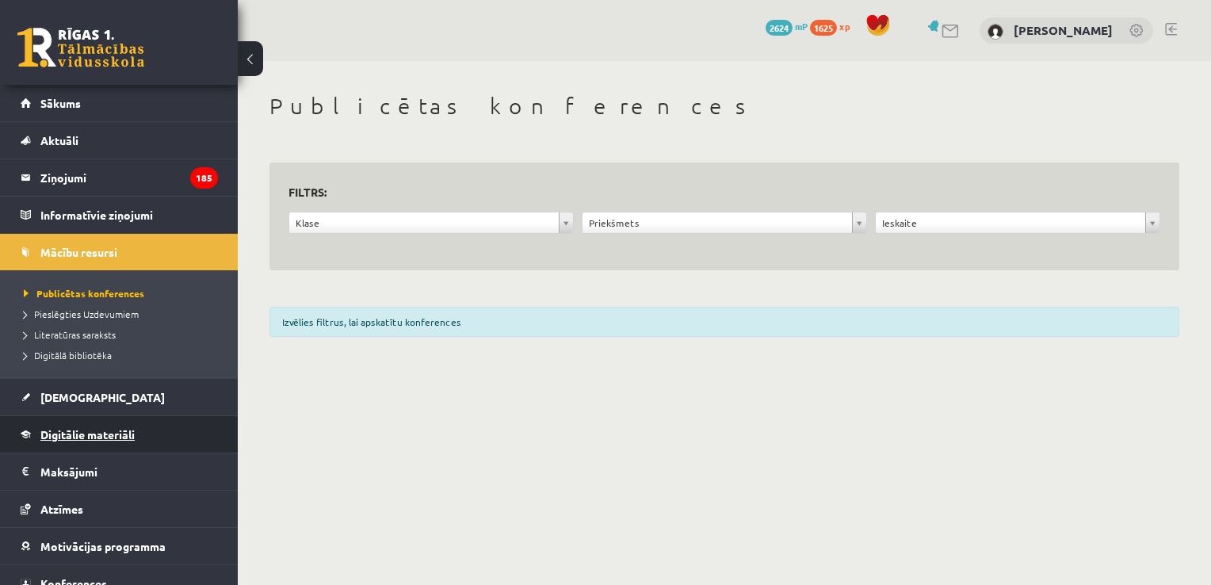
click at [128, 430] on span "Digitālie materiāli" at bounding box center [87, 434] width 94 height 14
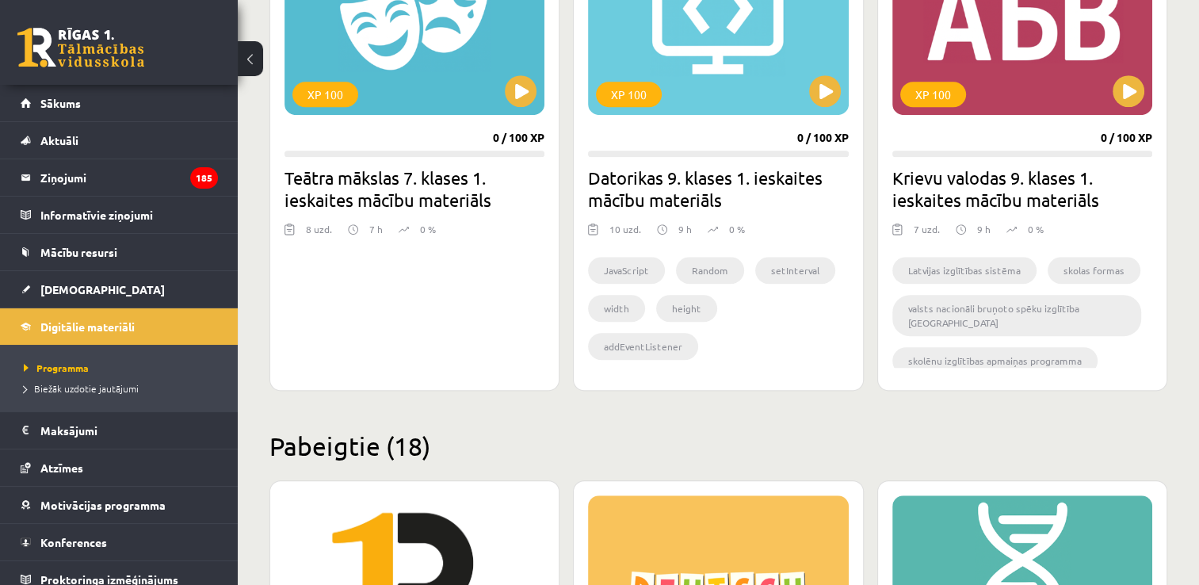
scroll to position [1031, 0]
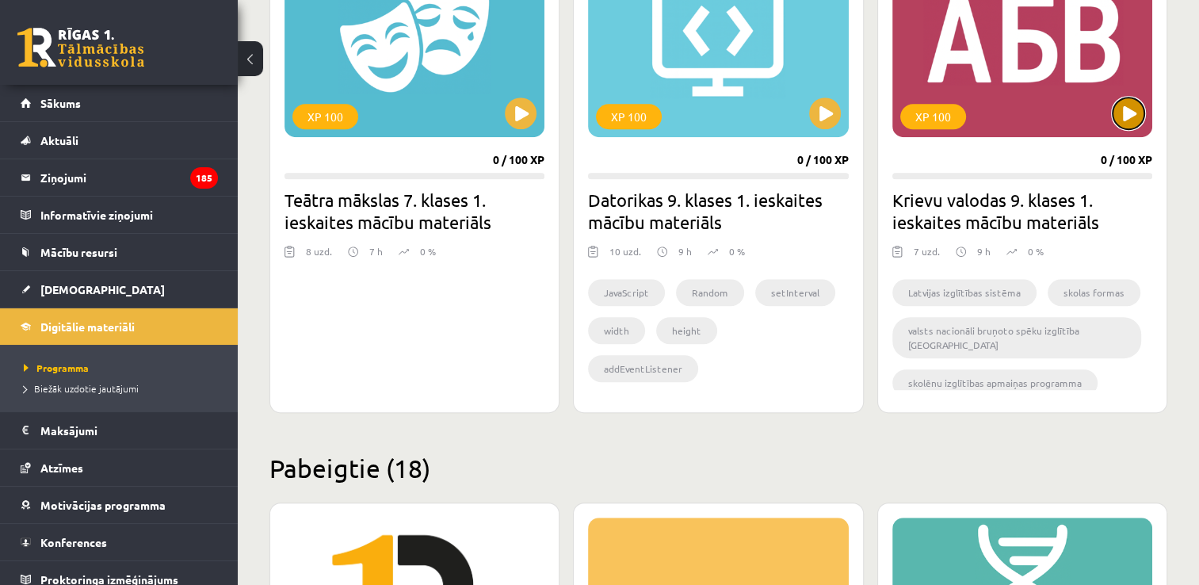
click at [1129, 109] on button at bounding box center [1129, 114] width 32 height 32
